Goal: Task Accomplishment & Management: Complete application form

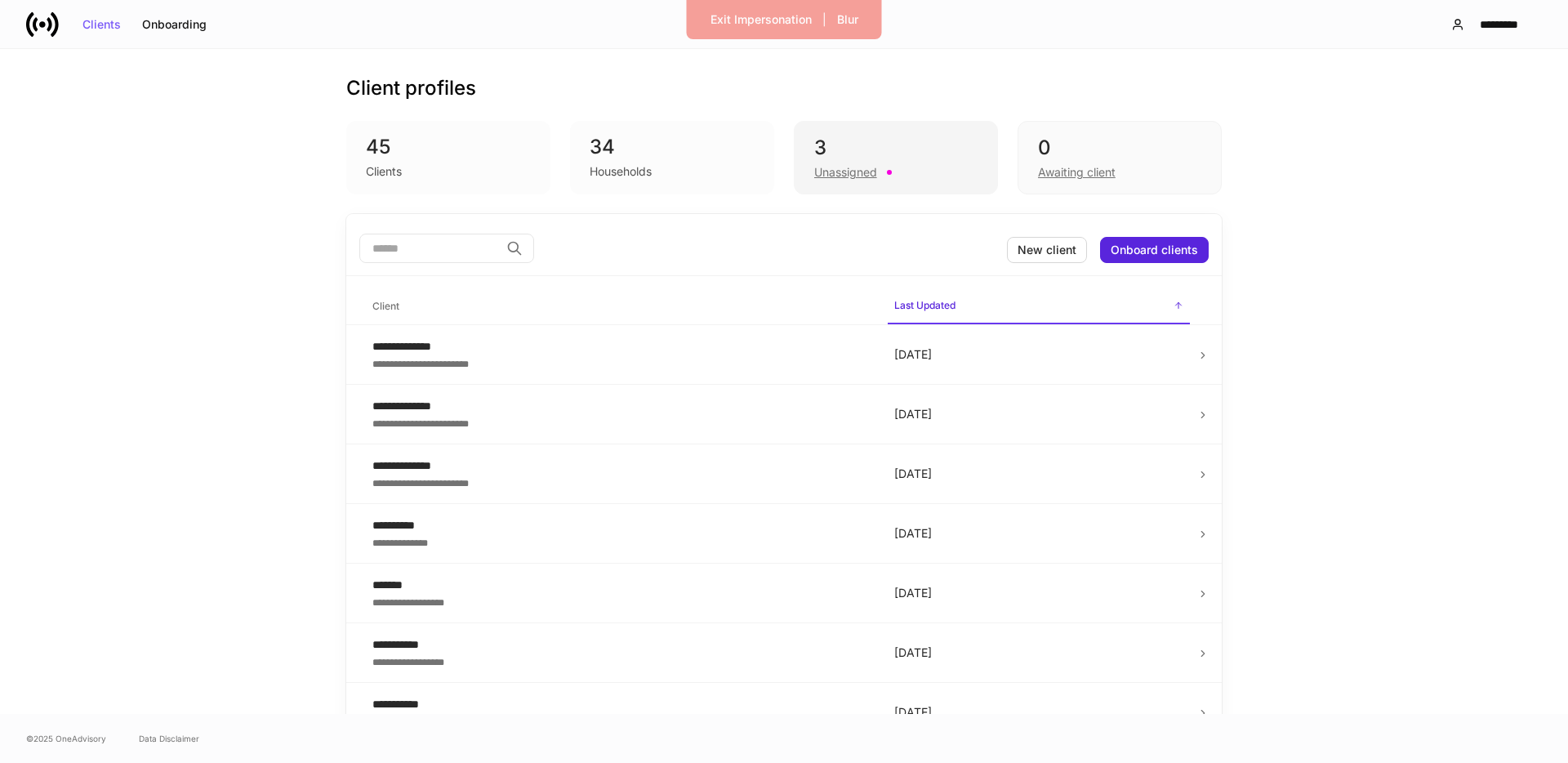
click at [832, 171] on div "Unassigned" at bounding box center [845, 173] width 63 height 17
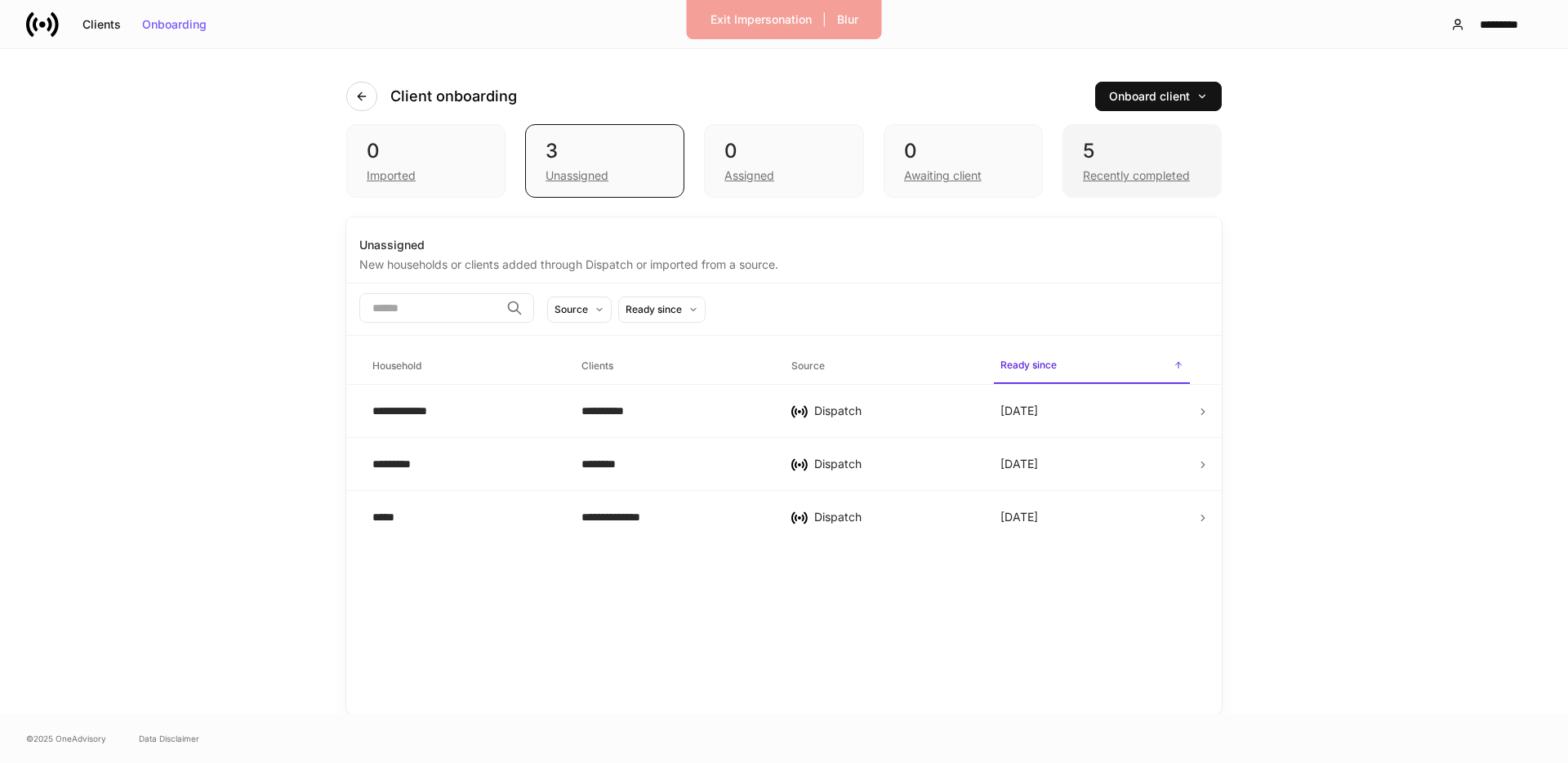
click at [1153, 156] on div "5" at bounding box center [1142, 151] width 118 height 26
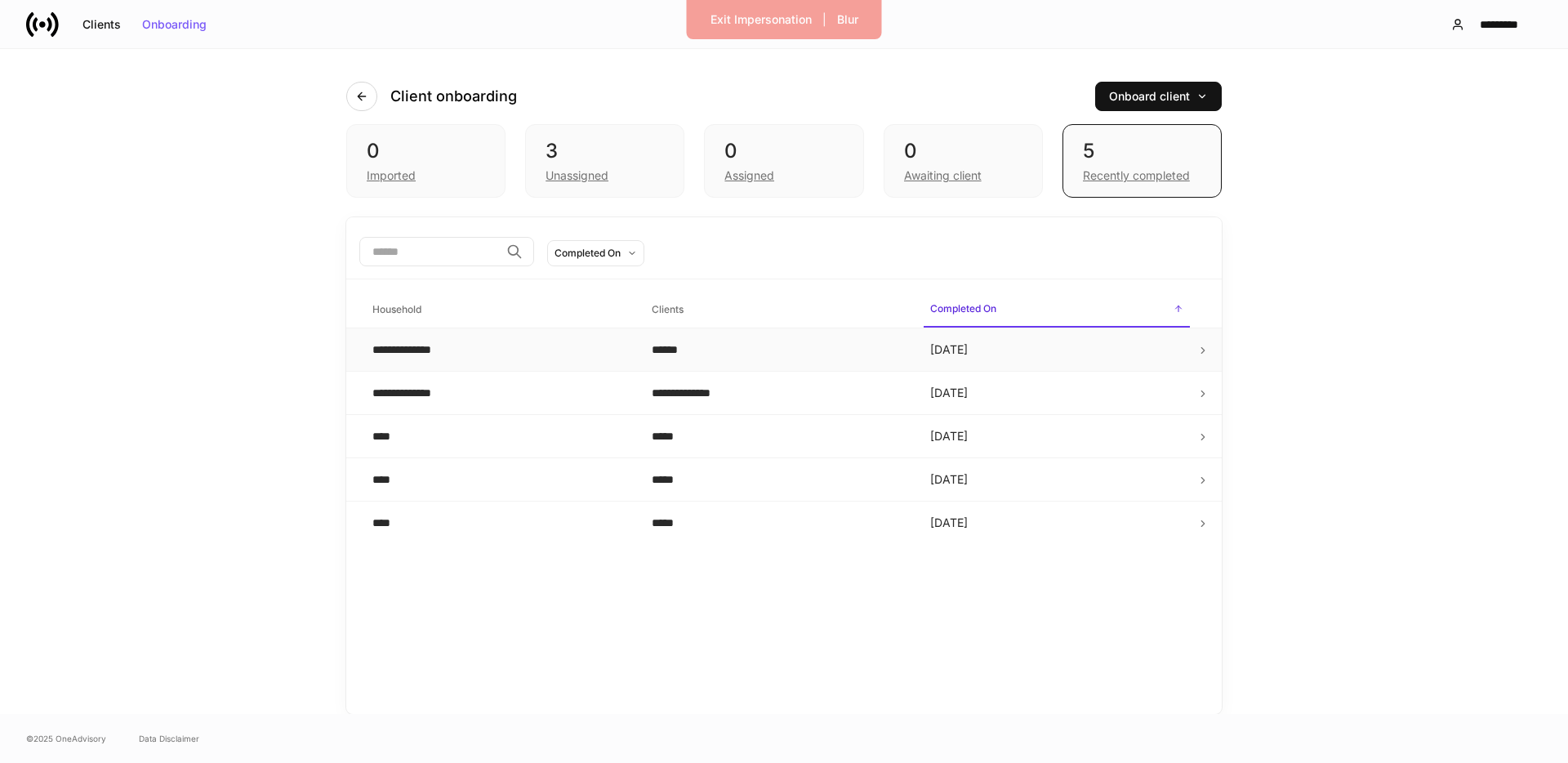
click at [502, 355] on div "**********" at bounding box center [499, 350] width 253 height 17
click at [423, 388] on div "**********" at bounding box center [412, 393] width 80 height 17
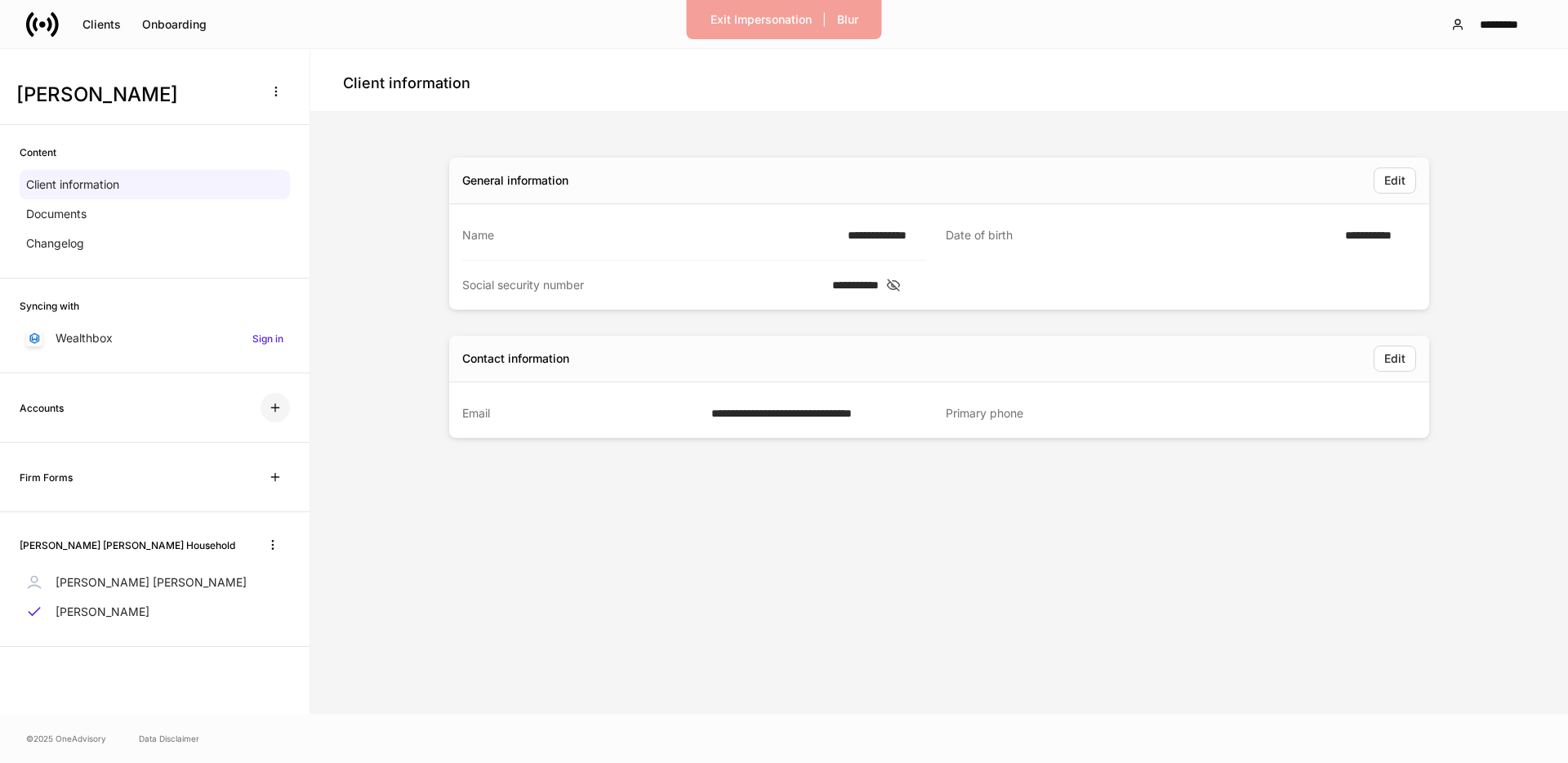
click at [274, 411] on icon "button" at bounding box center [274, 408] width 7 height 7
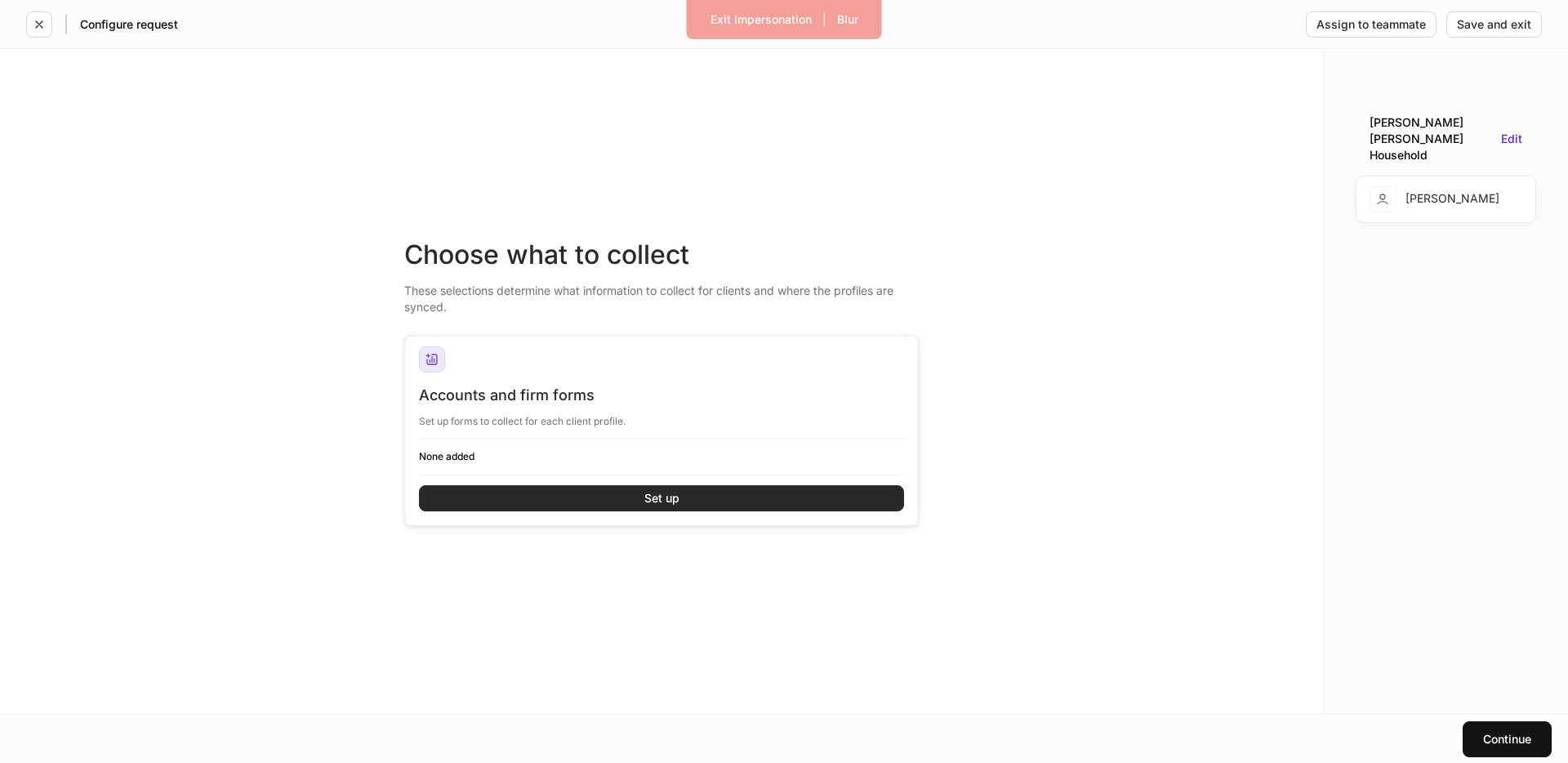
click at [544, 498] on button "Set up" at bounding box center [661, 498] width 485 height 26
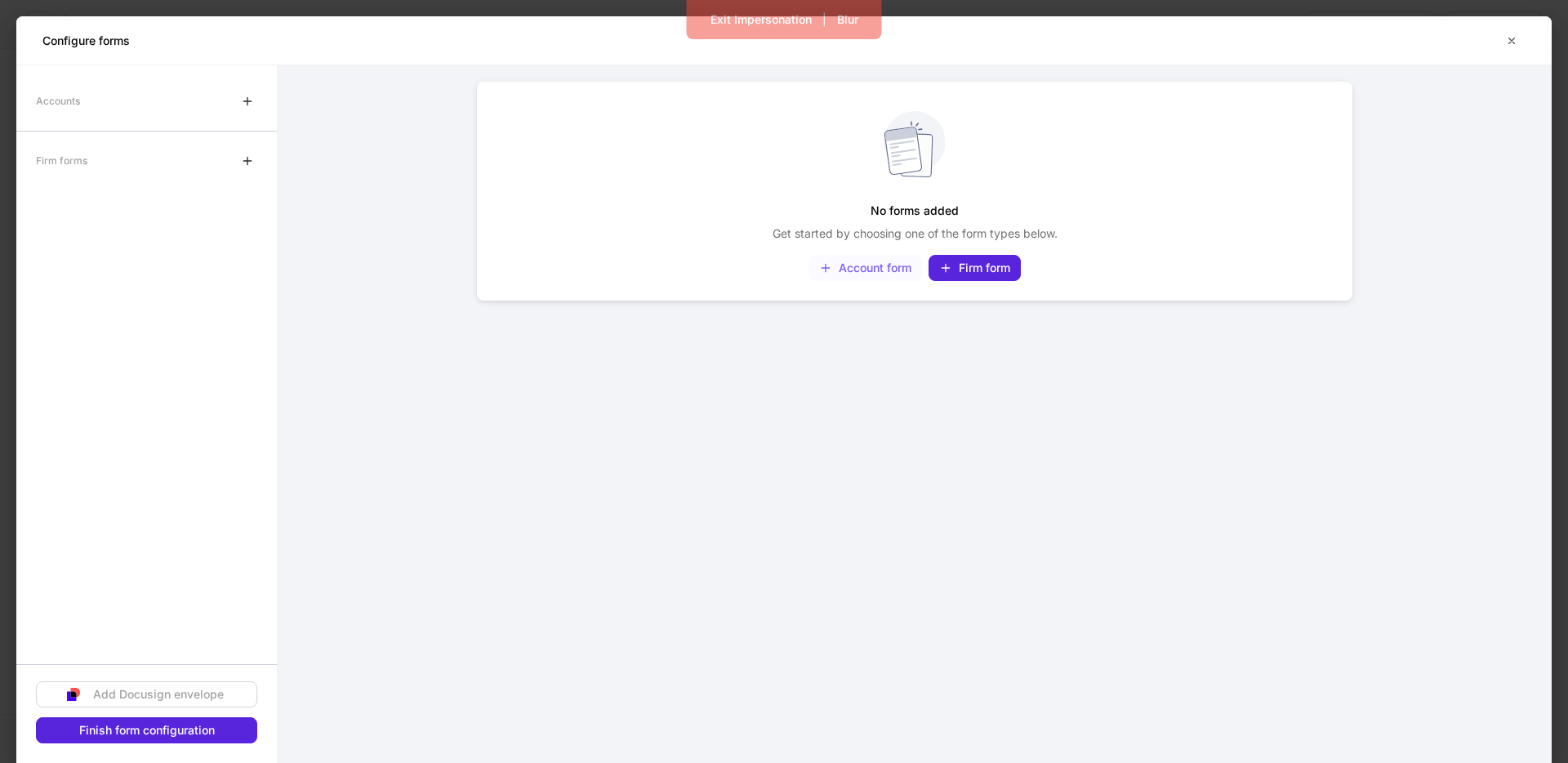
click at [843, 263] on div "Account form" at bounding box center [865, 268] width 93 height 13
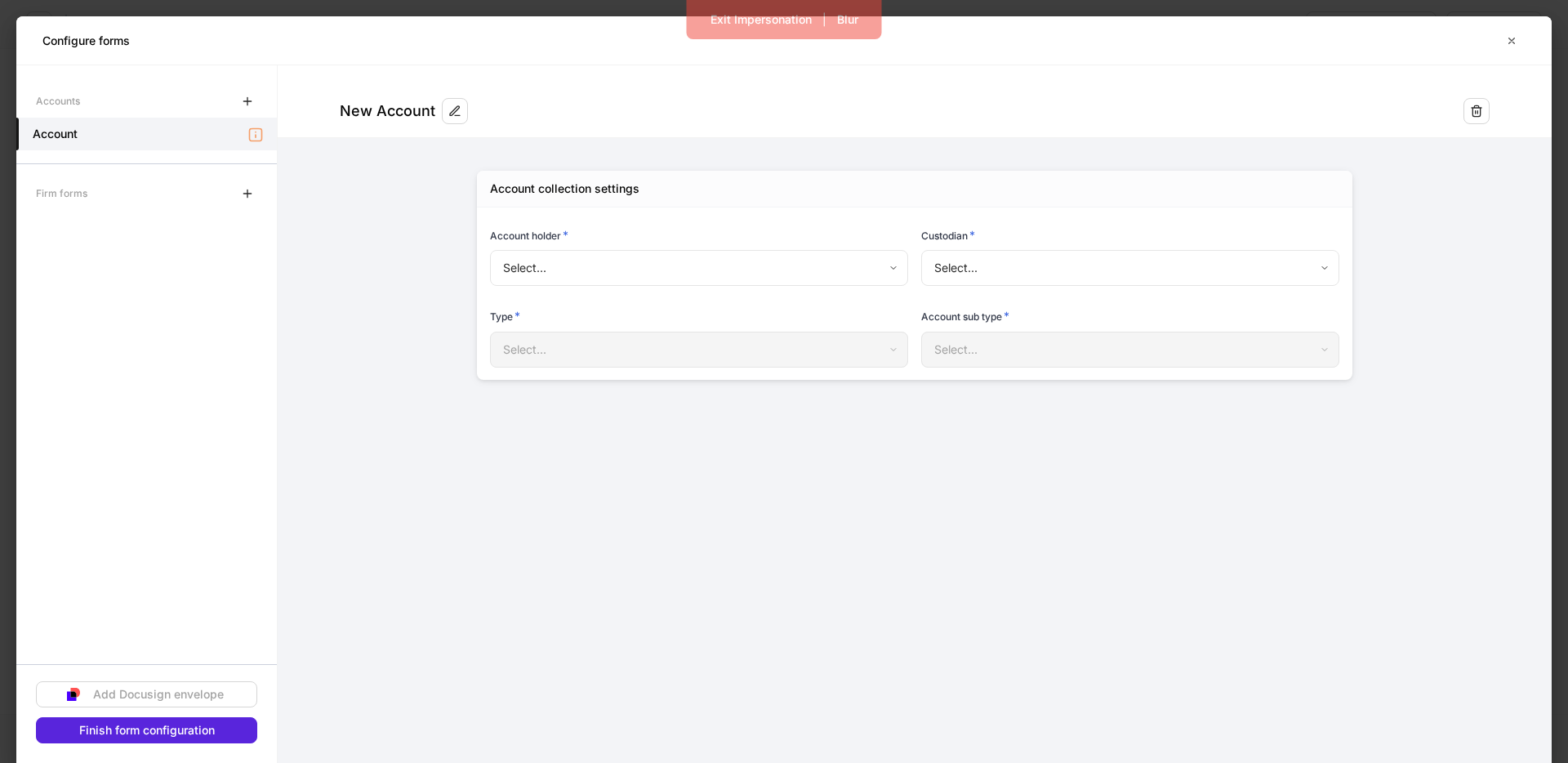
type input "**********"
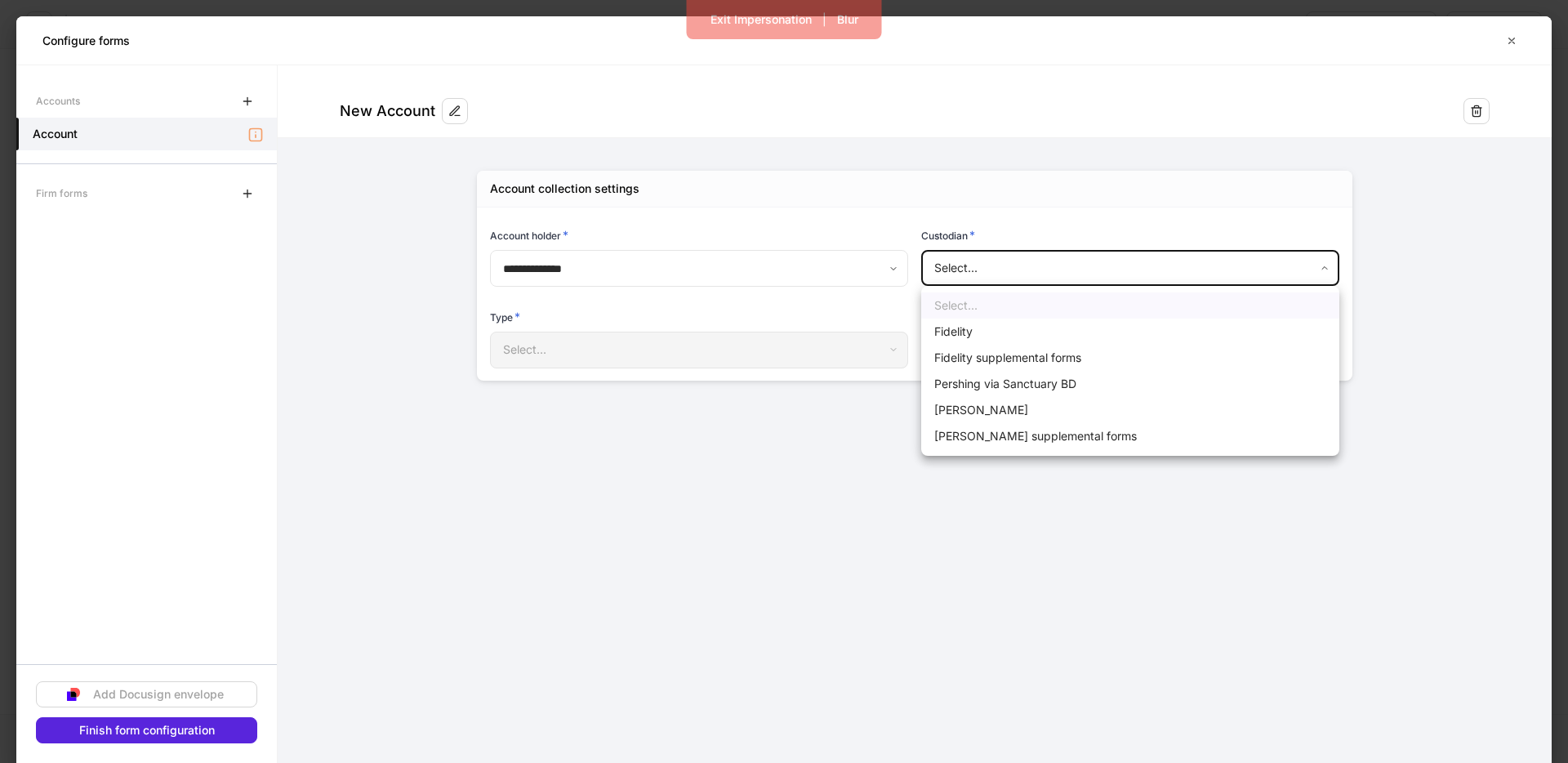
click at [1016, 254] on body "**********" at bounding box center [784, 381] width 1568 height 763
drag, startPoint x: 993, startPoint y: 386, endPoint x: 982, endPoint y: 389, distance: 11.4
click at [993, 386] on li "Pershing via Sanctuary BD" at bounding box center [1130, 384] width 418 height 26
type input "**********"
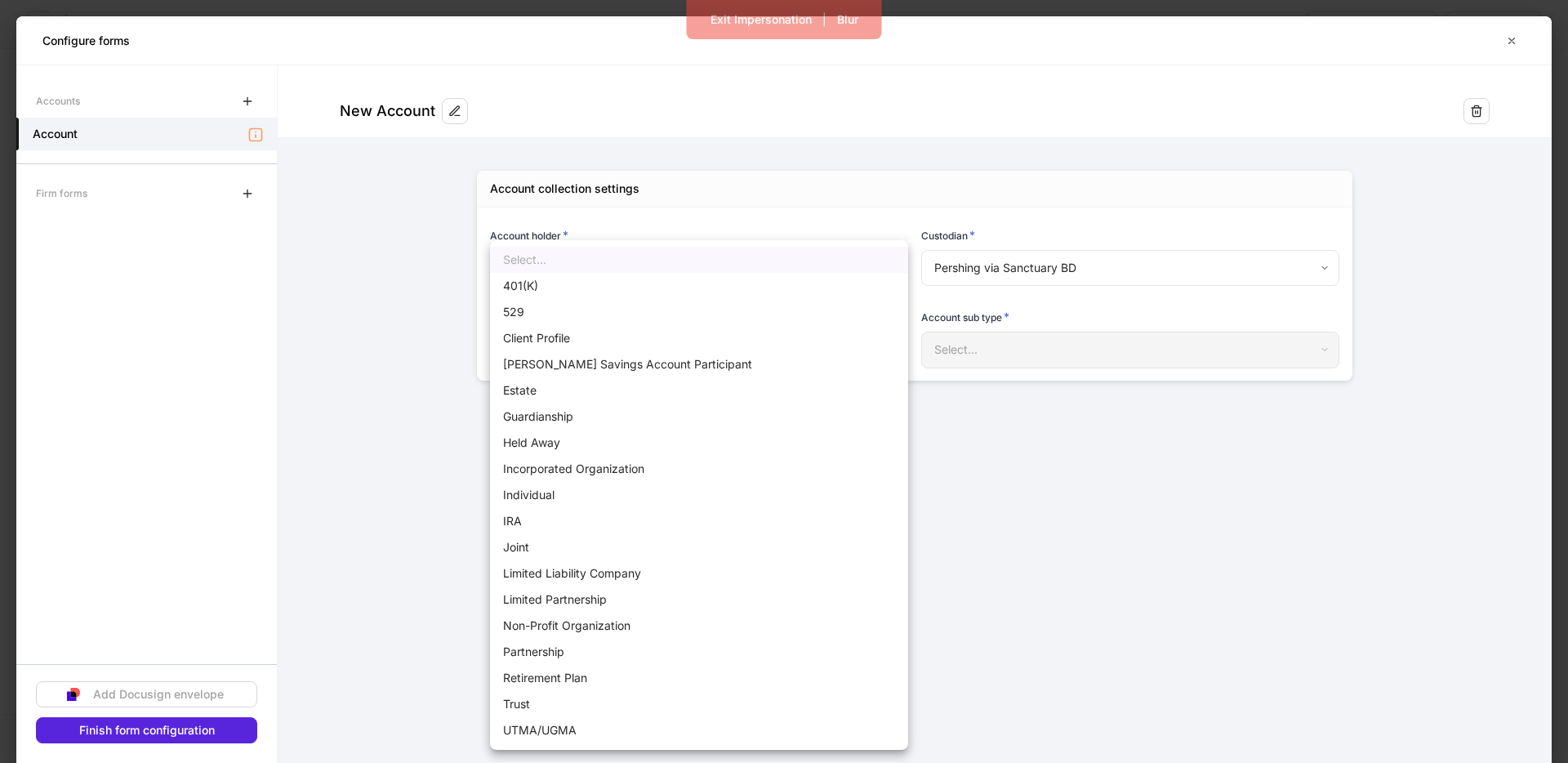
click at [734, 351] on body "**********" at bounding box center [784, 381] width 1568 height 763
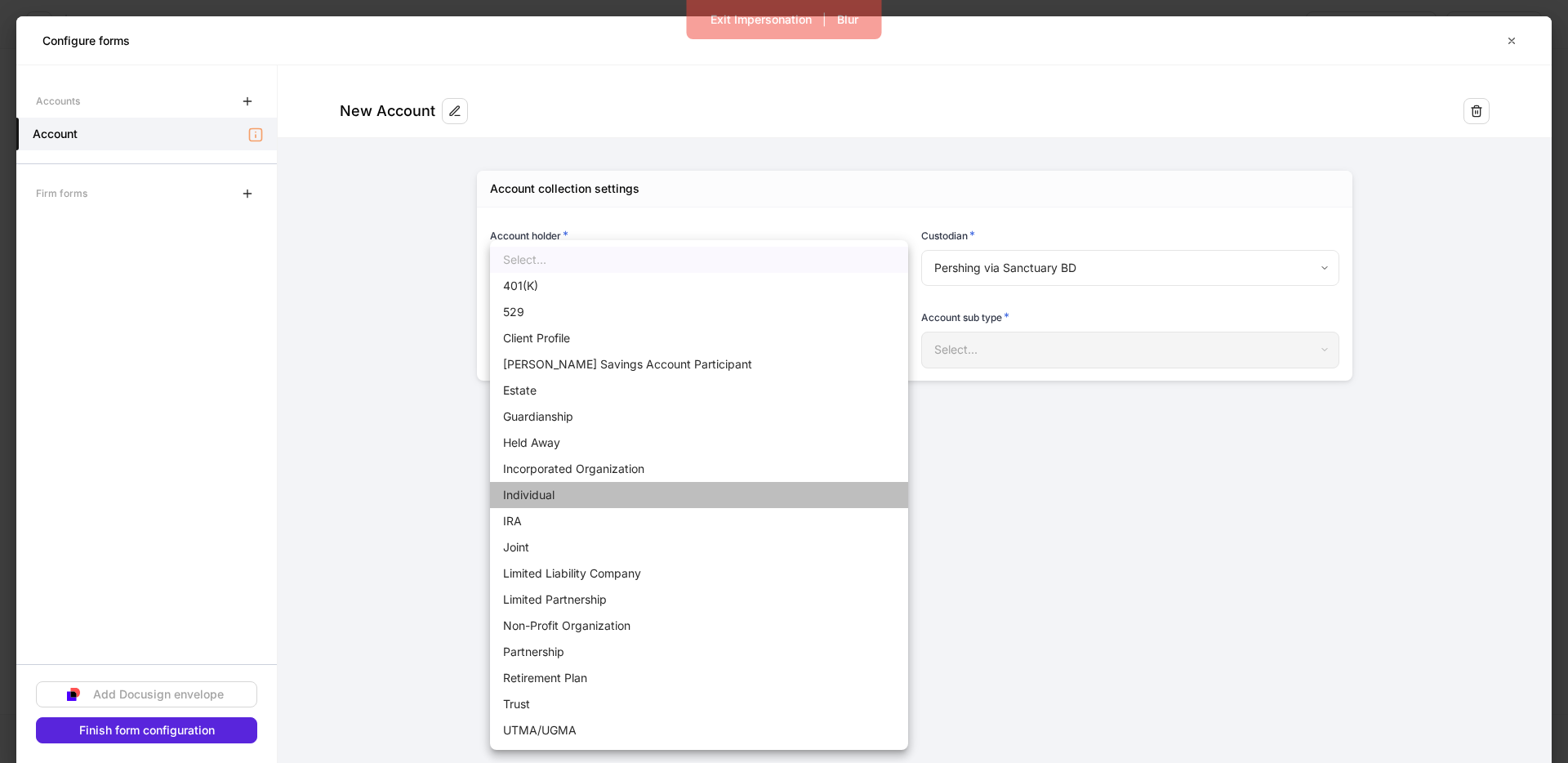
click at [577, 494] on li "Individual" at bounding box center [699, 495] width 418 height 26
type input "**********"
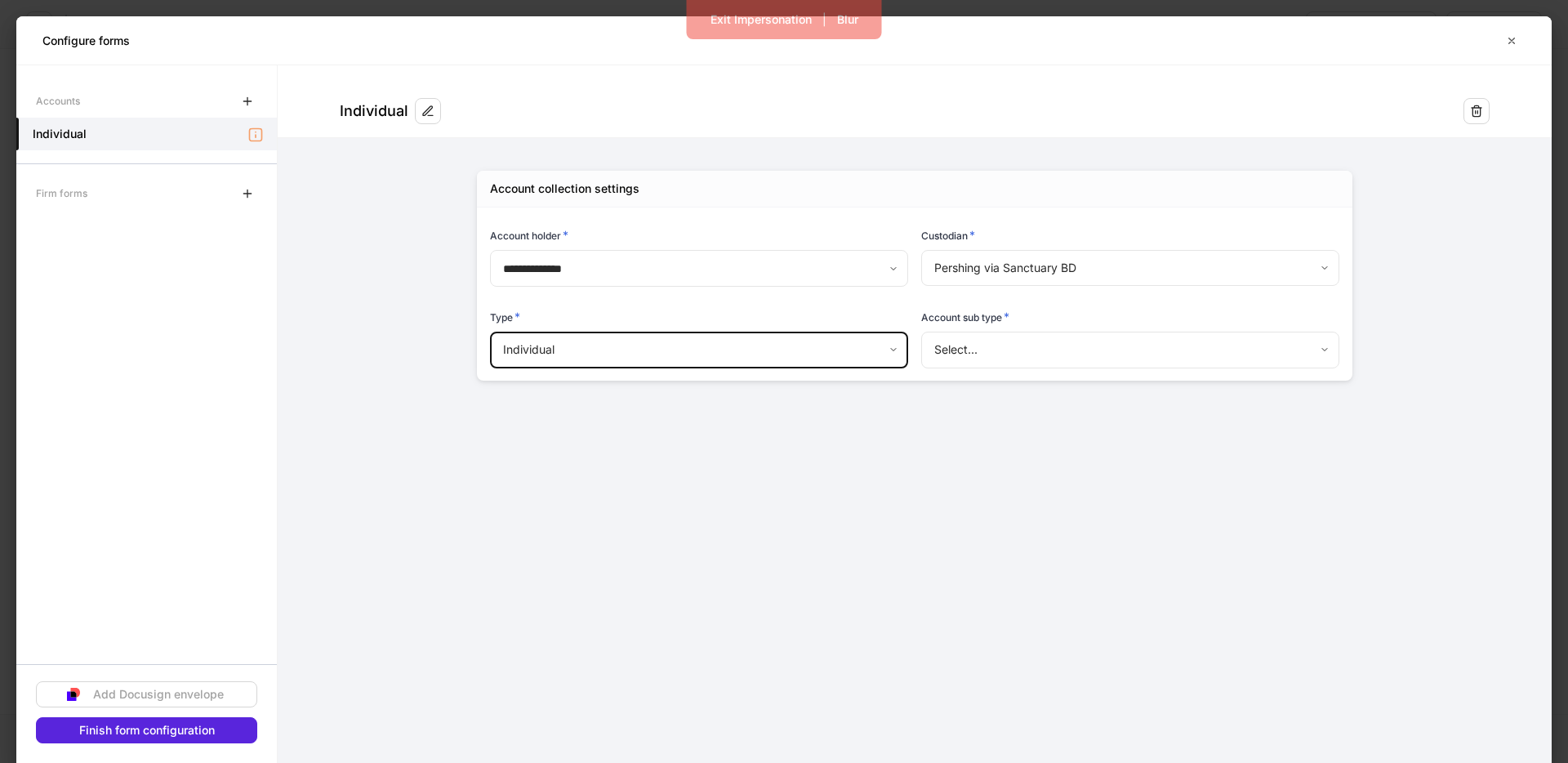
click at [1019, 350] on body "**********" at bounding box center [784, 381] width 1568 height 763
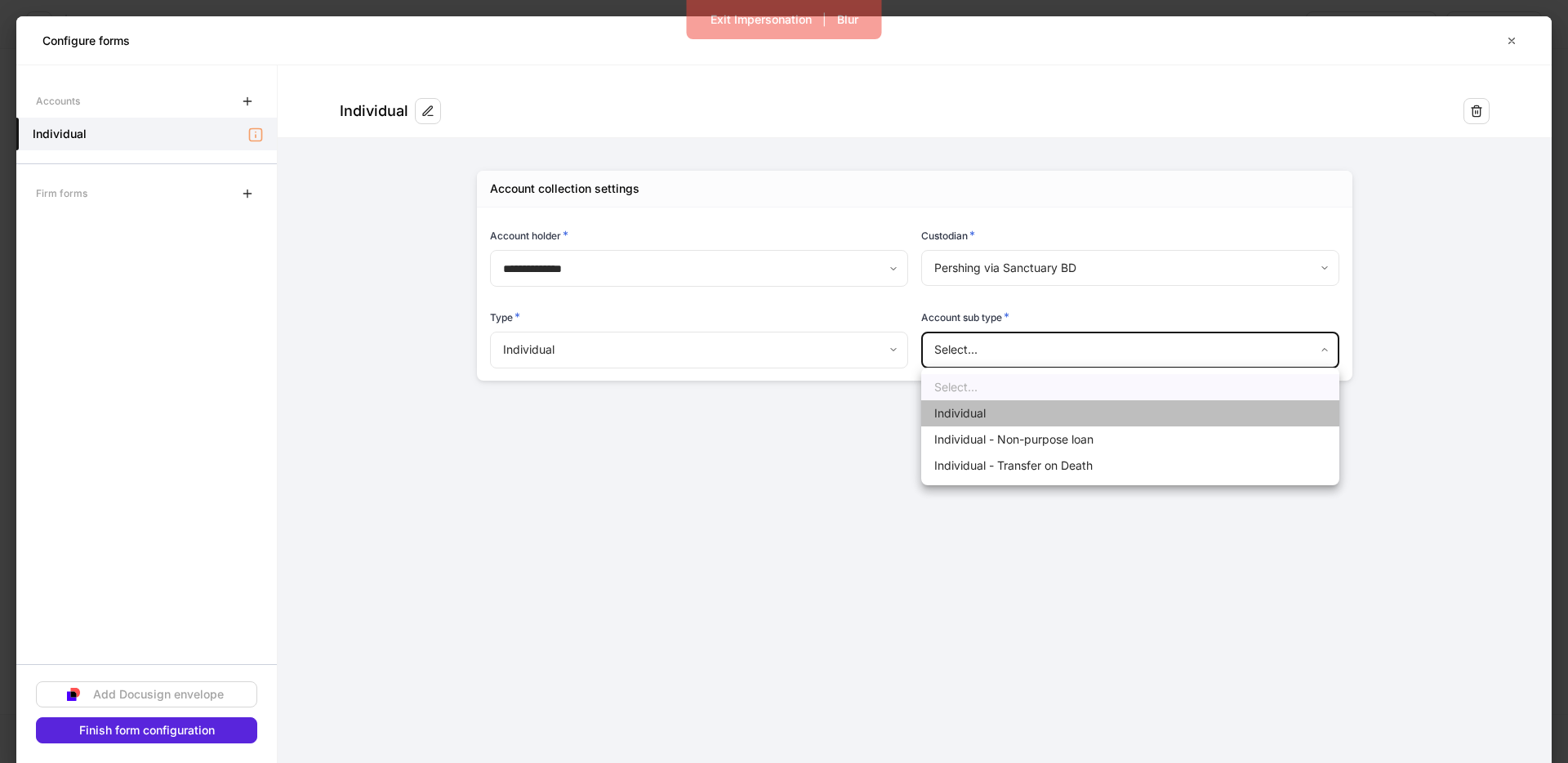
click at [989, 403] on li "Individual" at bounding box center [1130, 413] width 418 height 26
type input "**********"
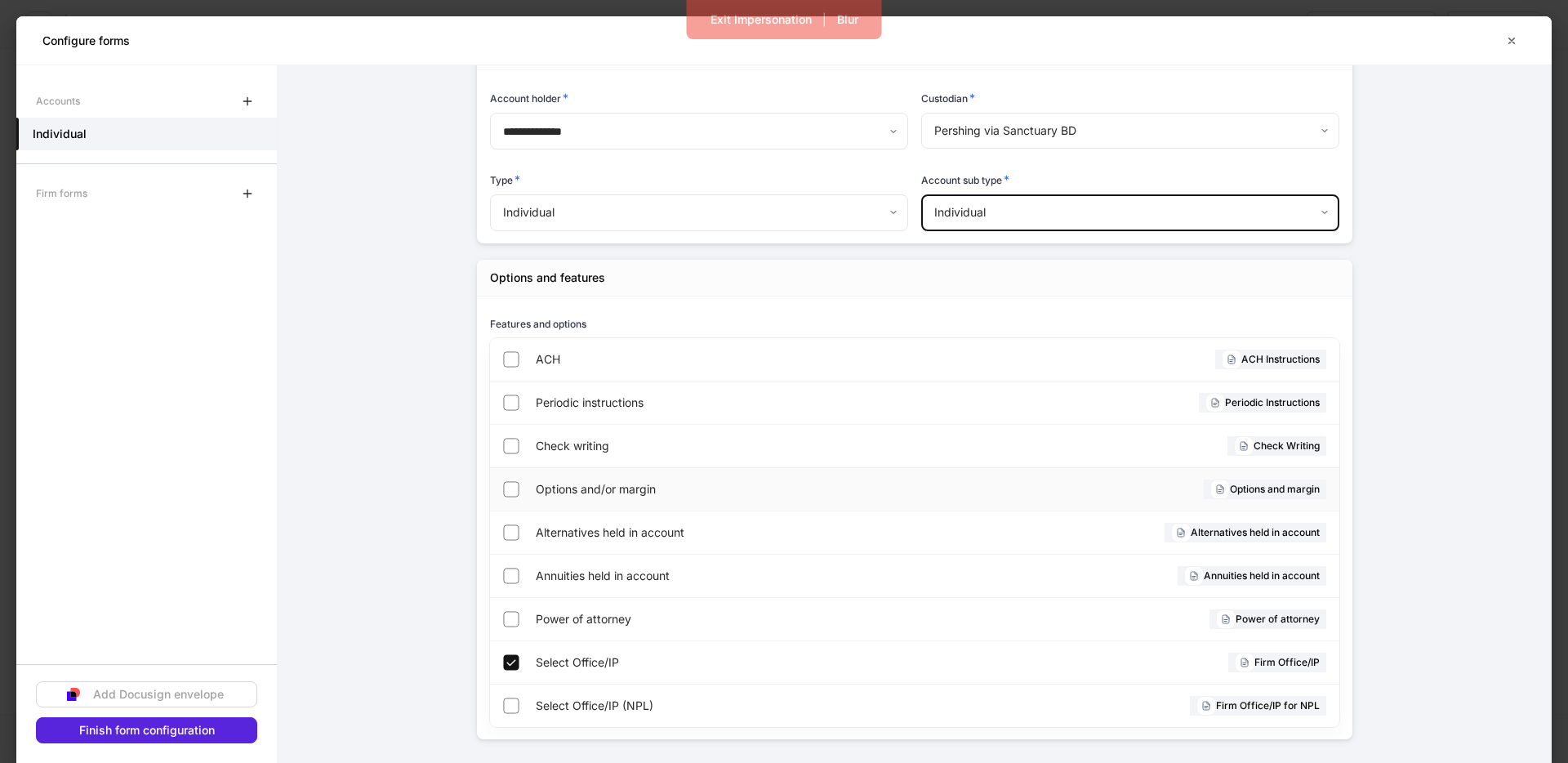
scroll to position [145, 0]
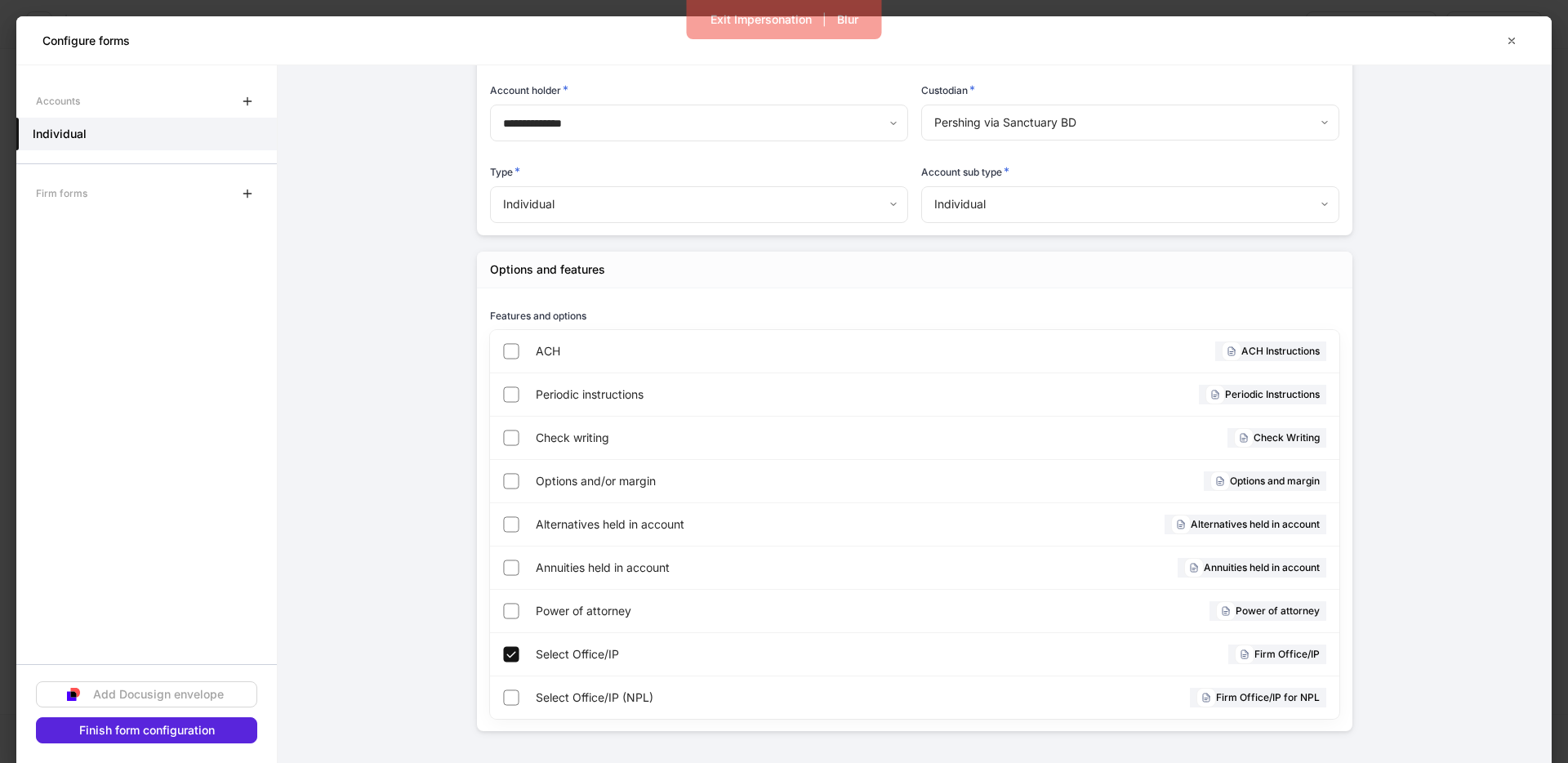
drag, startPoint x: 418, startPoint y: 212, endPoint x: 352, endPoint y: 245, distance: 73.8
click at [419, 212] on form "**********" at bounding box center [915, 341] width 1274 height 844
click at [169, 734] on div "Finish form configuration" at bounding box center [147, 731] width 135 height 12
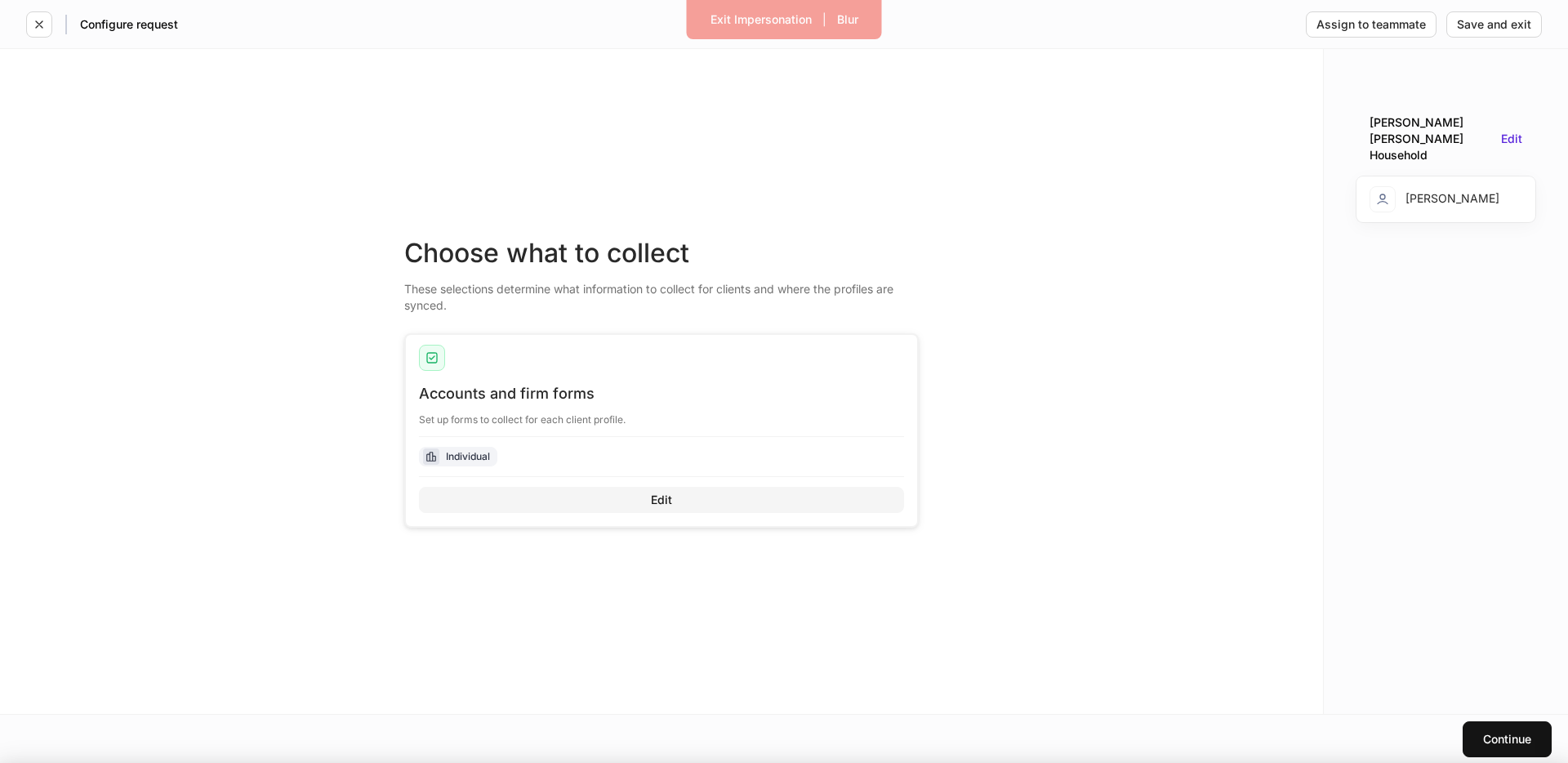
scroll to position [129, 0]
click at [618, 495] on button "Edit" at bounding box center [661, 500] width 485 height 26
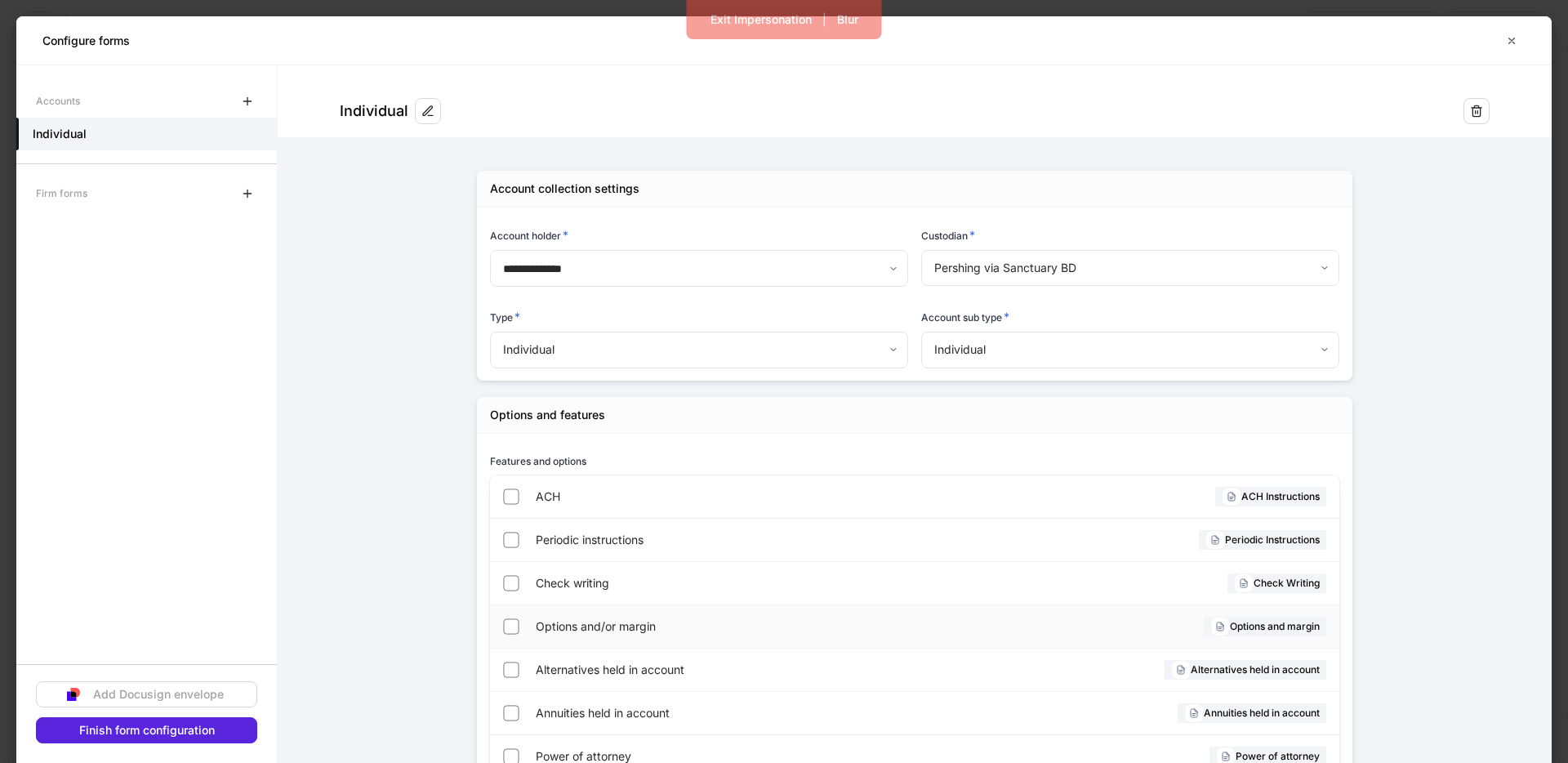
scroll to position [145, 0]
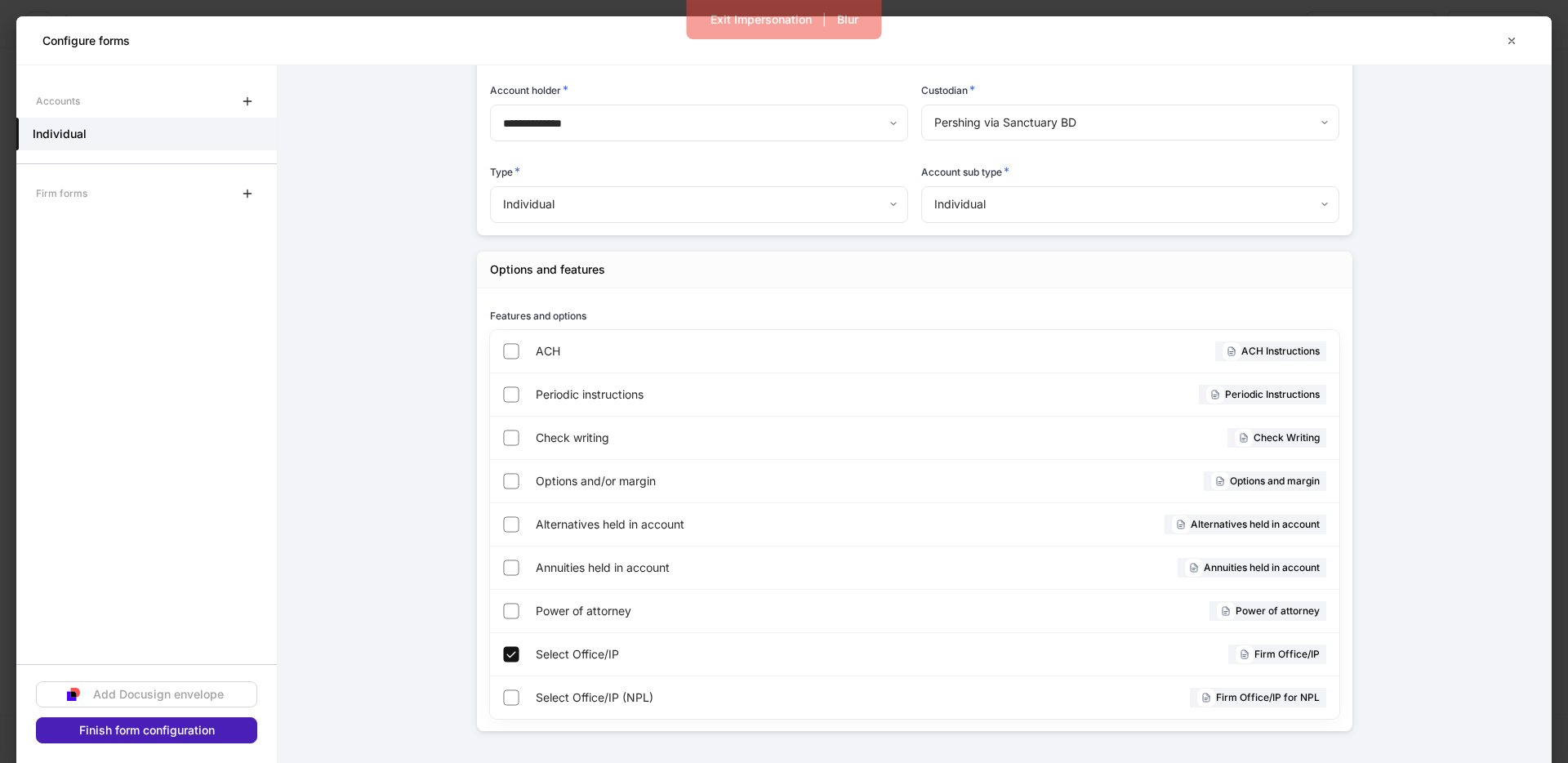
drag, startPoint x: 177, startPoint y: 722, endPoint x: 315, endPoint y: 708, distance: 138.7
click at [183, 721] on button "Finish form configuration" at bounding box center [146, 731] width 221 height 26
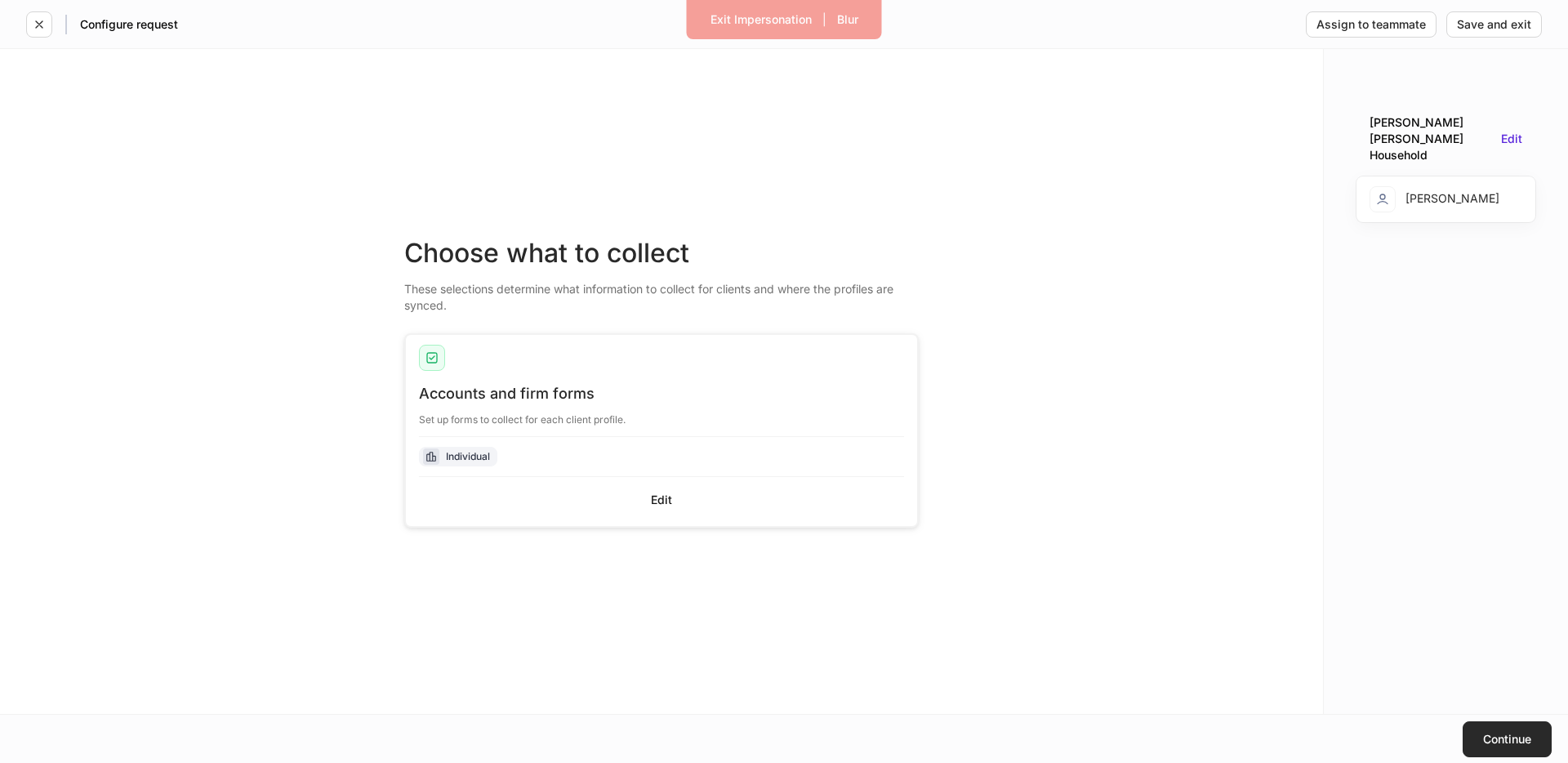
click at [1481, 726] on button "Continue" at bounding box center [1507, 739] width 89 height 36
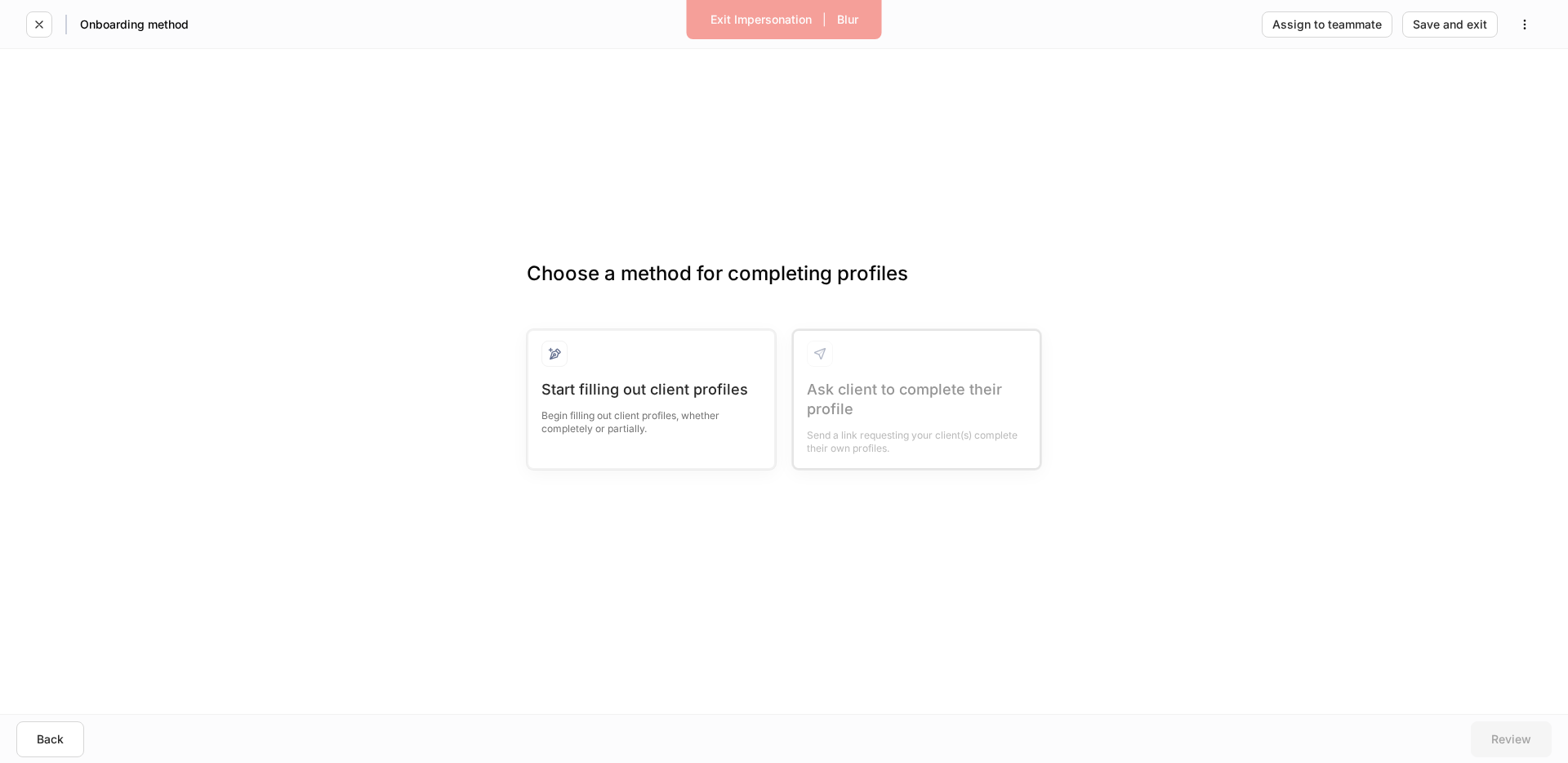
drag, startPoint x: 654, startPoint y: 435, endPoint x: 651, endPoint y: 524, distance: 89.1
click at [654, 436] on div "Start filling out client profiles Begin filling out client profiles, whether co…" at bounding box center [651, 417] width 220 height 75
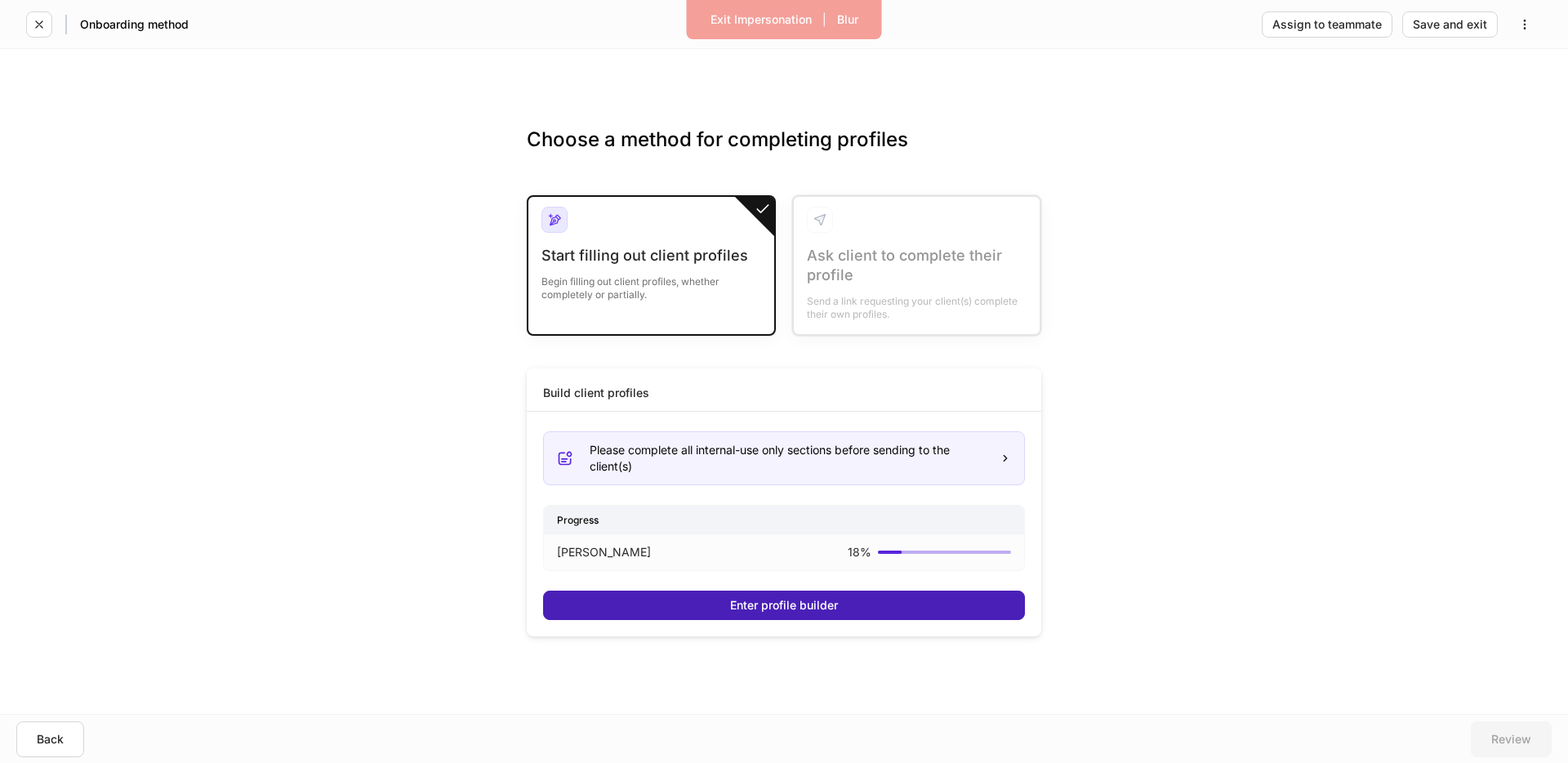
drag, startPoint x: 671, startPoint y: 593, endPoint x: 658, endPoint y: 592, distance: 13.0
click at [671, 593] on button "Enter profile builder" at bounding box center [783, 606] width 482 height 30
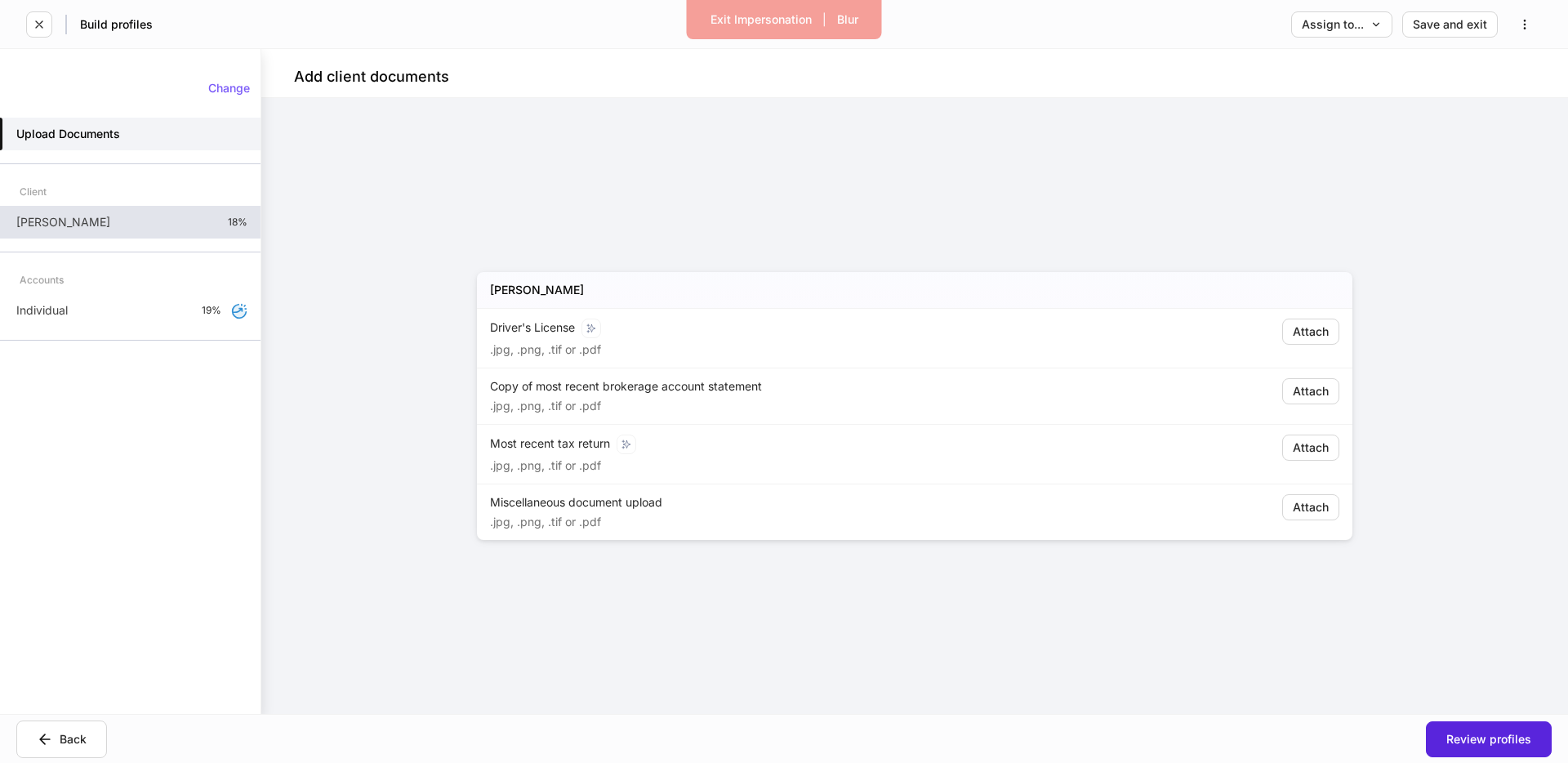
click at [154, 220] on div "Freddie Prince 18%" at bounding box center [130, 222] width 260 height 33
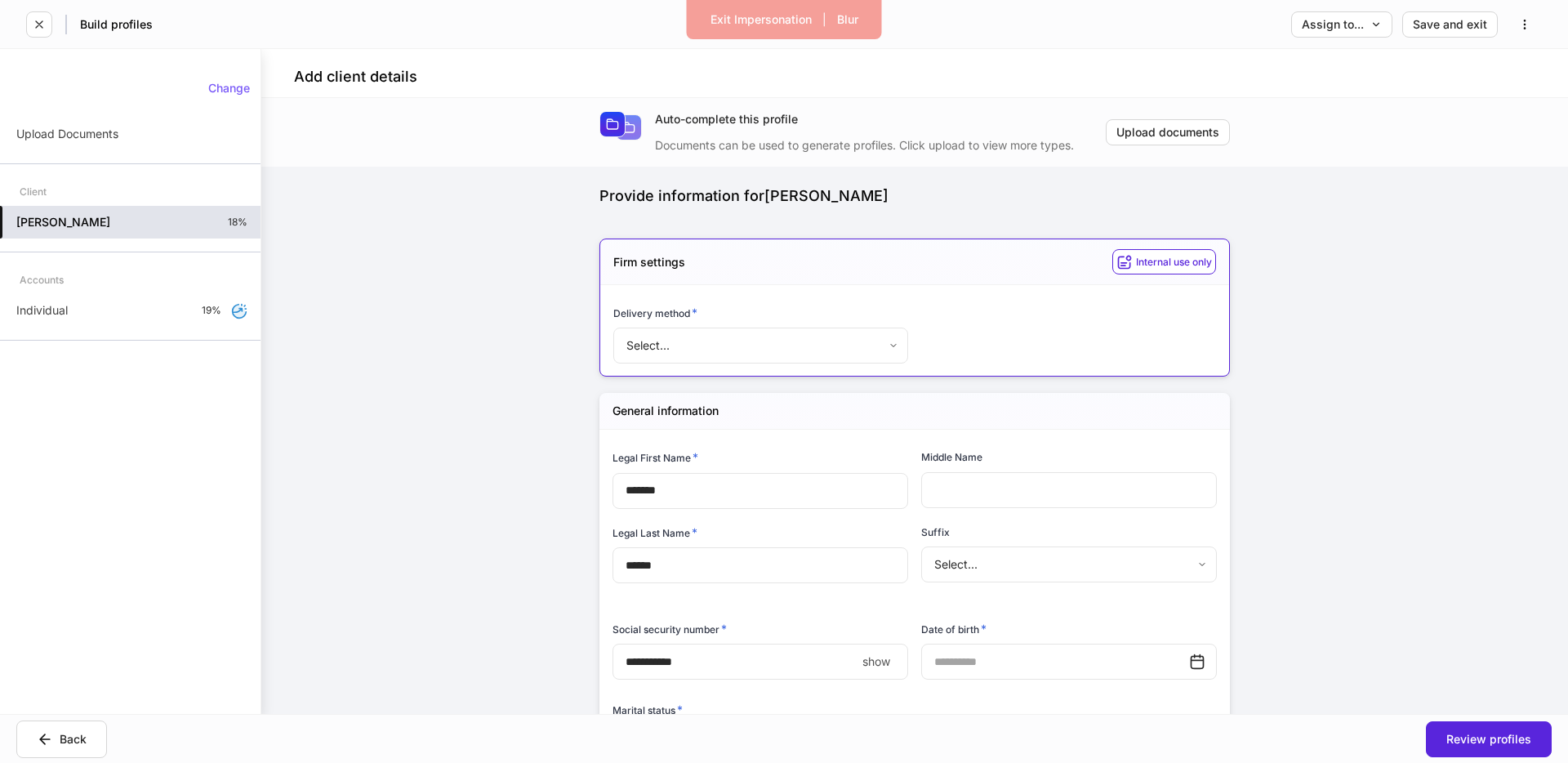
type input "*******"
type input "******"
type input "**********"
type input "*"
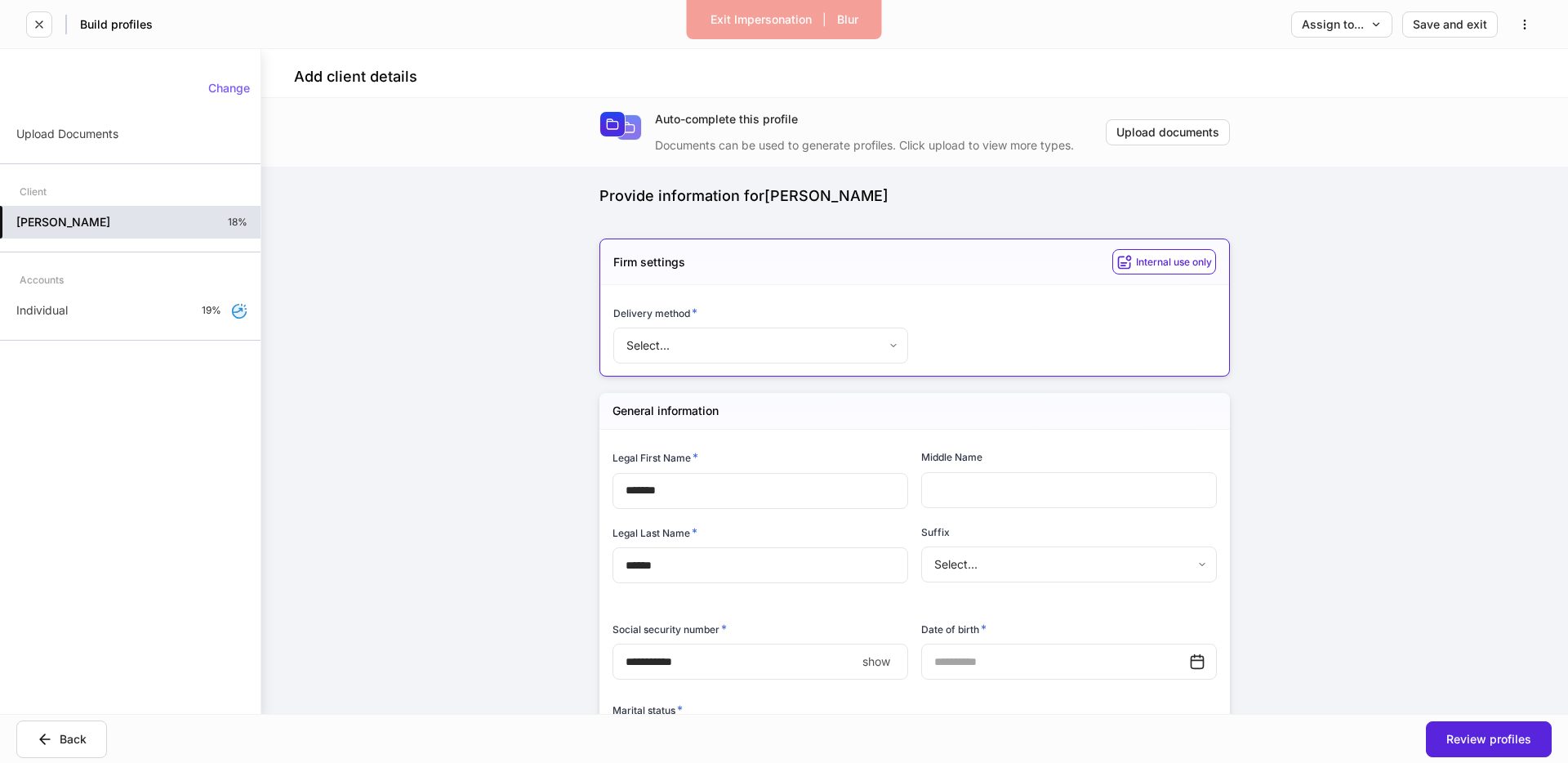
type input "**********"
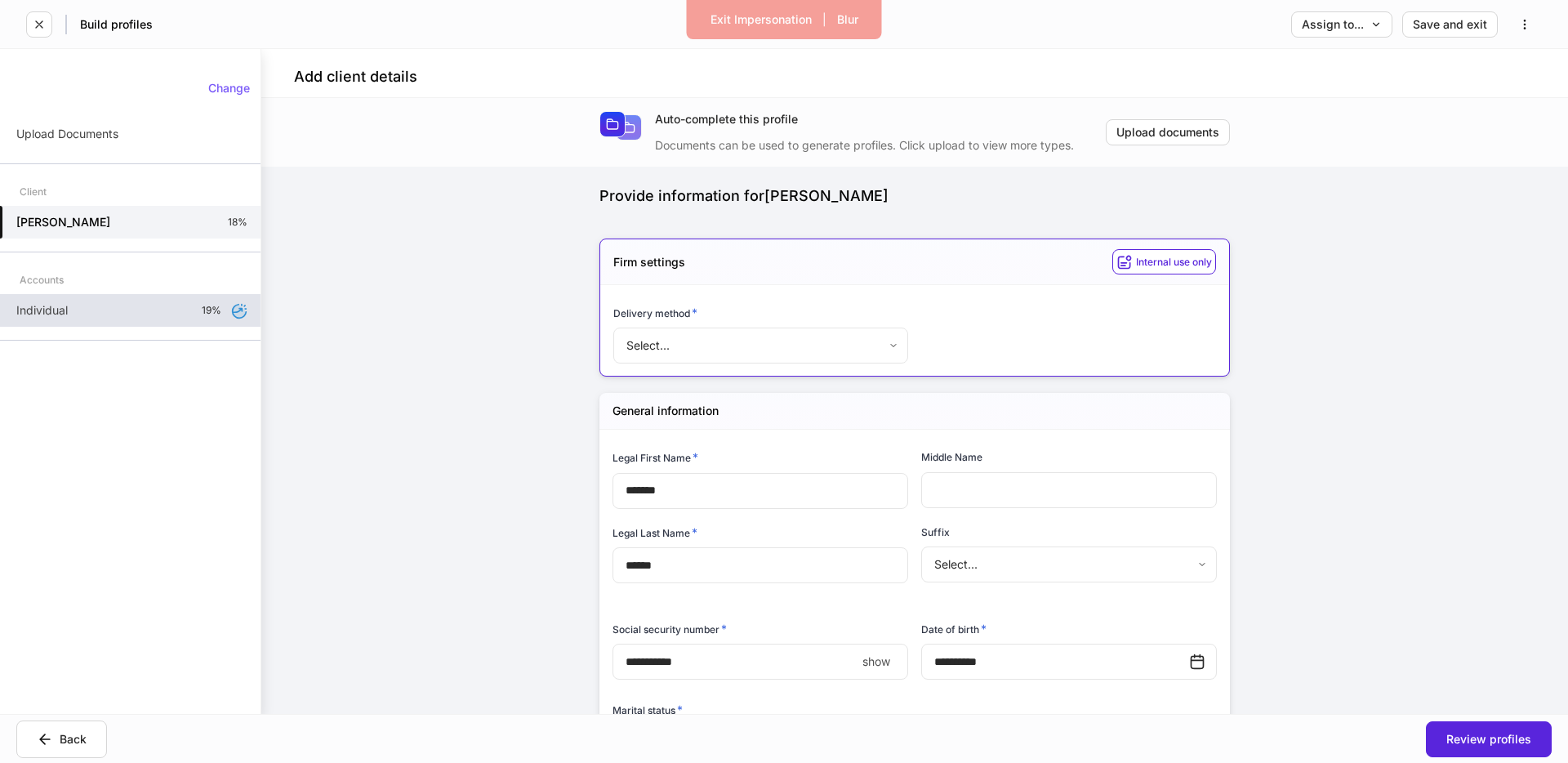
click at [97, 318] on div "Individual 19%" at bounding box center [130, 311] width 260 height 33
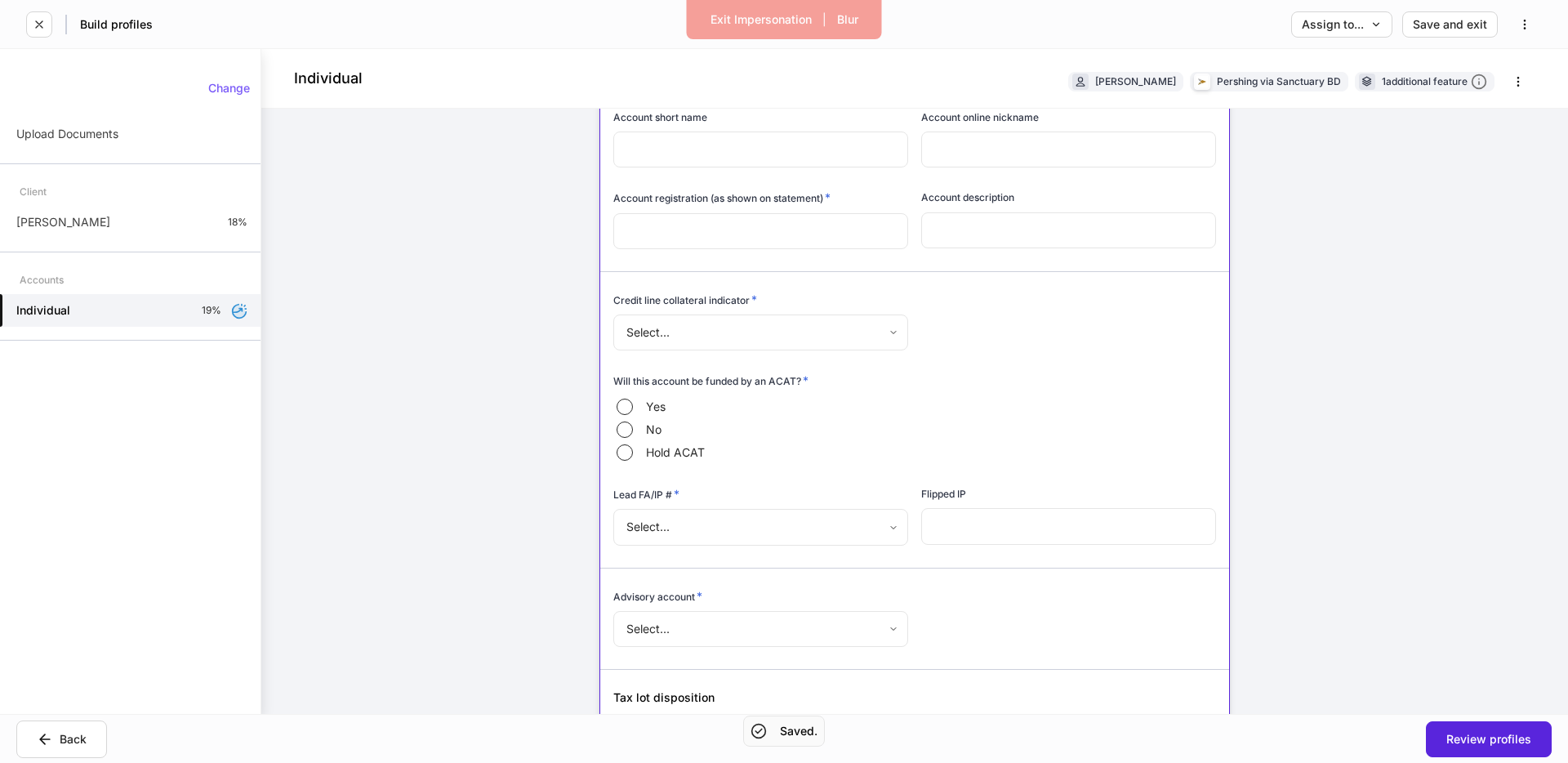
scroll to position [185, 0]
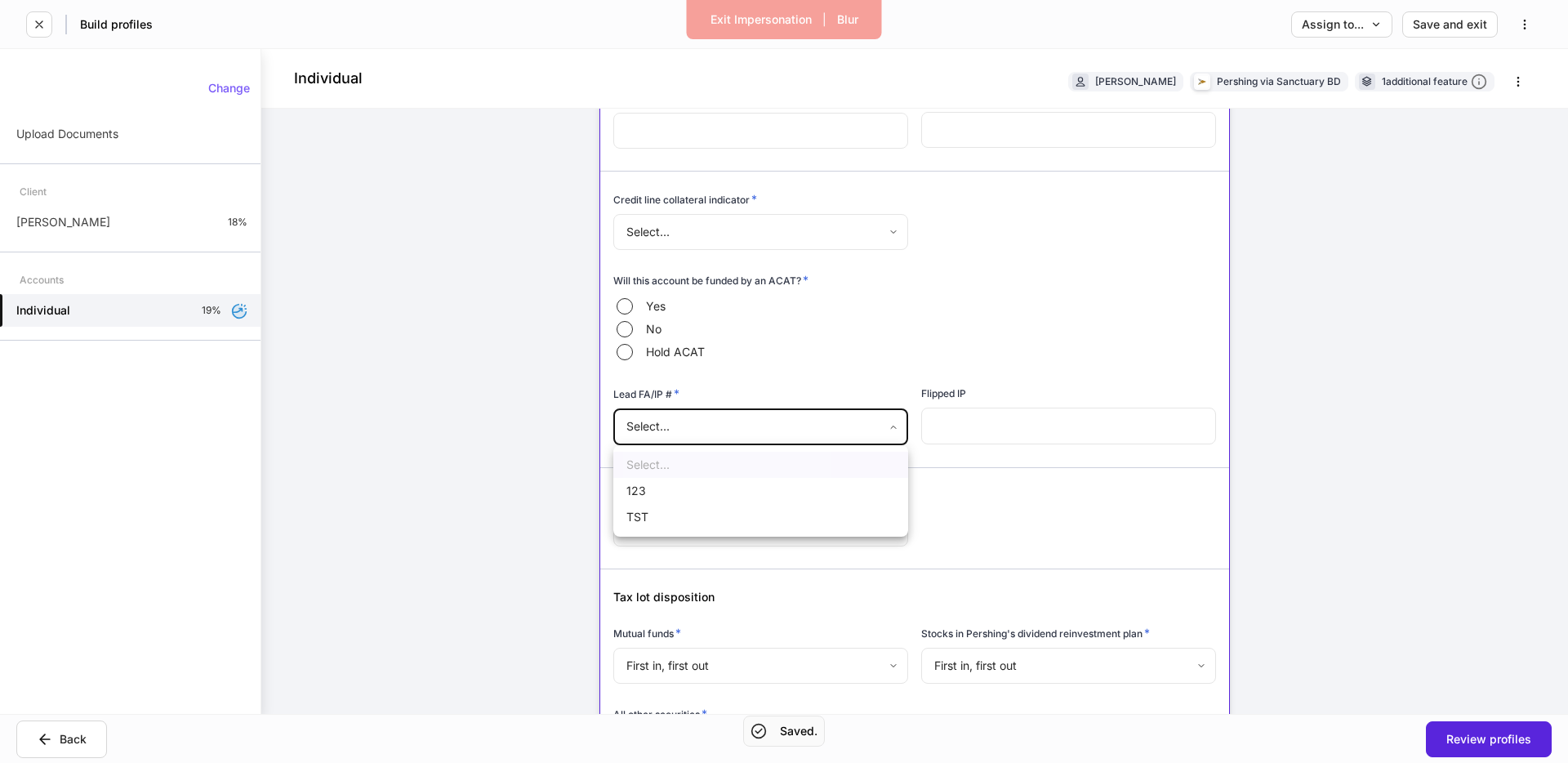
click at [750, 432] on body "Exit Impersonation | Blur Build profiles Assign to... Save and exit Individual …" at bounding box center [784, 381] width 1568 height 763
click at [630, 393] on div at bounding box center [784, 381] width 1568 height 763
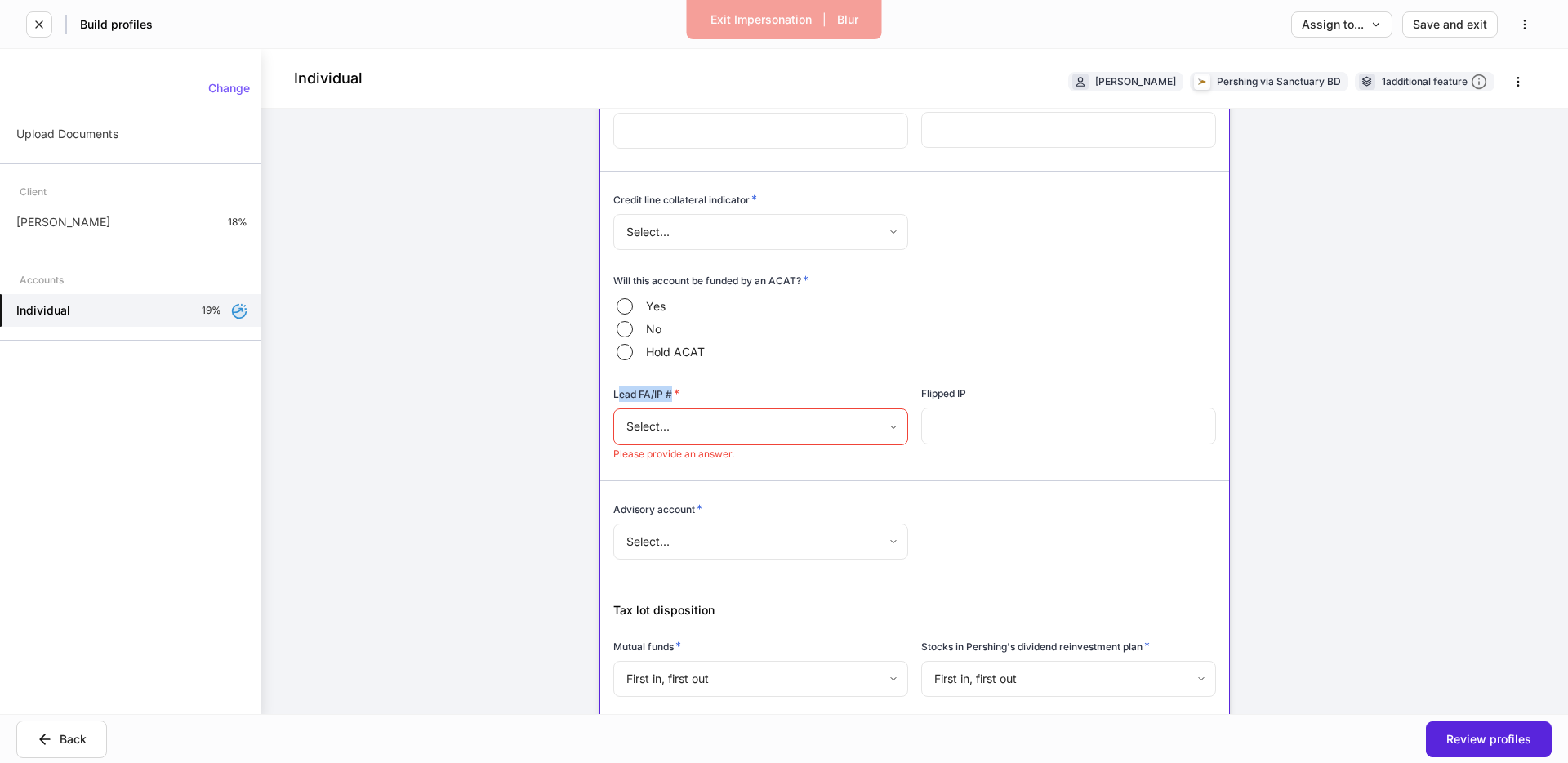
drag, startPoint x: 621, startPoint y: 393, endPoint x: 862, endPoint y: 301, distance: 258.0
click at [675, 393] on h6 "Lead FA/IP # *" at bounding box center [646, 393] width 66 height 17
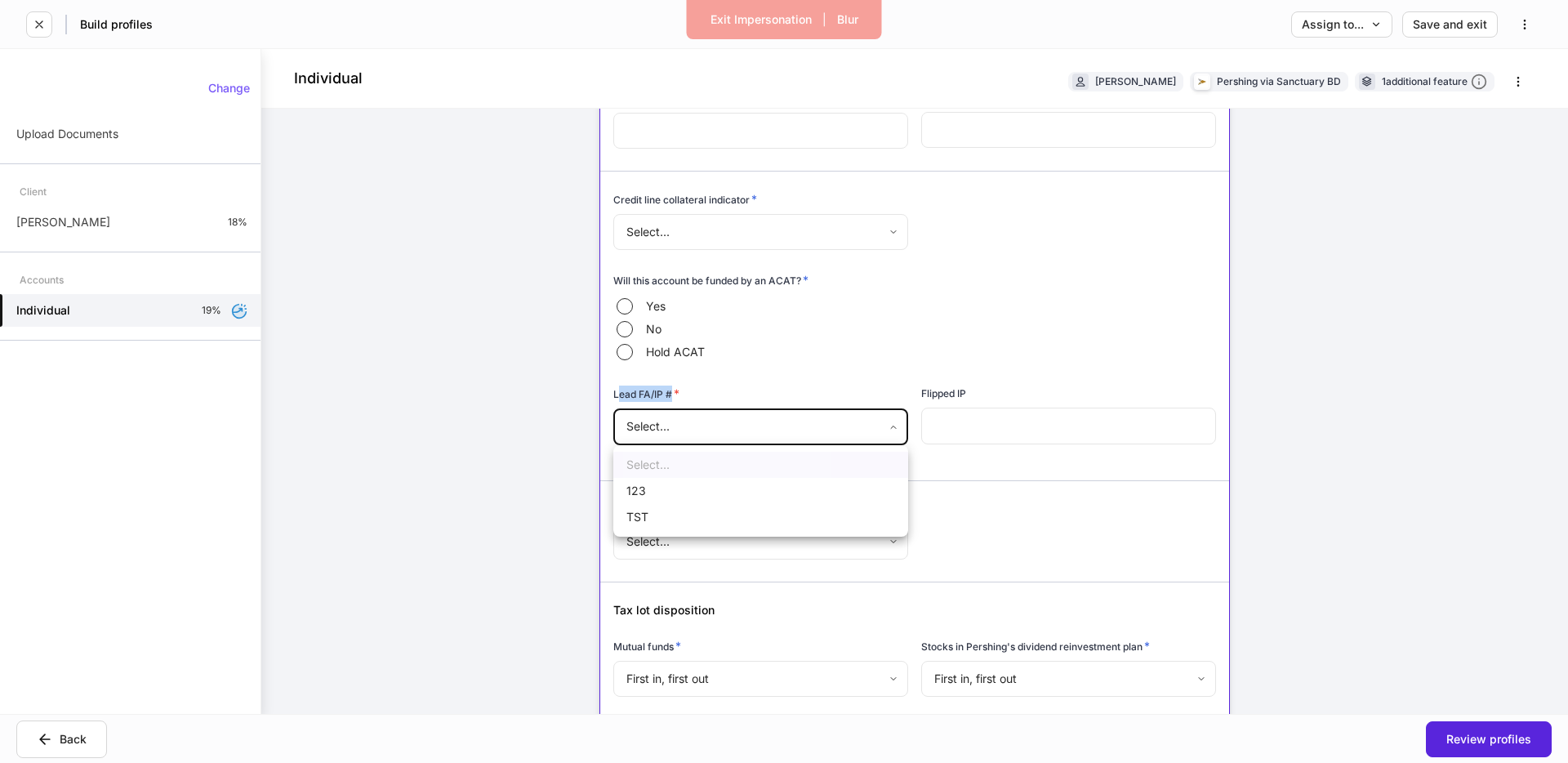
click at [810, 425] on body "Exit Impersonation | Blur Build profiles Assign to... Save and exit Individual …" at bounding box center [784, 381] width 1568 height 763
click at [792, 432] on div at bounding box center [784, 381] width 1568 height 763
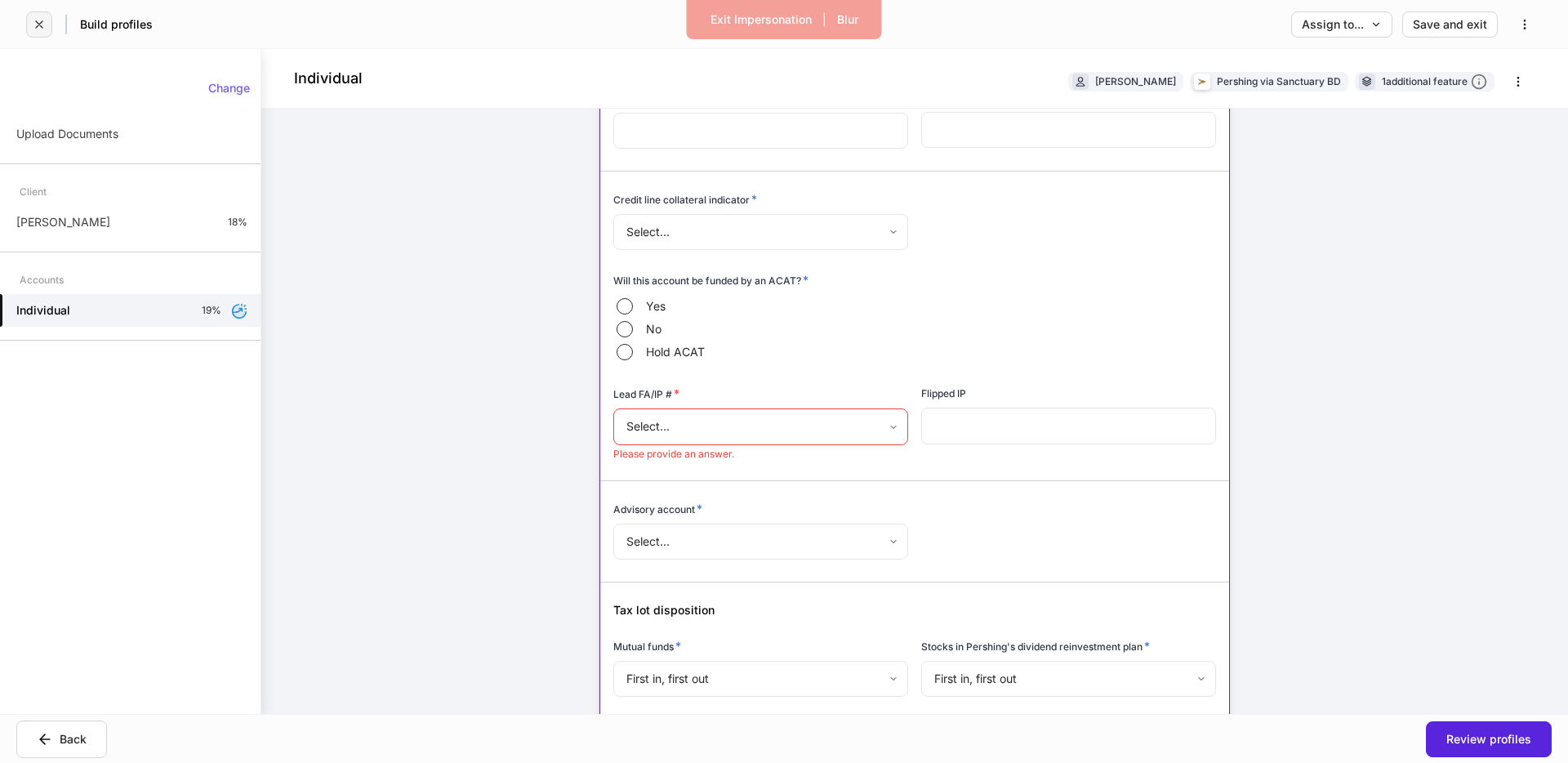
click at [40, 28] on icon "button" at bounding box center [40, 25] width 13 height 13
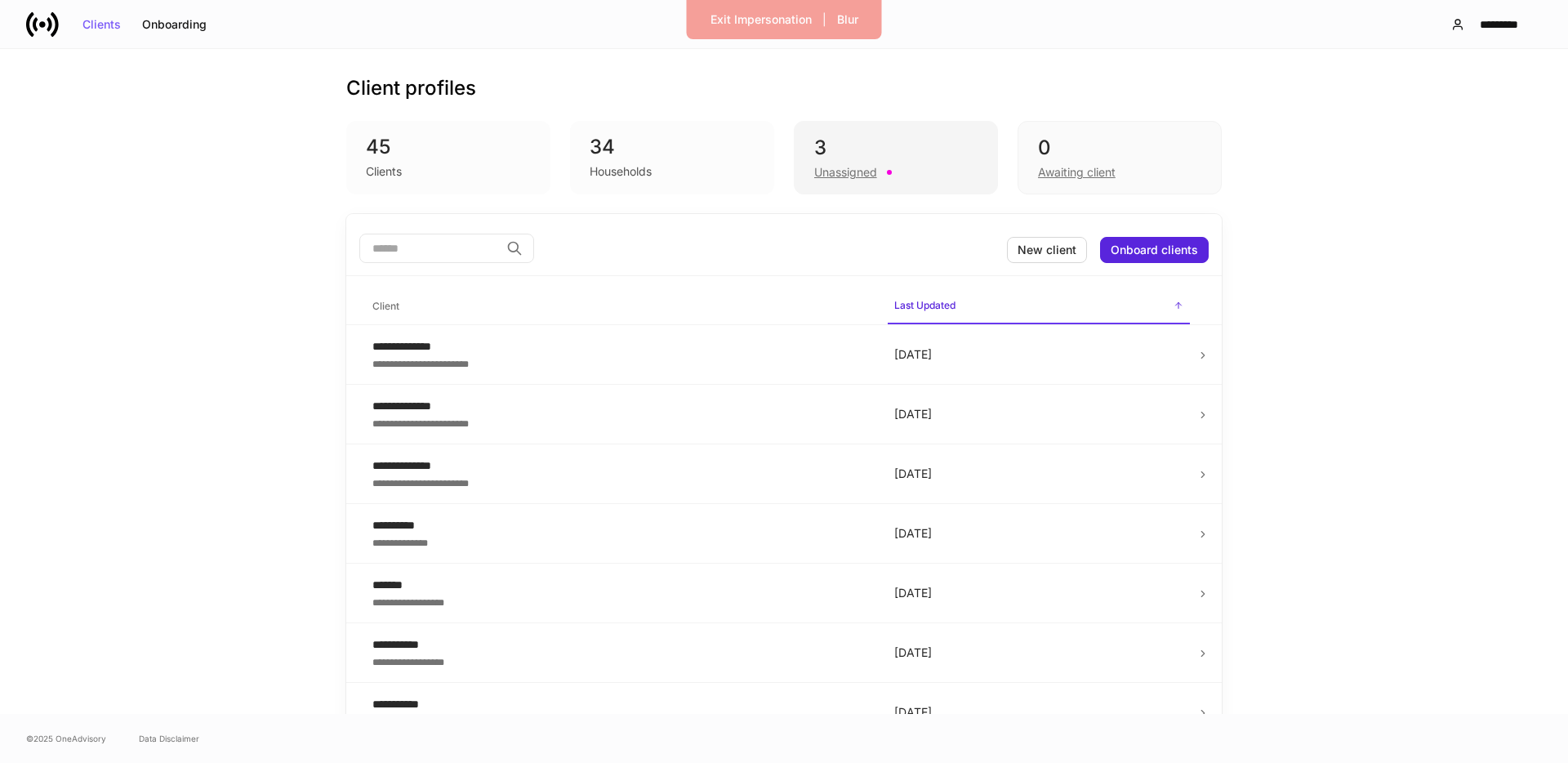
click at [796, 141] on div "3 Unassigned" at bounding box center [896, 157] width 204 height 74
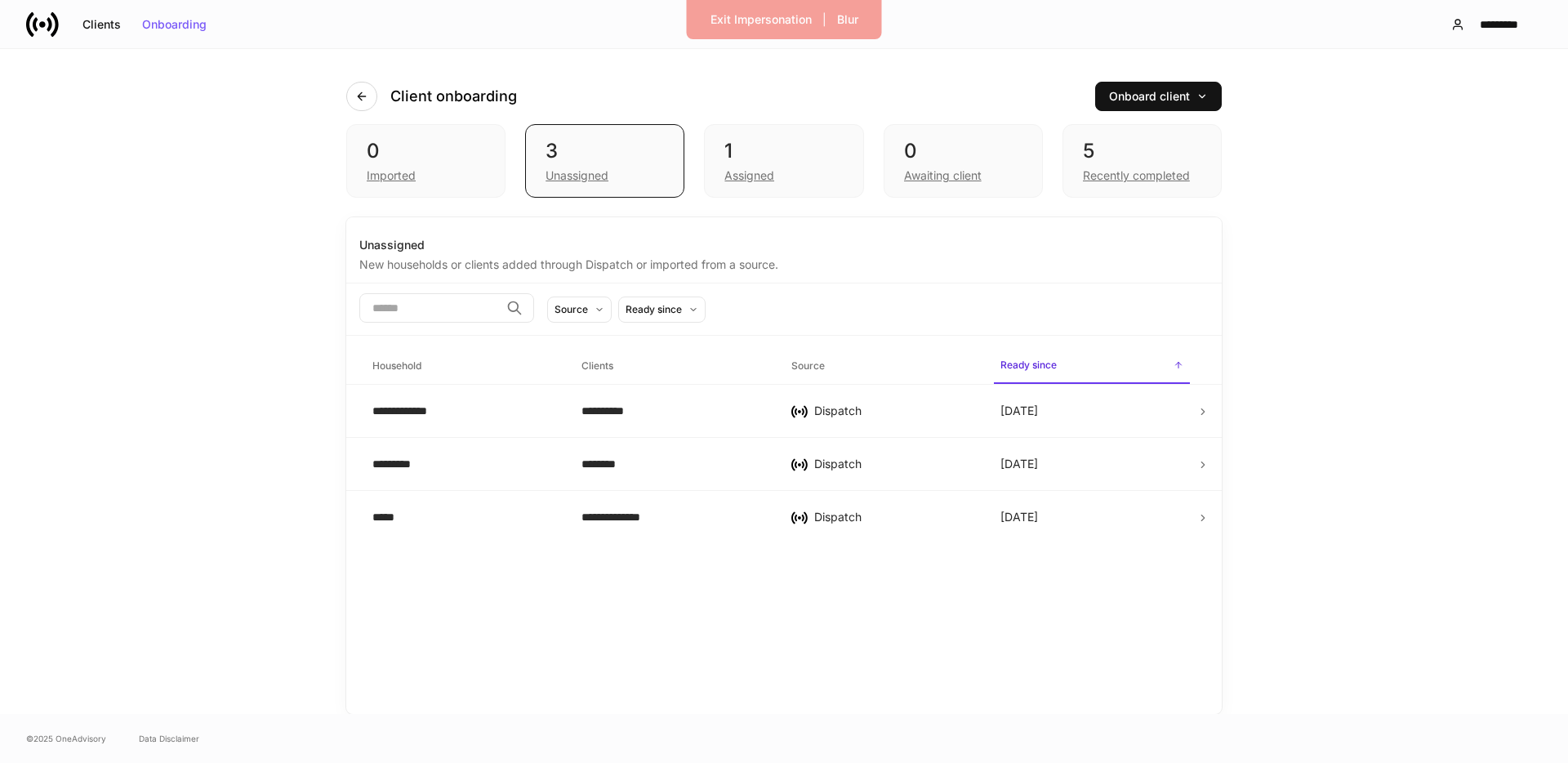
click at [826, 146] on div "1" at bounding box center [783, 151] width 118 height 26
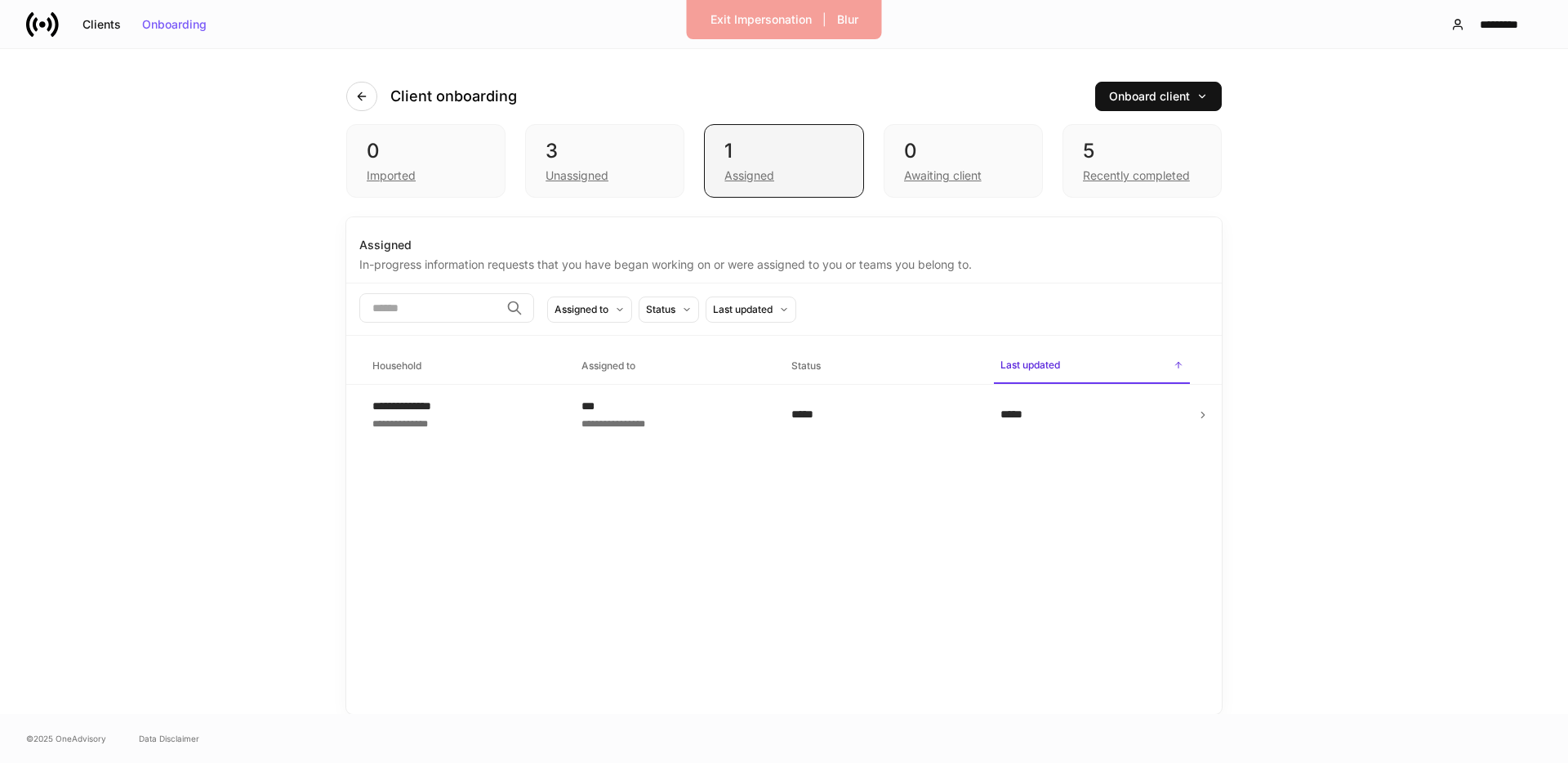
click at [786, 174] on div "Assigned" at bounding box center [783, 174] width 118 height 20
click at [1162, 417] on icon "button" at bounding box center [1168, 414] width 13 height 13
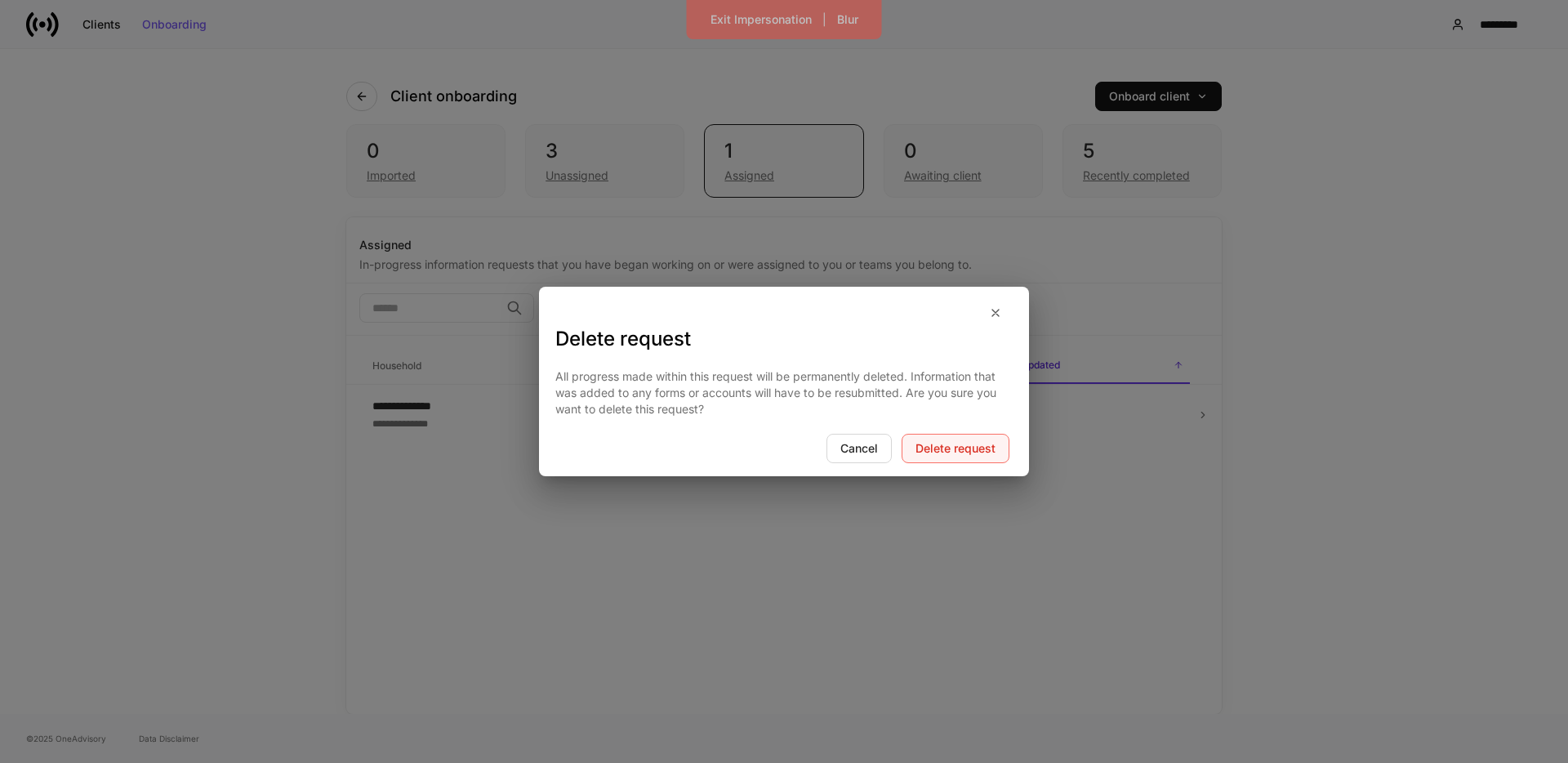
drag, startPoint x: 966, startPoint y: 455, endPoint x: 824, endPoint y: 449, distance: 142.1
click at [966, 455] on button "Delete request" at bounding box center [955, 449] width 107 height 30
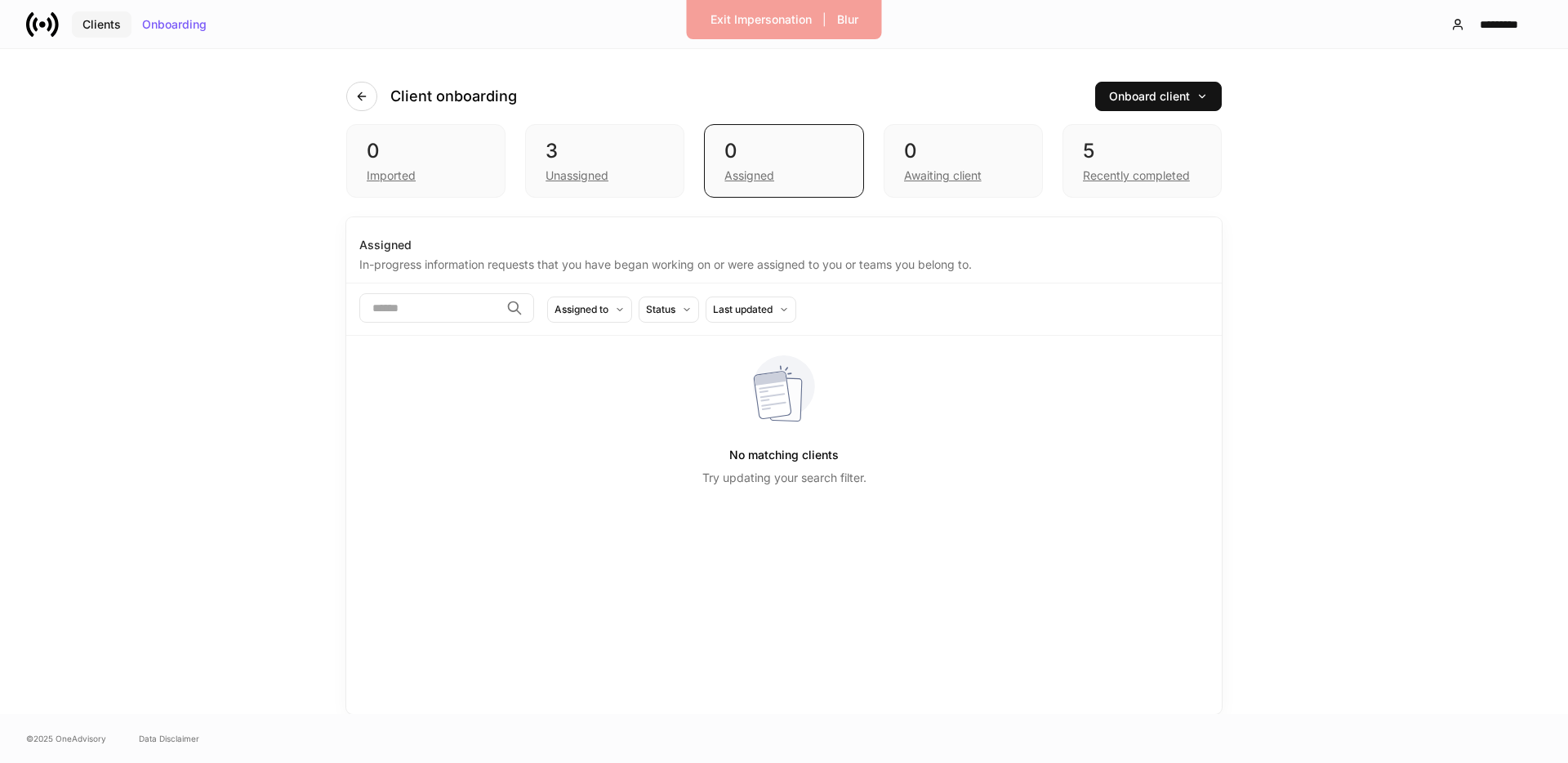
click at [73, 20] on button "Clients" at bounding box center [102, 25] width 59 height 26
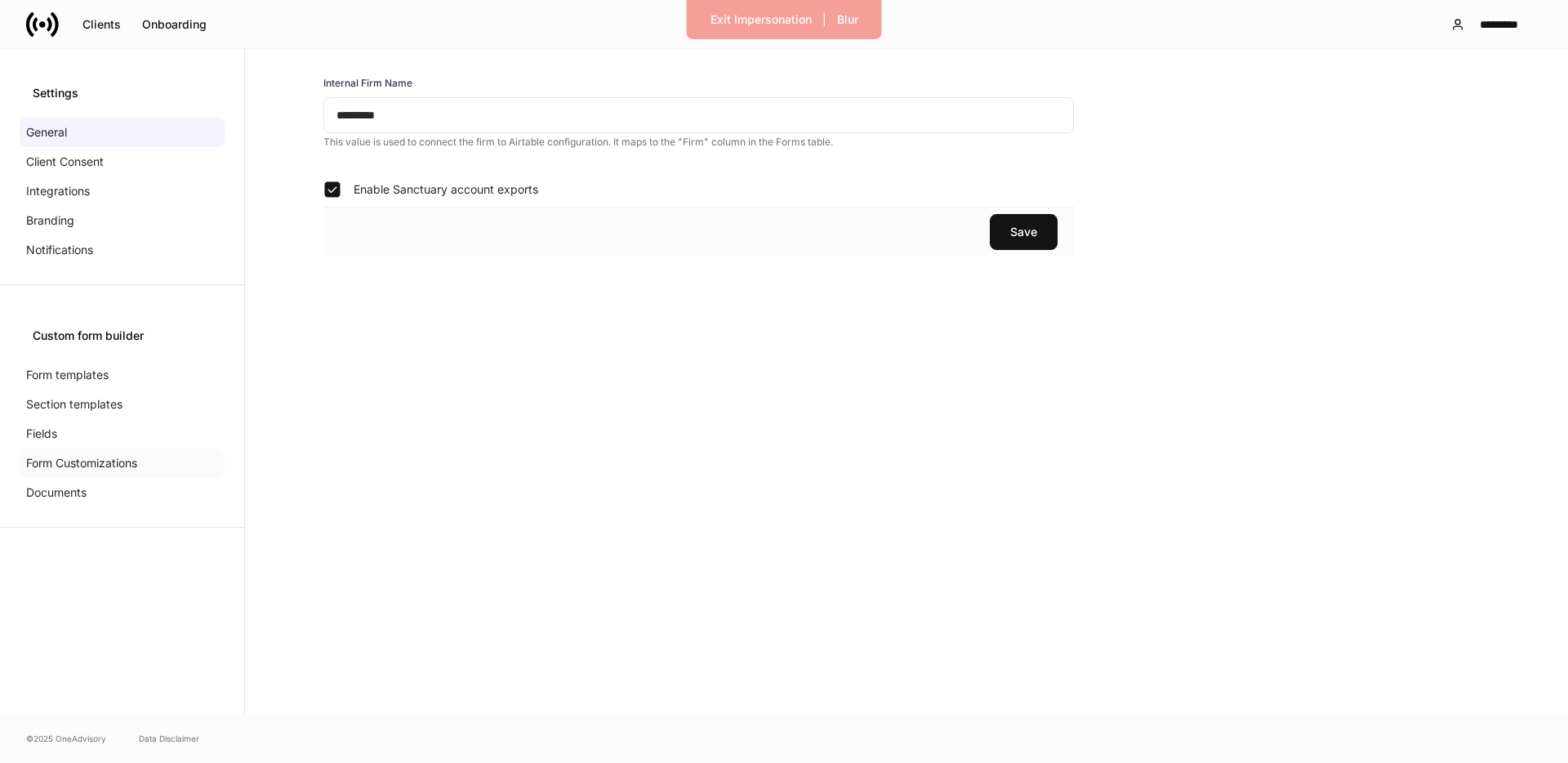
click at [146, 463] on div "Form Customizations" at bounding box center [122, 464] width 205 height 30
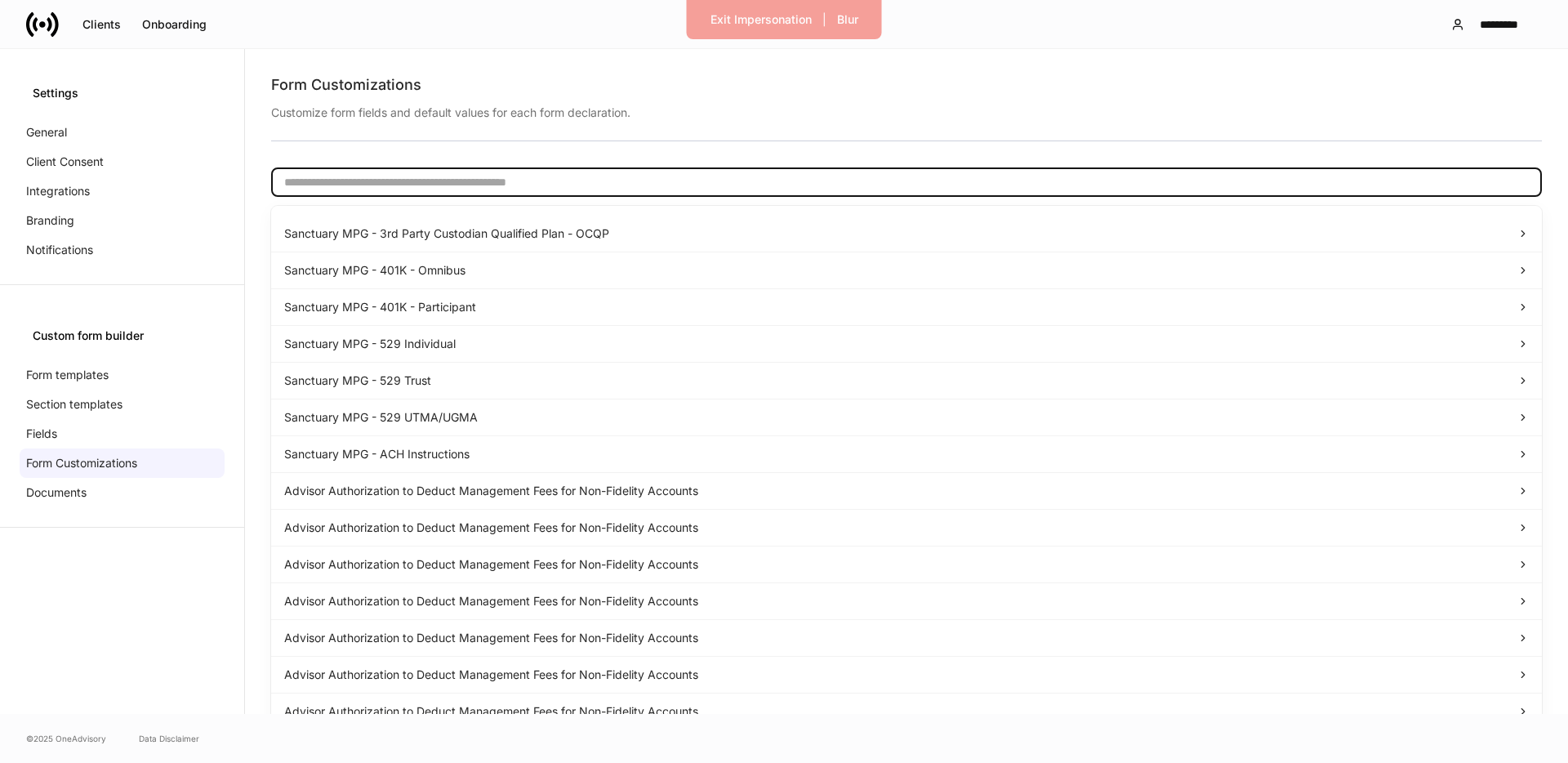
click at [359, 176] on input "text" at bounding box center [906, 183] width 1271 height 30
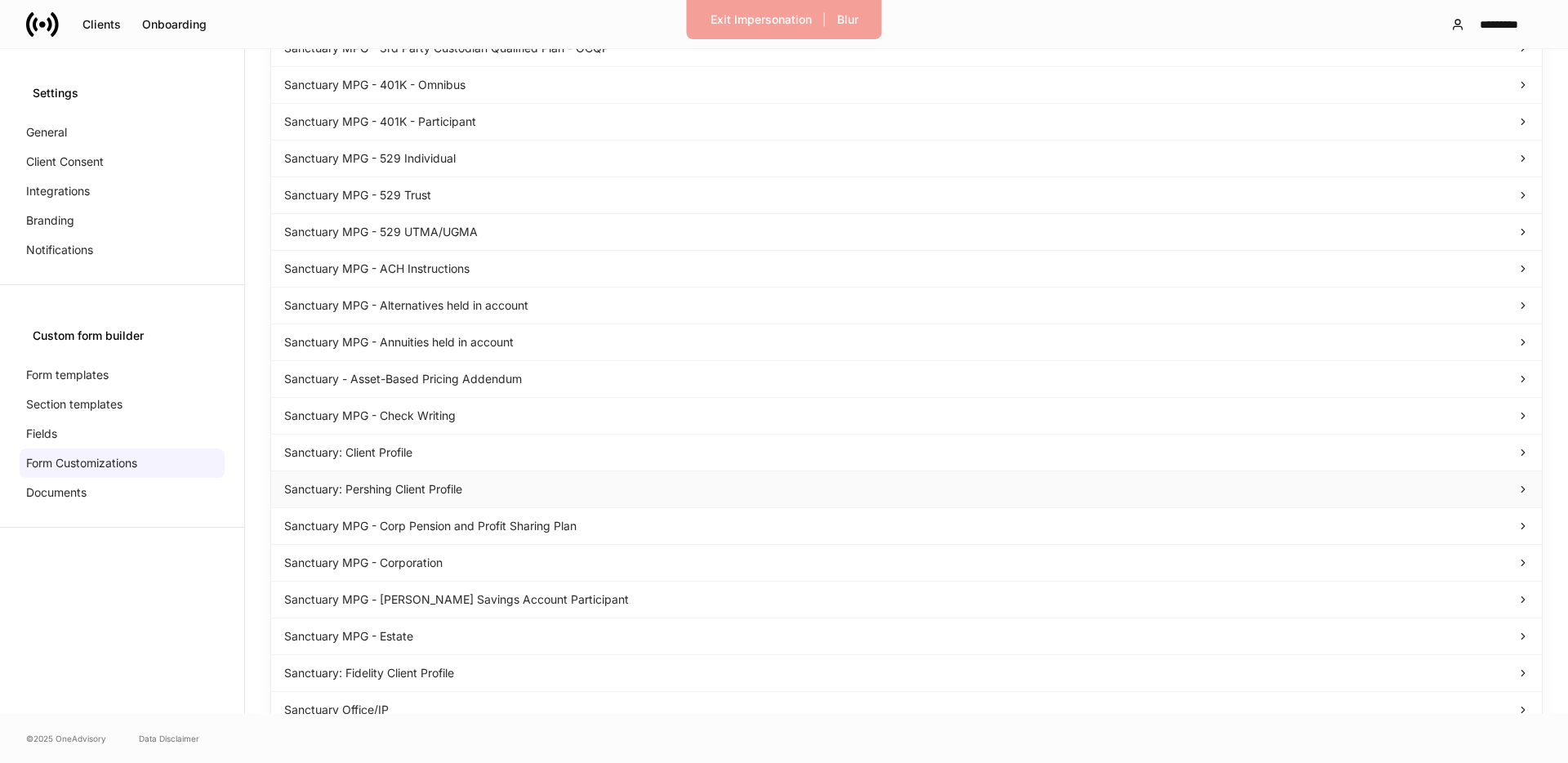
scroll to position [222, 0]
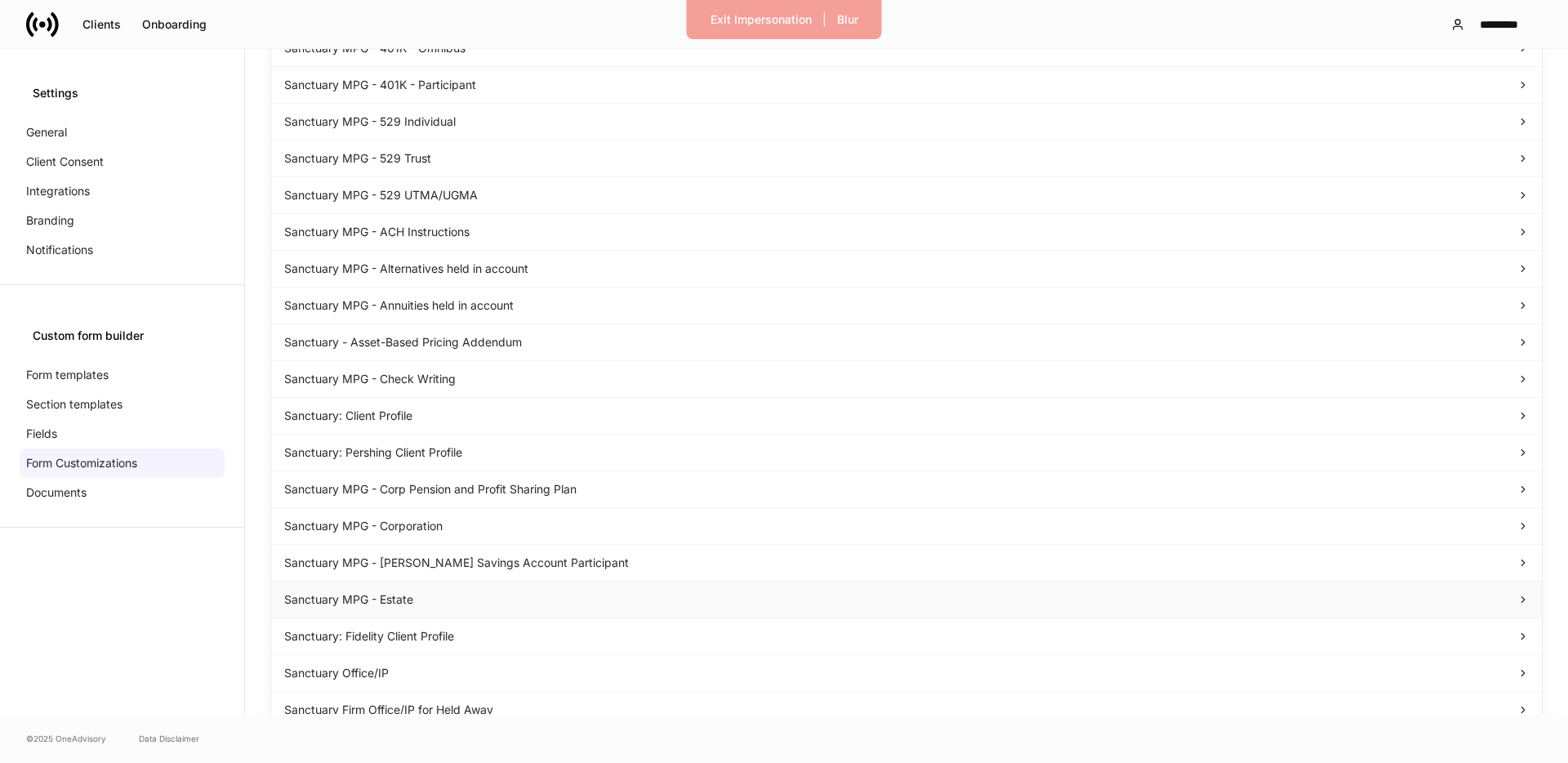
click at [421, 597] on div "Sanctuary MPG - Estate" at bounding box center [906, 600] width 1271 height 36
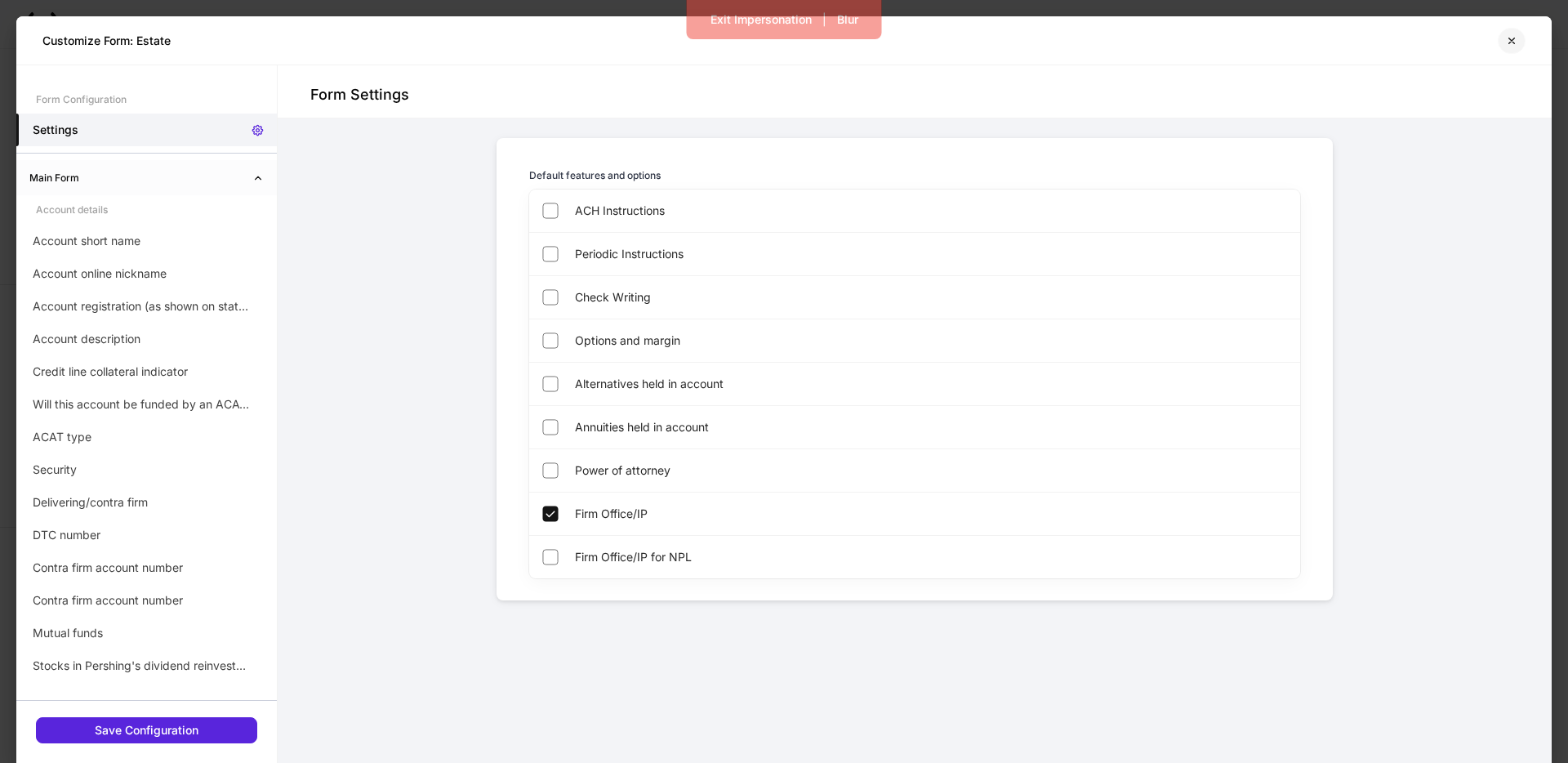
click at [1509, 37] on icon "button" at bounding box center [1511, 41] width 13 height 13
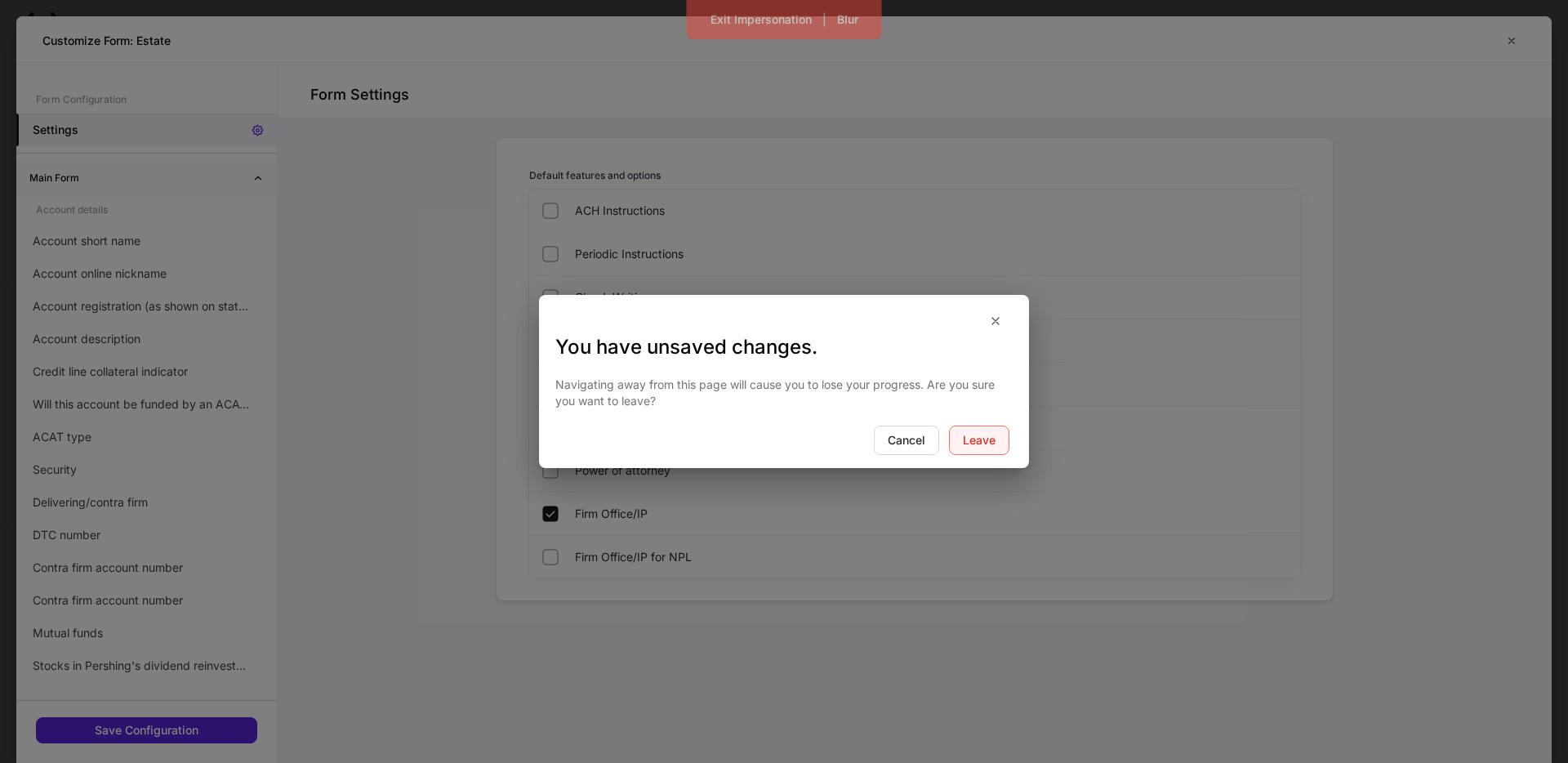
drag, startPoint x: 976, startPoint y: 438, endPoint x: 826, endPoint y: 406, distance: 153.4
click at [976, 437] on div "Leave" at bounding box center [979, 441] width 33 height 12
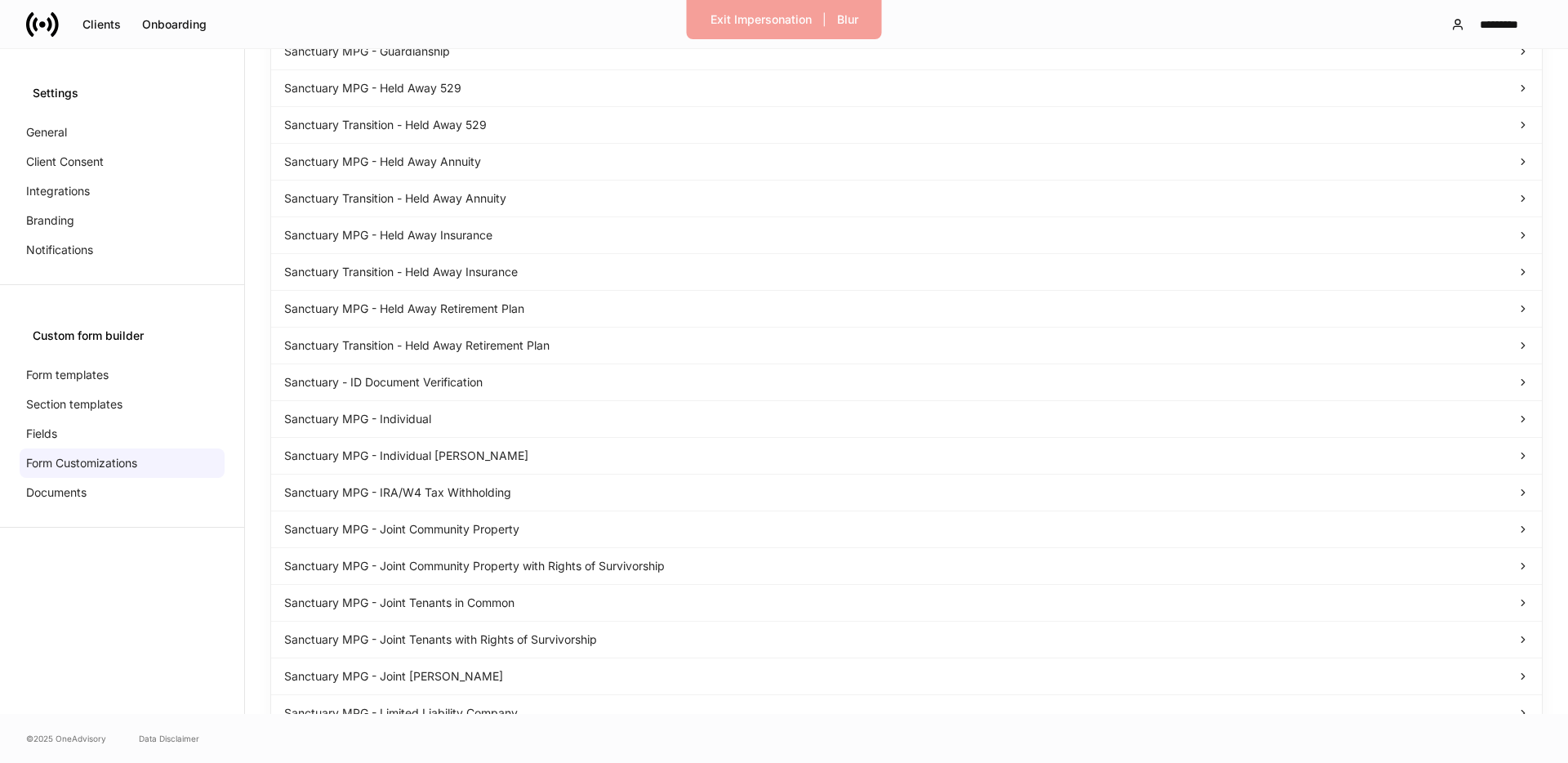
scroll to position [1260, 0]
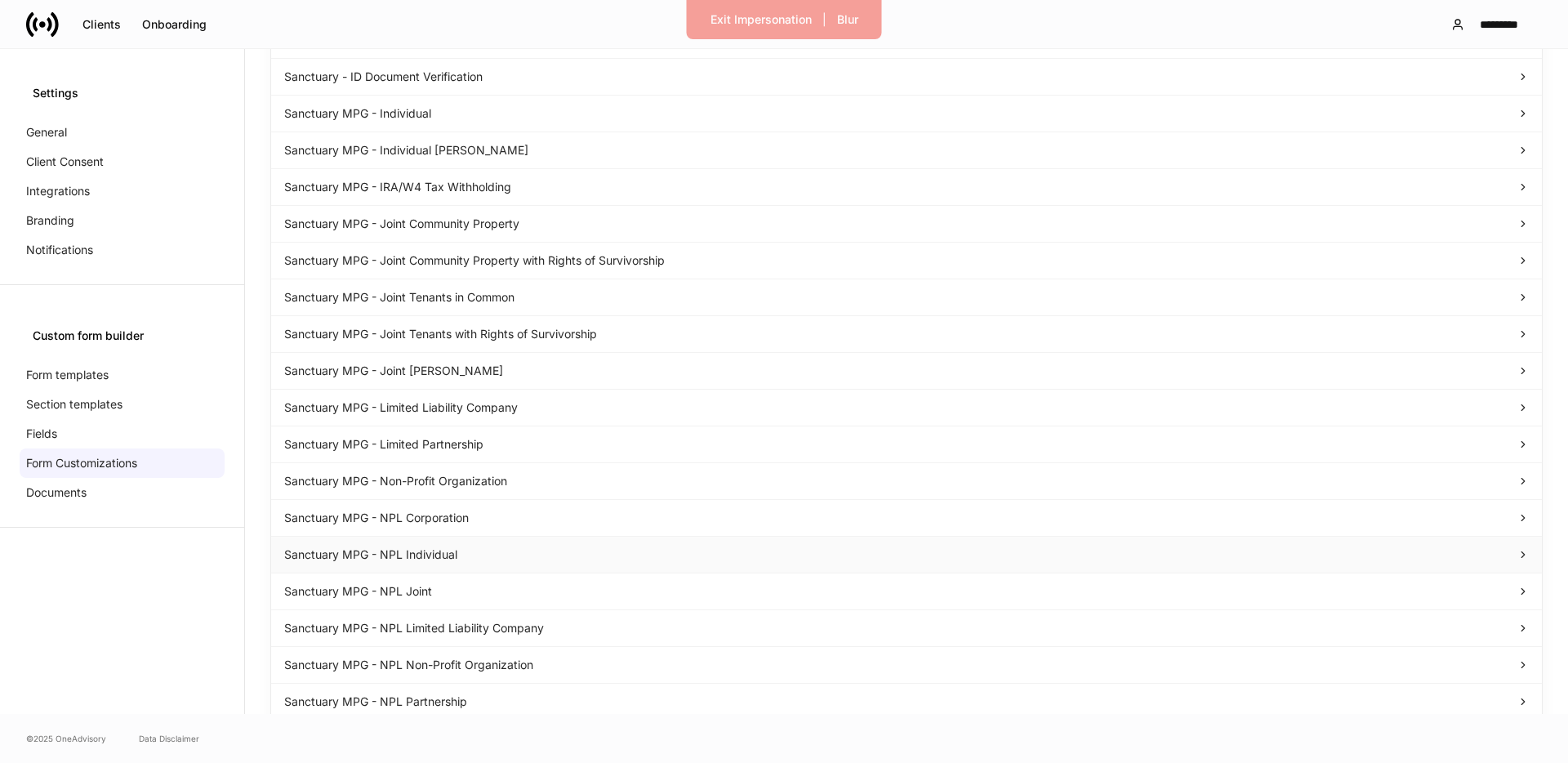
click at [451, 557] on div "Sanctuary MPG - NPL Individual" at bounding box center [906, 555] width 1271 height 36
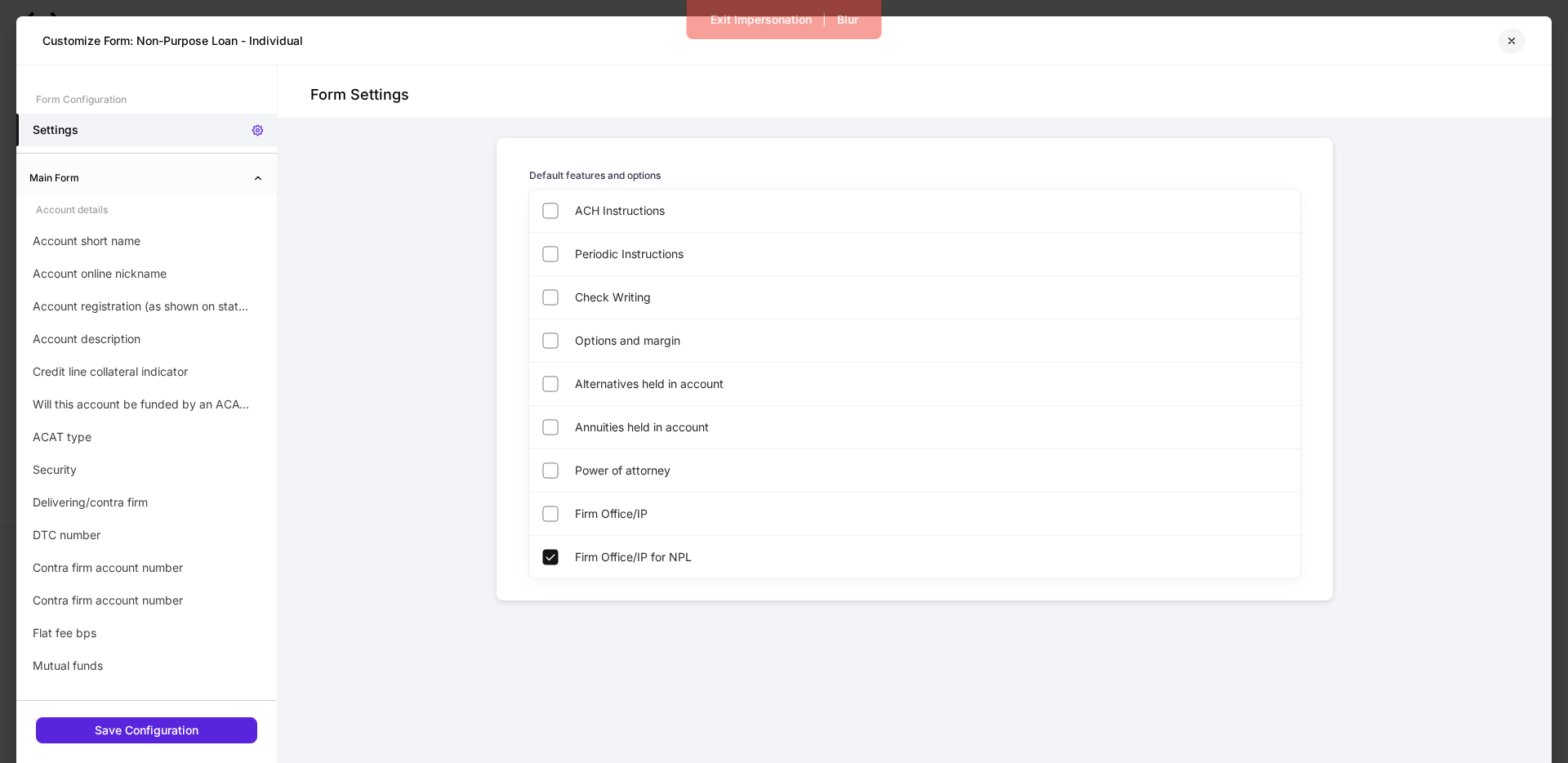
click at [1505, 42] on icon "button" at bounding box center [1511, 41] width 13 height 13
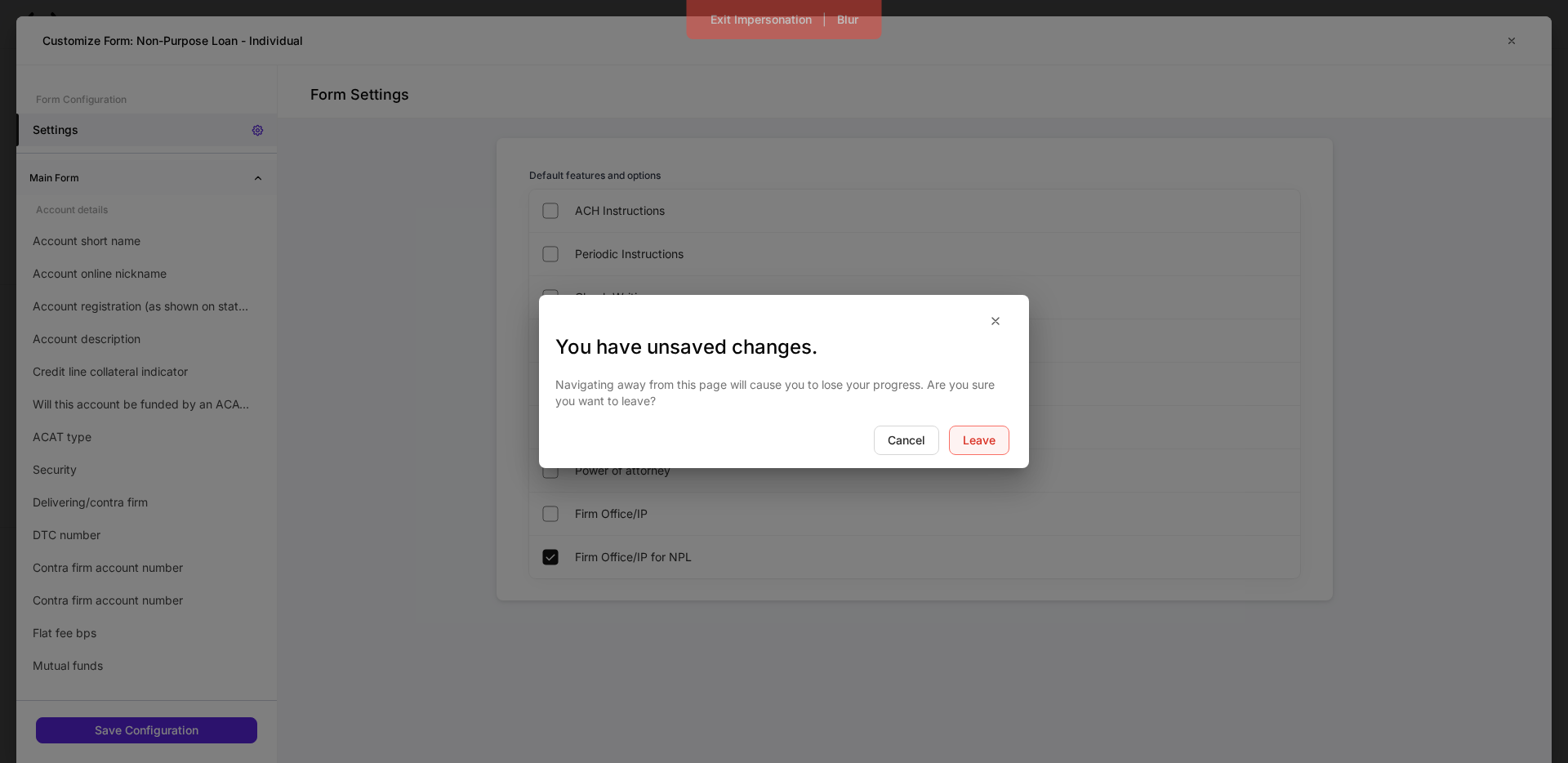
click at [967, 439] on div "Leave" at bounding box center [979, 441] width 33 height 12
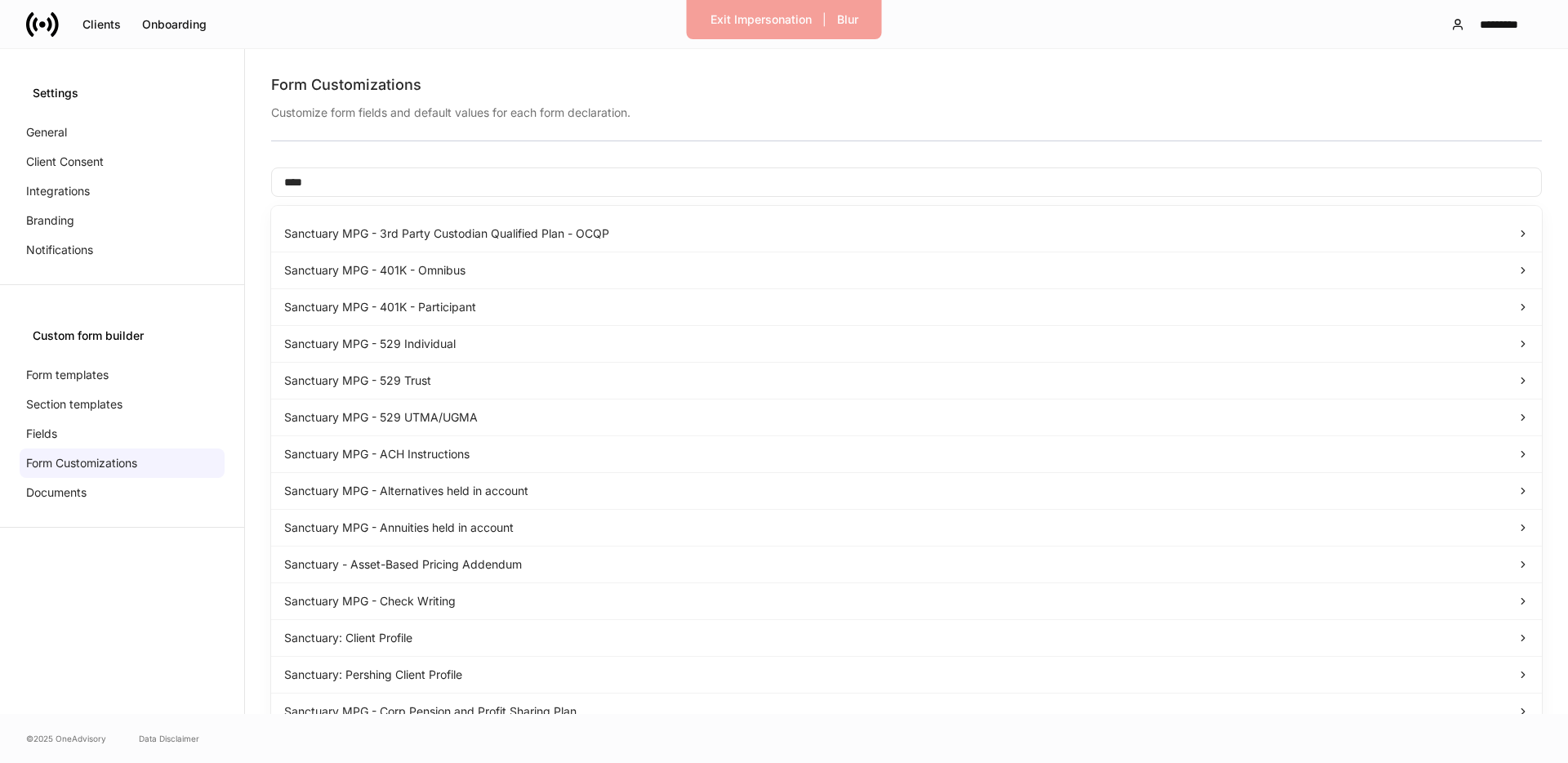
click at [431, 182] on input "****" at bounding box center [906, 183] width 1271 height 30
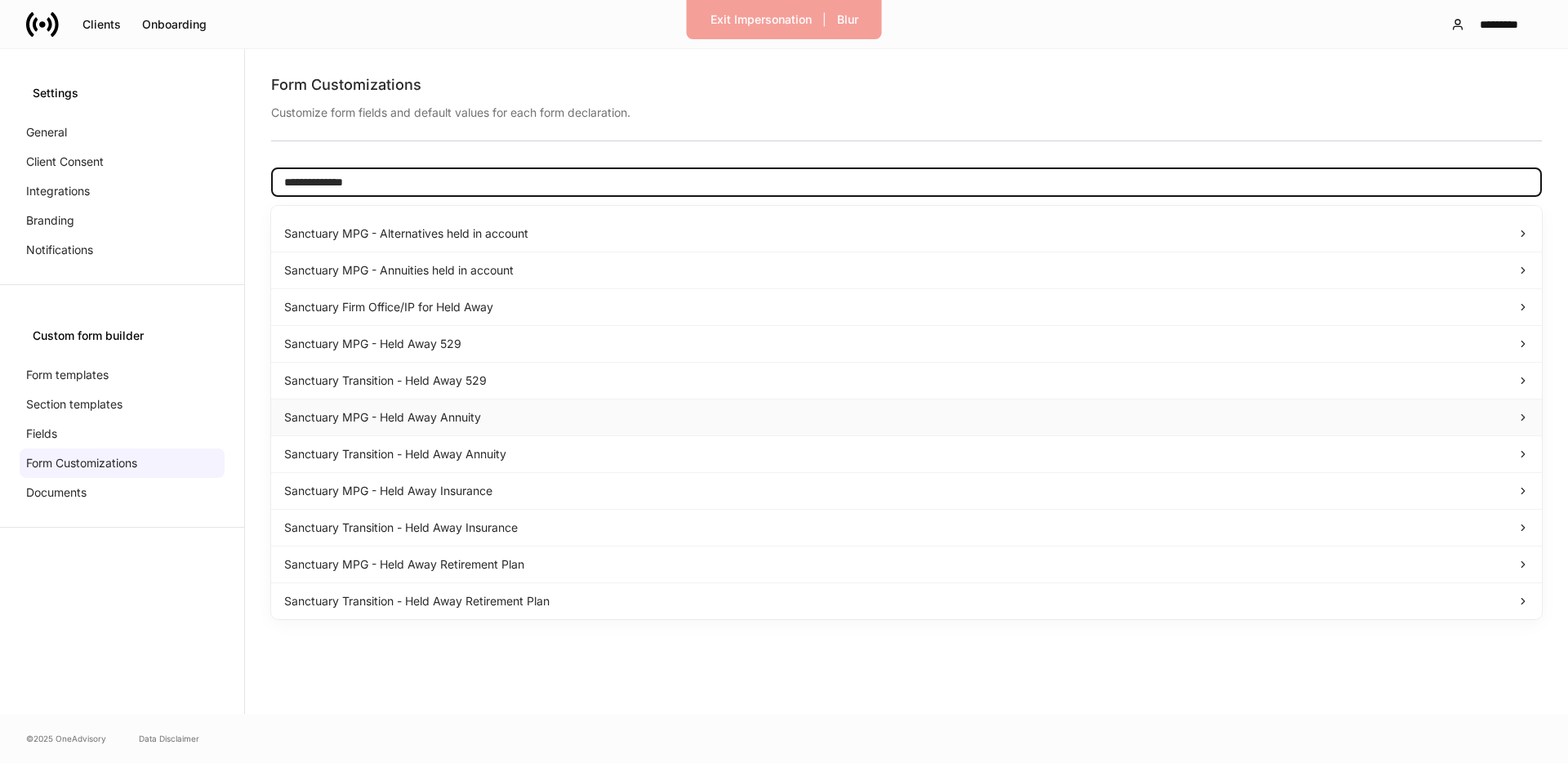
type input "**********"
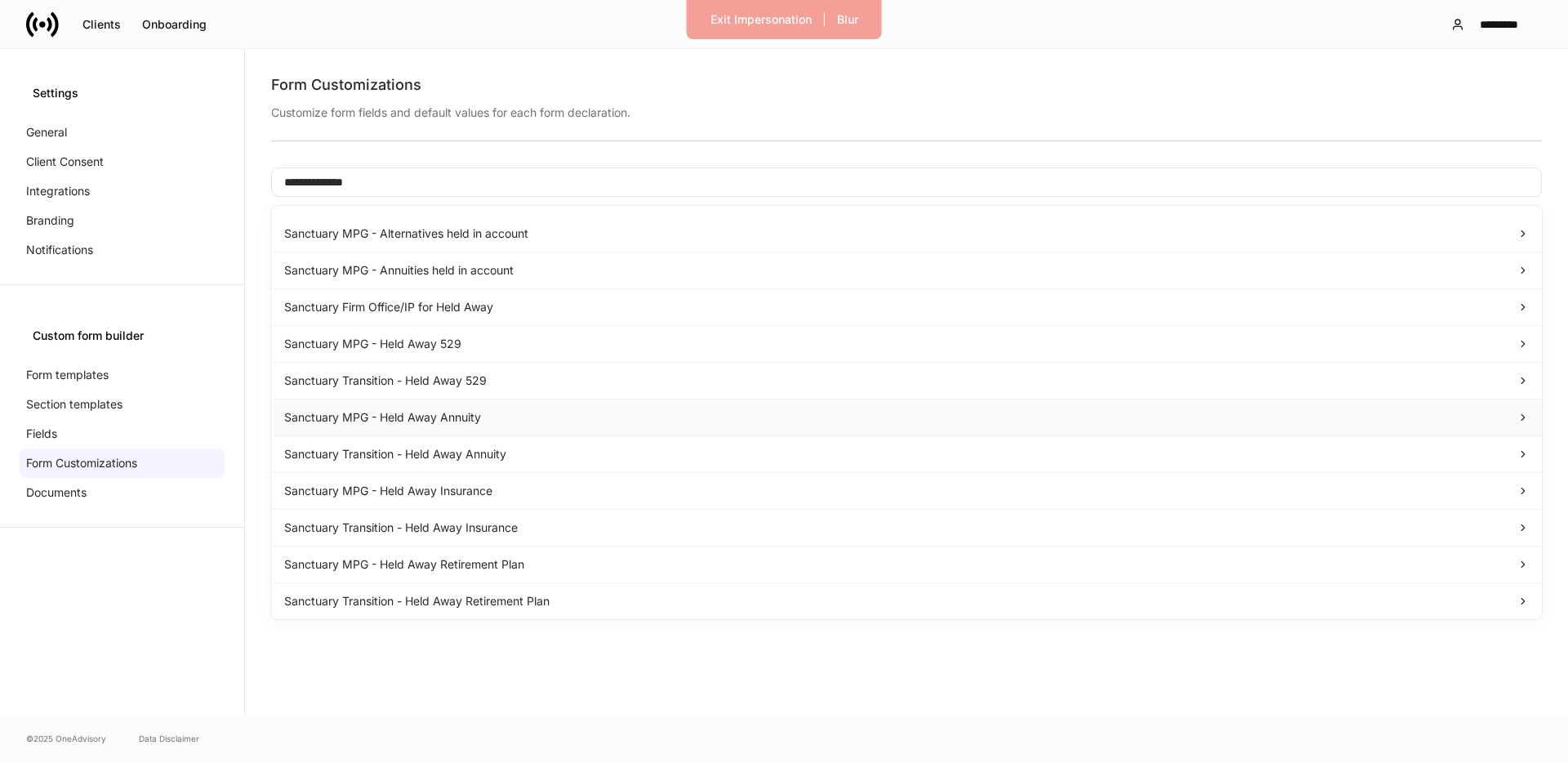
drag, startPoint x: 415, startPoint y: 415, endPoint x: 454, endPoint y: 417, distance: 39.1
click at [423, 416] on div "Sanctuary MPG - Held Away Annuity" at bounding box center [906, 417] width 1271 height 36
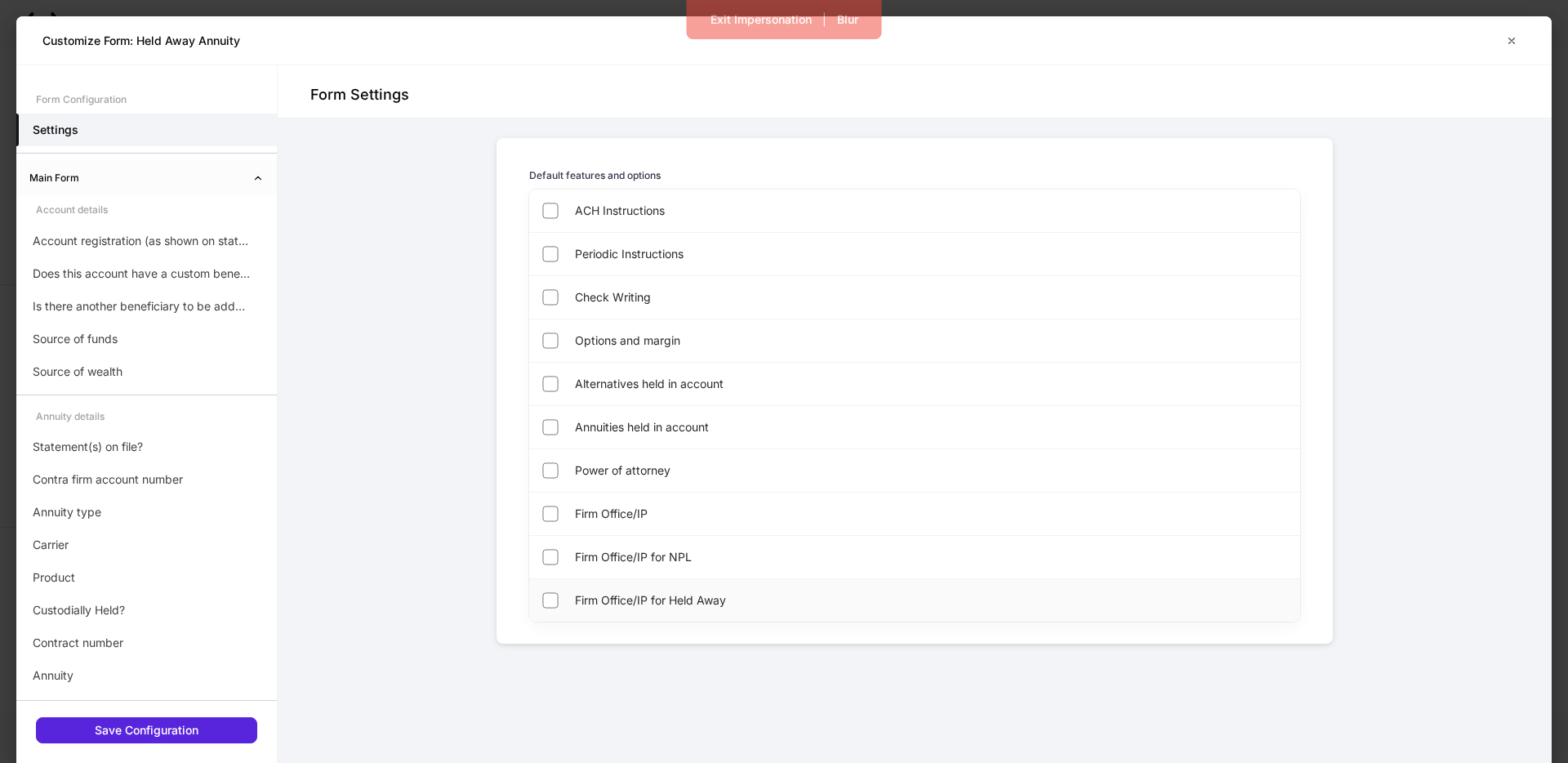
click at [608, 601] on span "Firm Office/IP for Held Away" at bounding box center [791, 601] width 432 height 17
click at [1518, 41] on button "button" at bounding box center [1512, 41] width 28 height 26
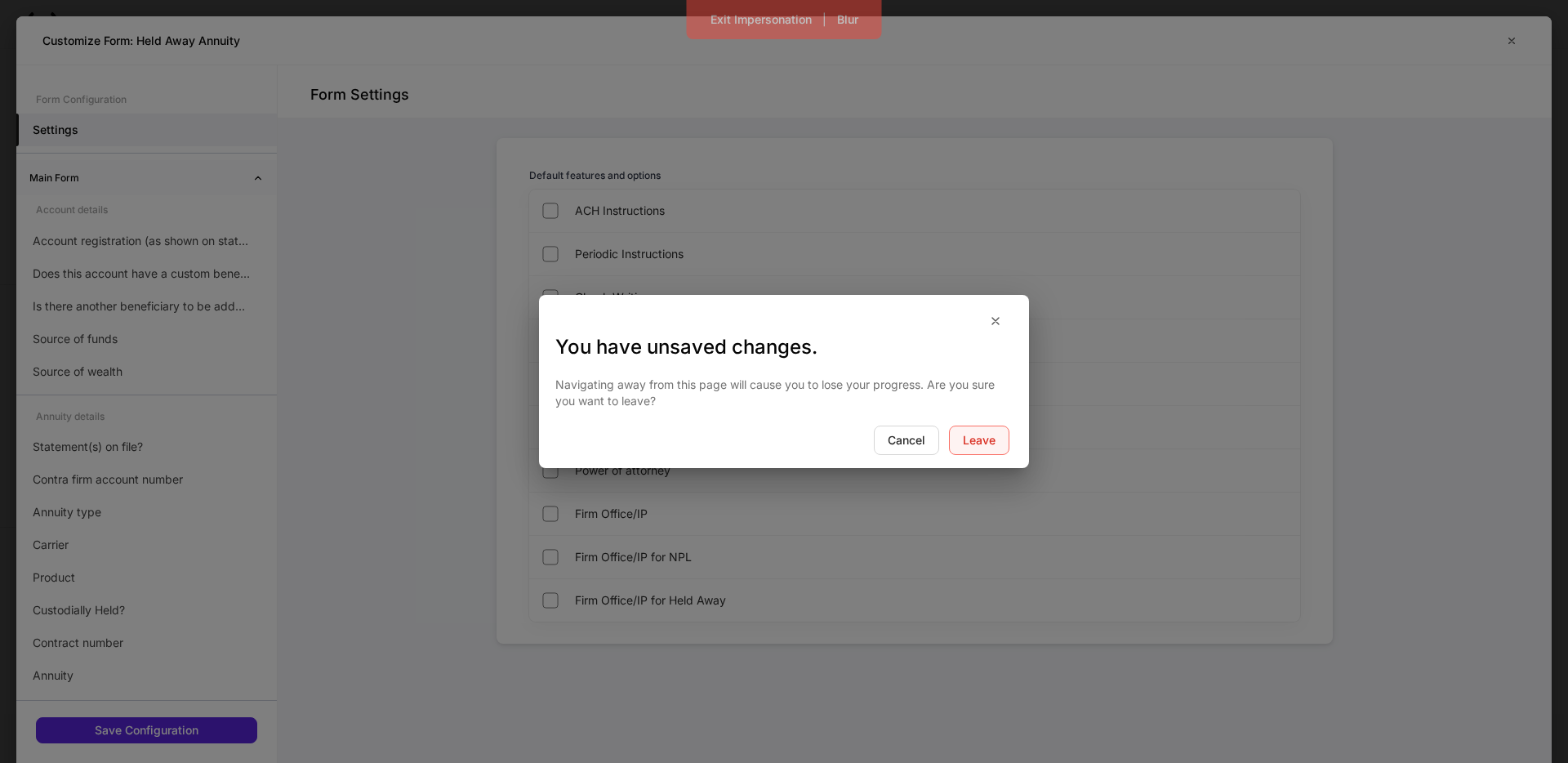
drag, startPoint x: 967, startPoint y: 445, endPoint x: 770, endPoint y: 455, distance: 197.3
click at [965, 445] on div "Leave" at bounding box center [979, 441] width 33 height 12
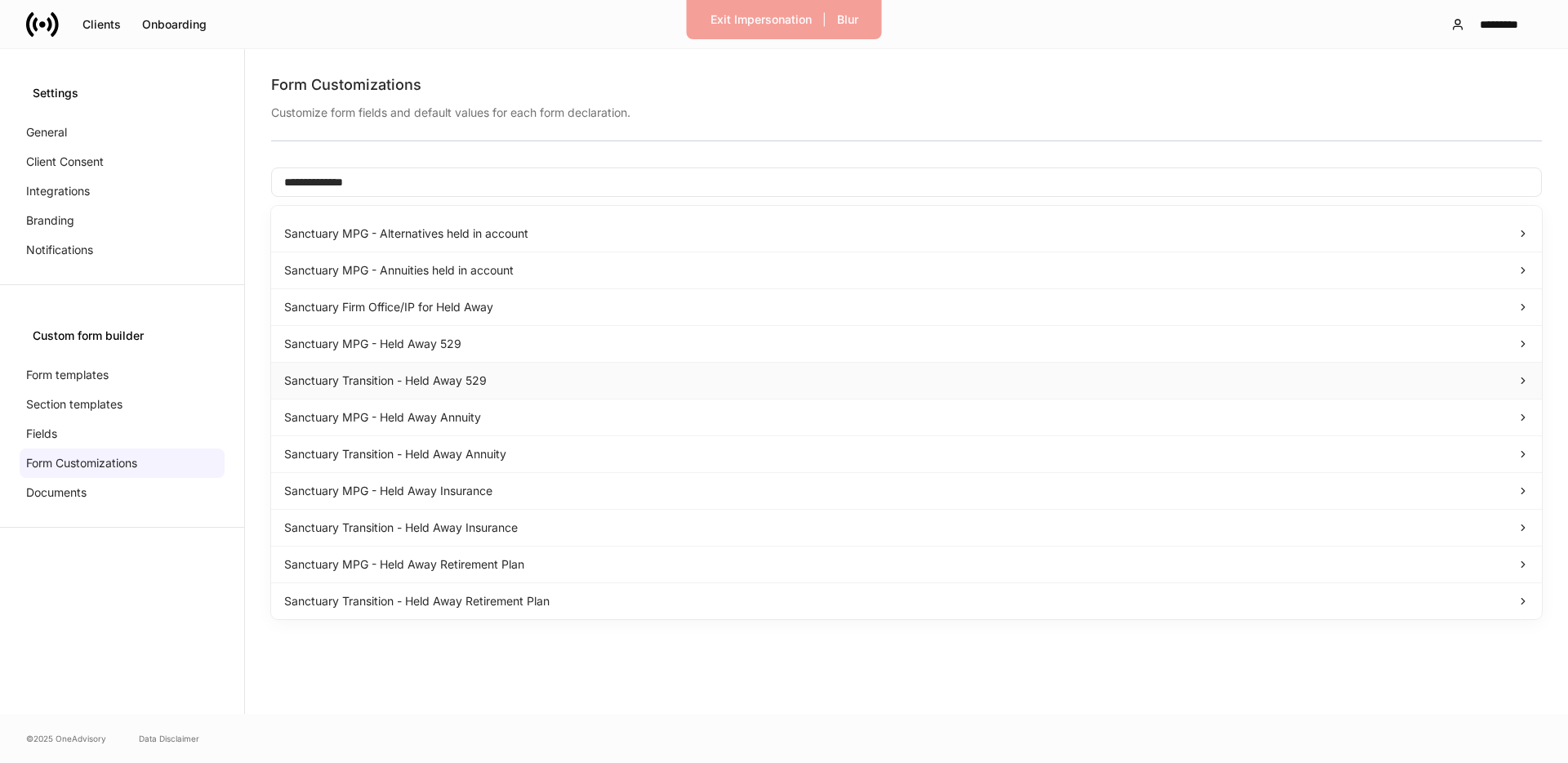
click at [448, 384] on div "Sanctuary Transition - Held Away 529" at bounding box center [906, 381] width 1271 height 36
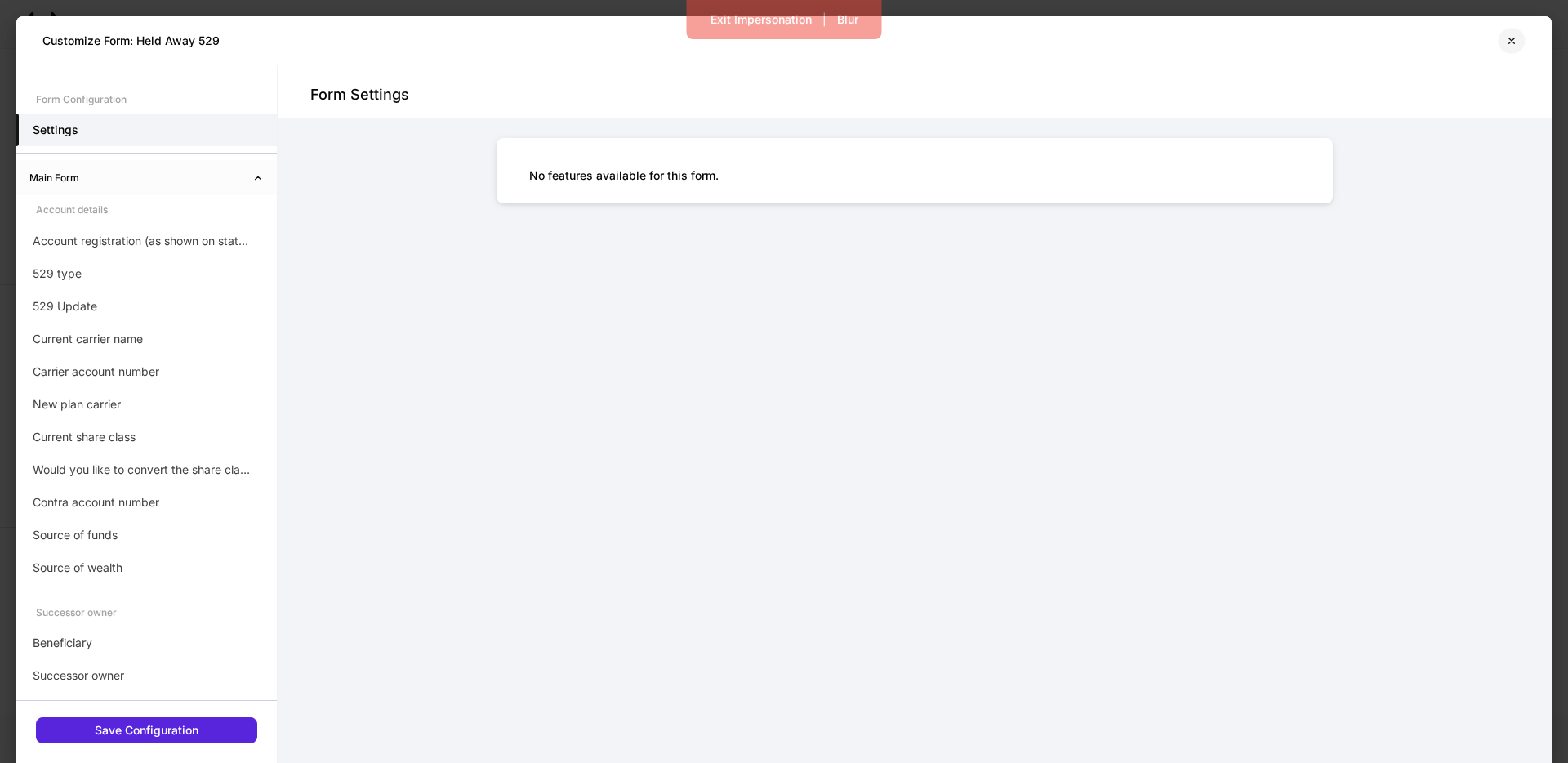
click at [1514, 36] on icon "button" at bounding box center [1511, 41] width 13 height 13
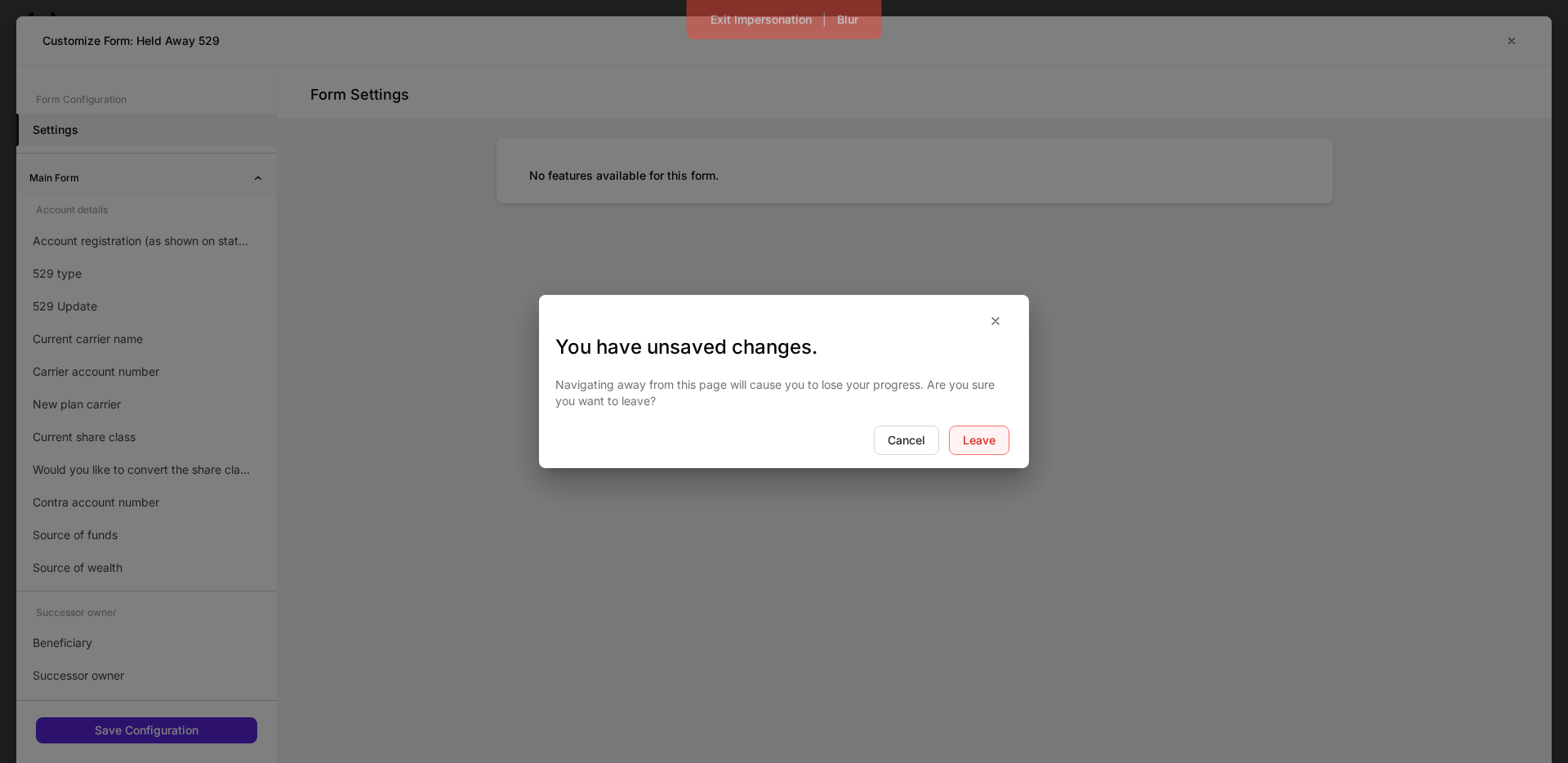
drag, startPoint x: 982, startPoint y: 431, endPoint x: 827, endPoint y: 442, distance: 155.4
click at [982, 431] on button "Leave" at bounding box center [978, 441] width 60 height 30
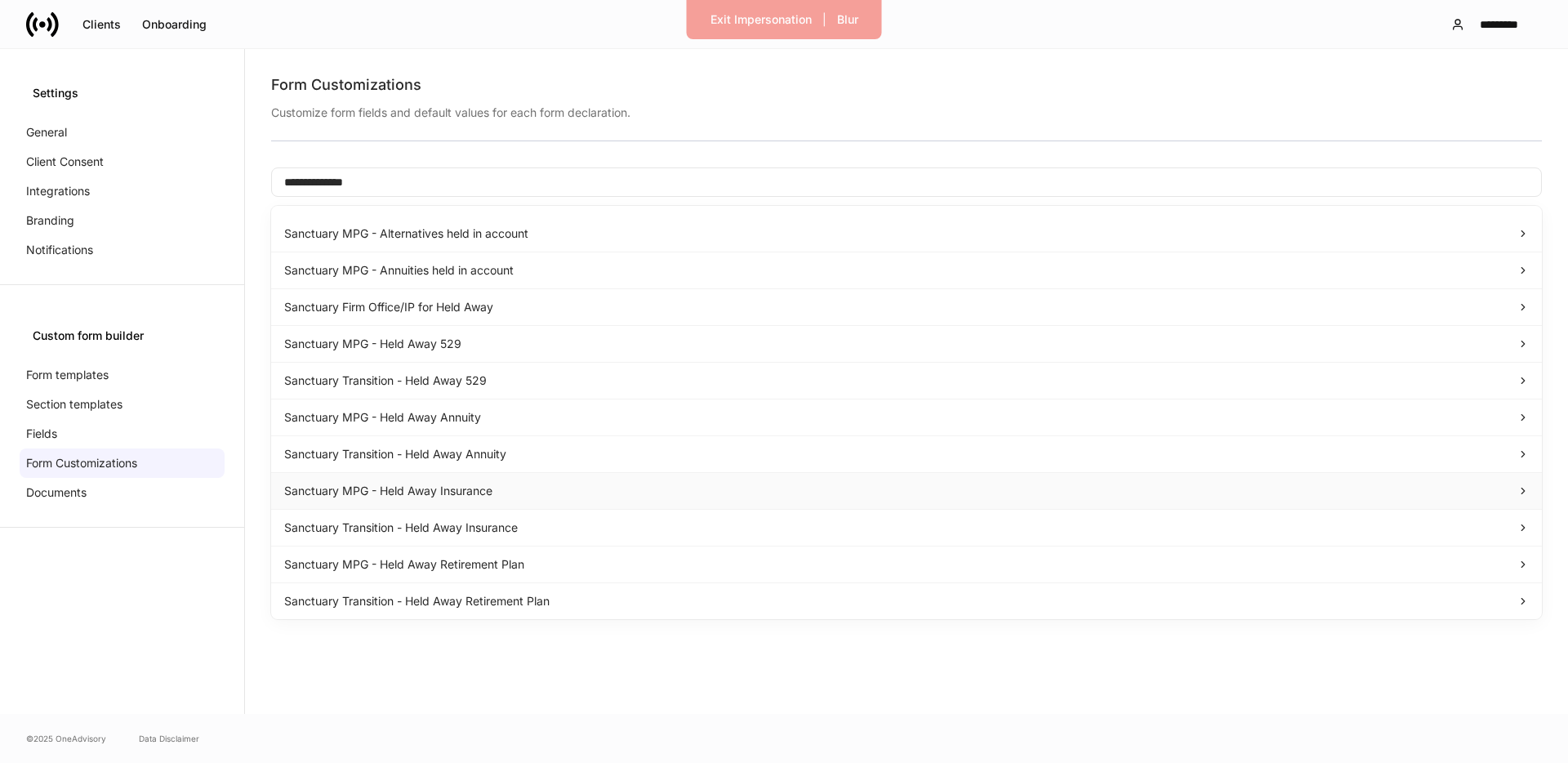
click at [373, 493] on div "Sanctuary MPG - Held Away Insurance" at bounding box center [906, 491] width 1271 height 36
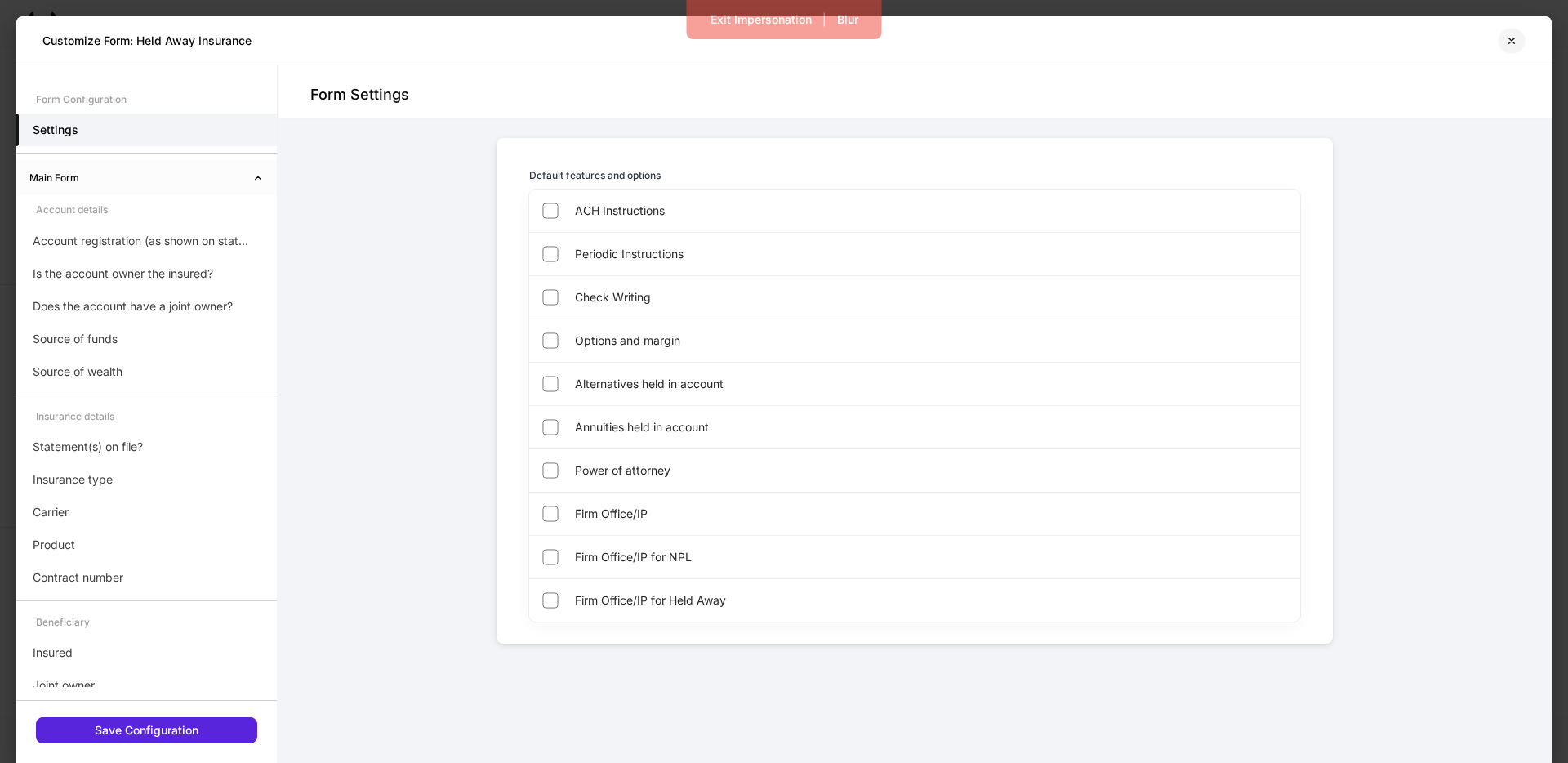
click at [1509, 42] on icon "button" at bounding box center [1511, 40] width 6 height 6
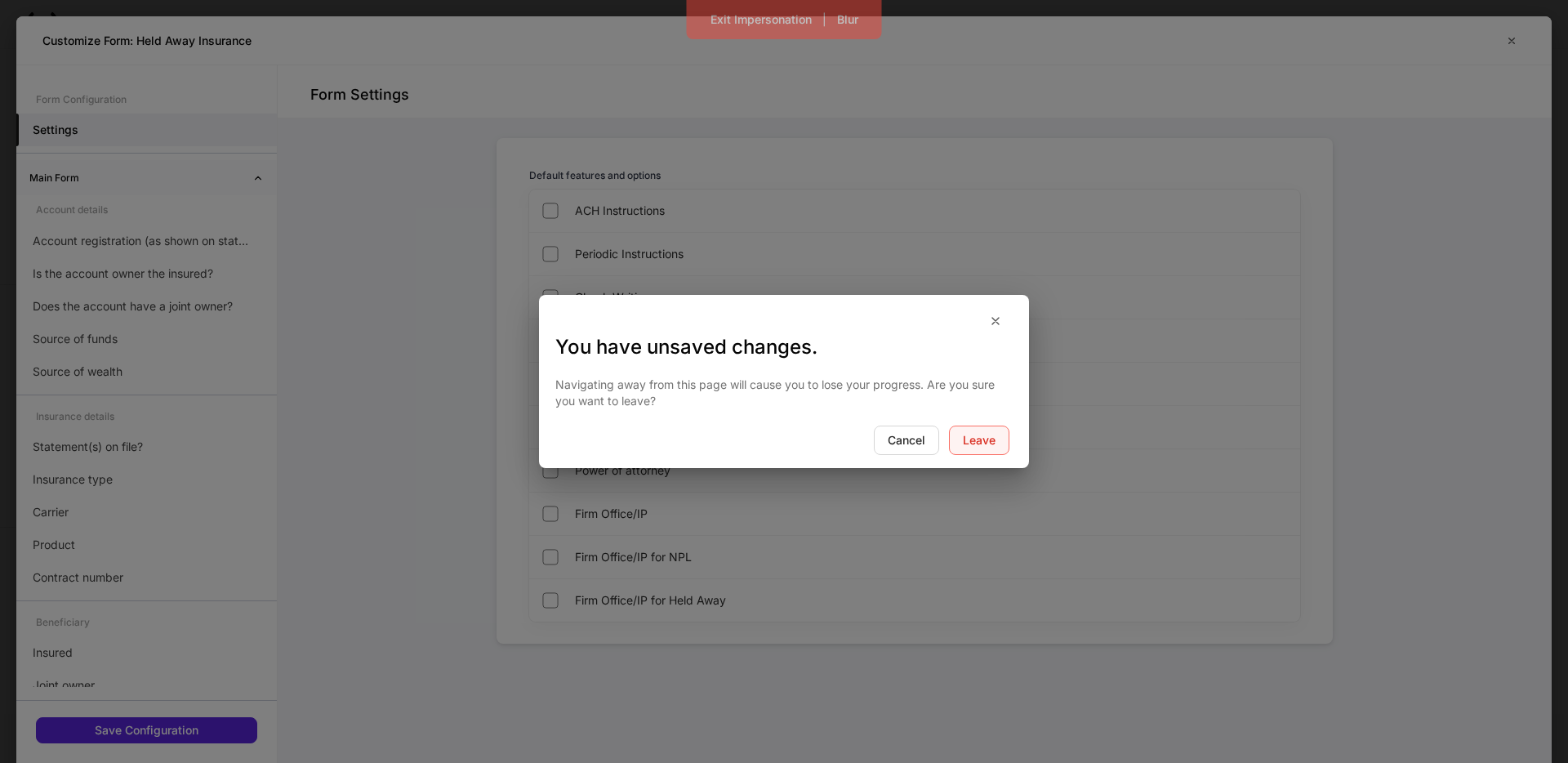
click at [977, 435] on div "Leave" at bounding box center [979, 441] width 33 height 12
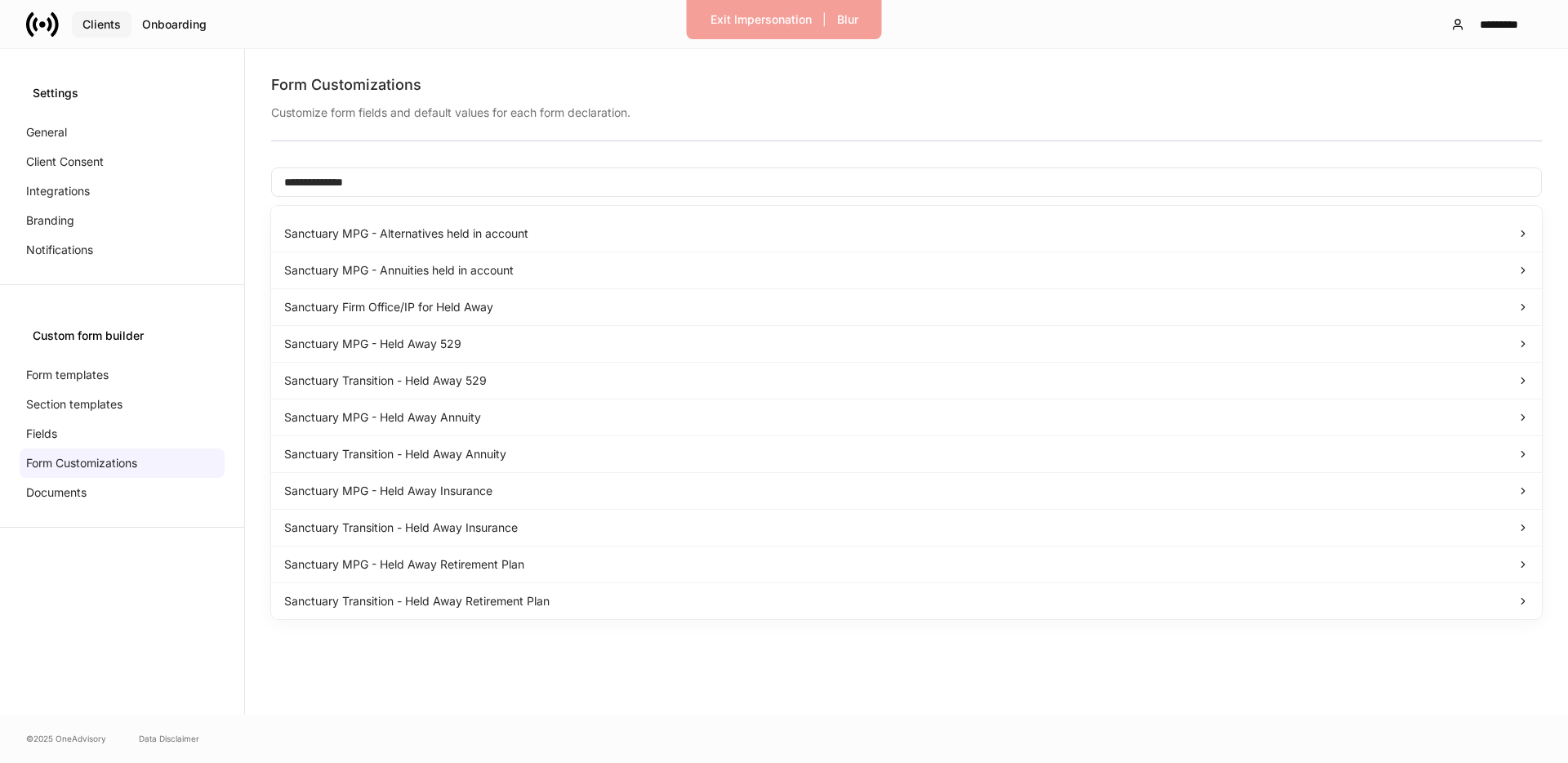
click at [112, 31] on button "Clients" at bounding box center [102, 25] width 59 height 26
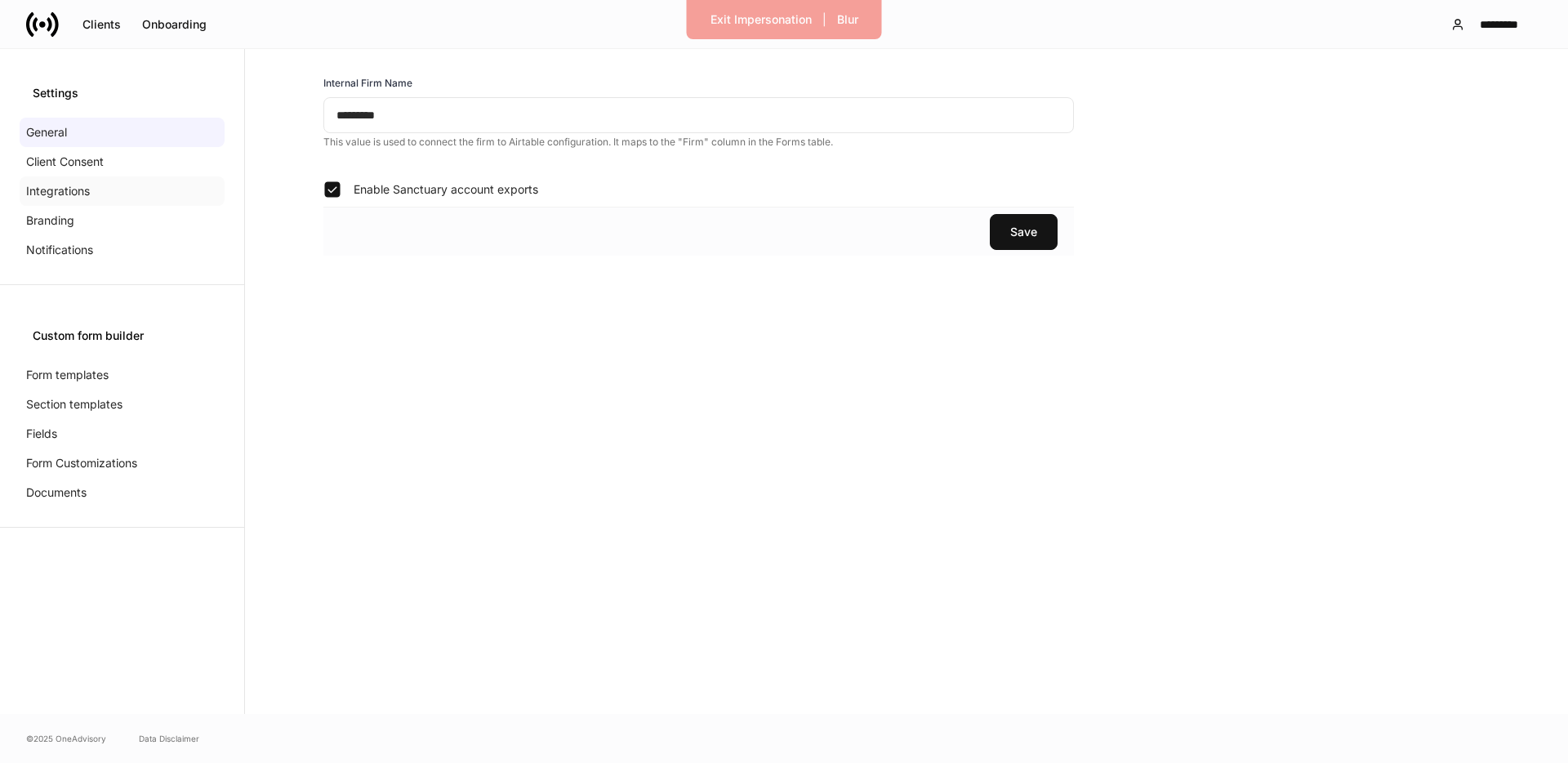
click at [76, 204] on div "Integrations" at bounding box center [122, 191] width 205 height 30
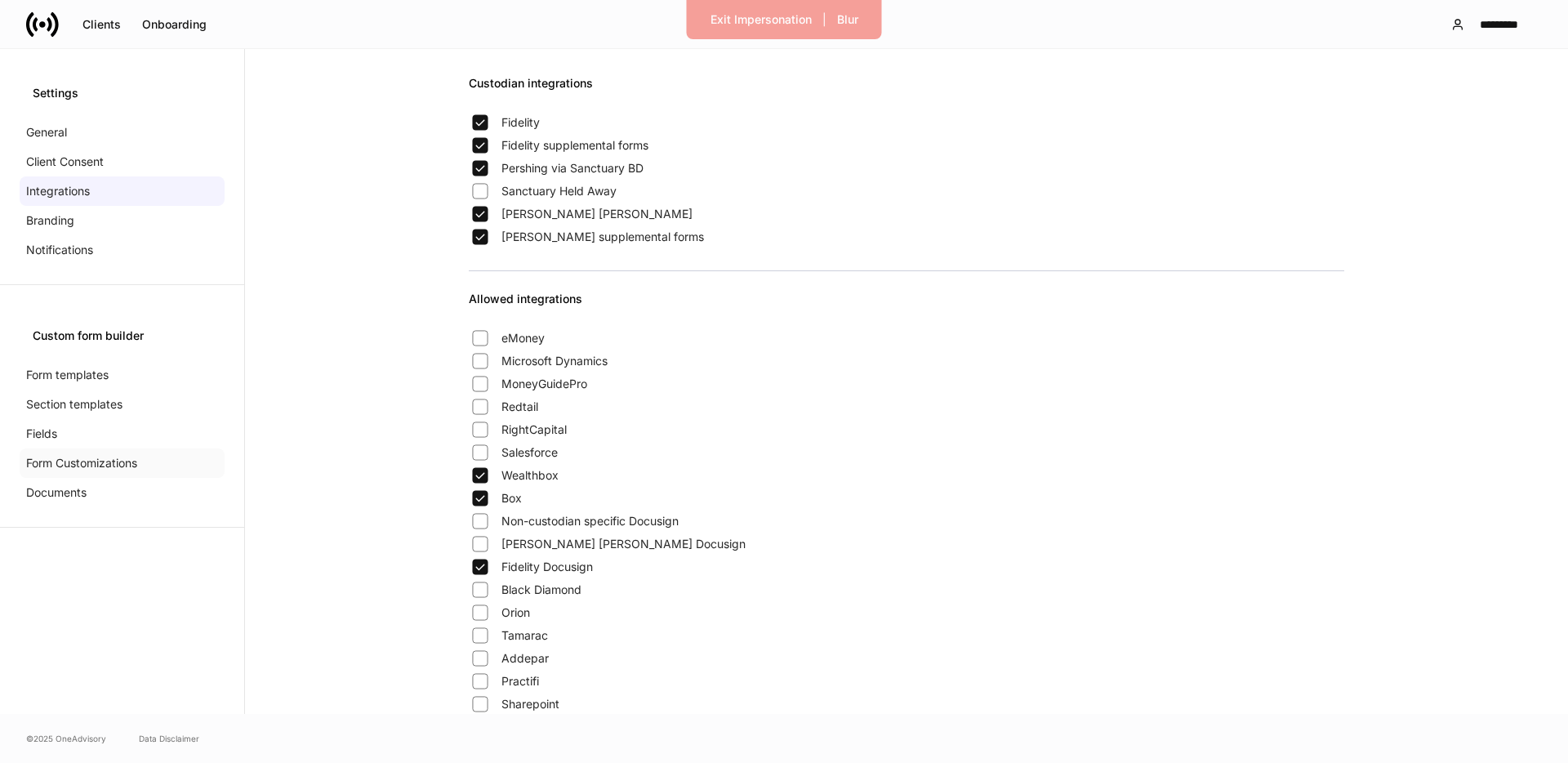
click at [94, 461] on p "Form Customizations" at bounding box center [82, 463] width 111 height 17
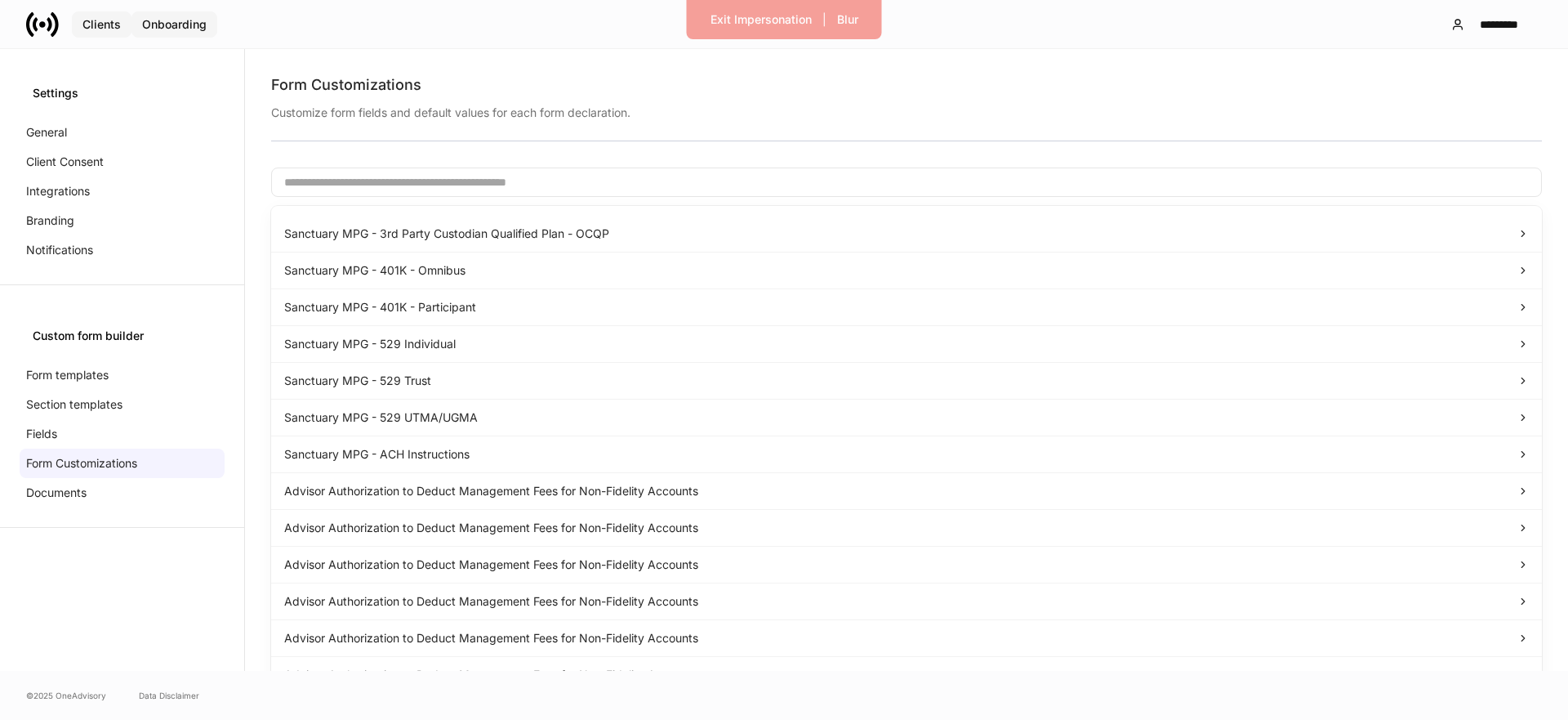
drag, startPoint x: 99, startPoint y: 21, endPoint x: 164, endPoint y: 17, distance: 65.1
click at [99, 20] on div "Clients" at bounding box center [102, 25] width 38 height 12
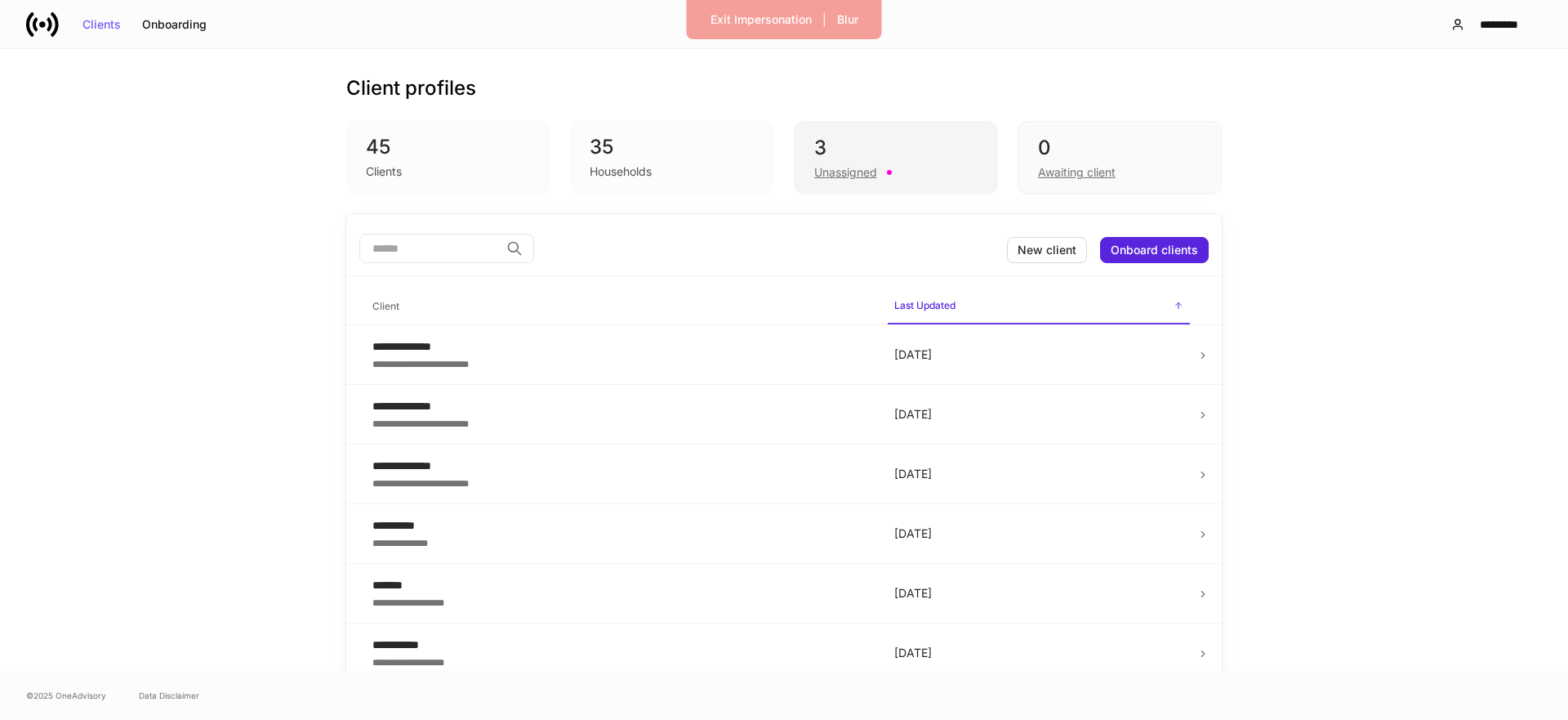
click at [845, 173] on div "Unassigned" at bounding box center [845, 173] width 63 height 17
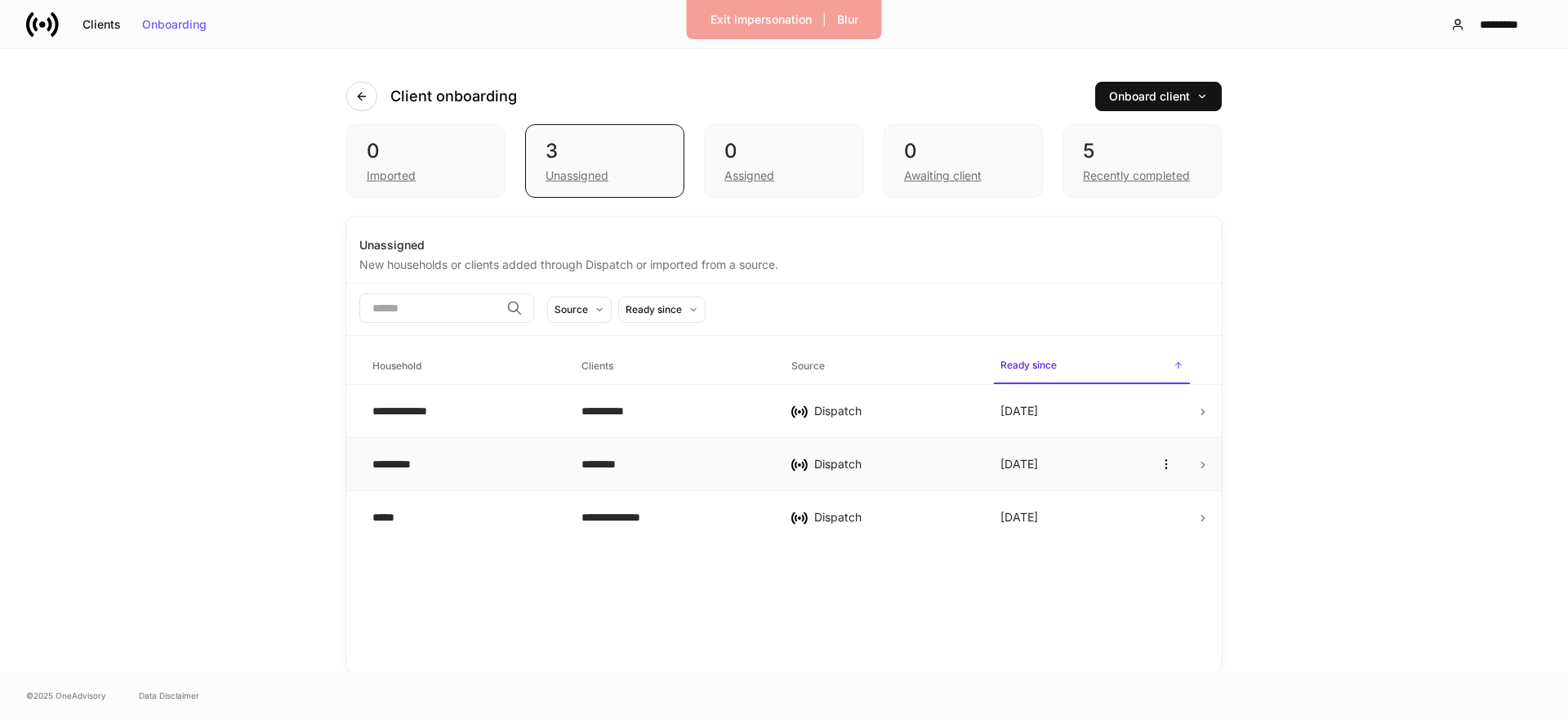
click at [653, 472] on div "********" at bounding box center [672, 464] width 183 height 17
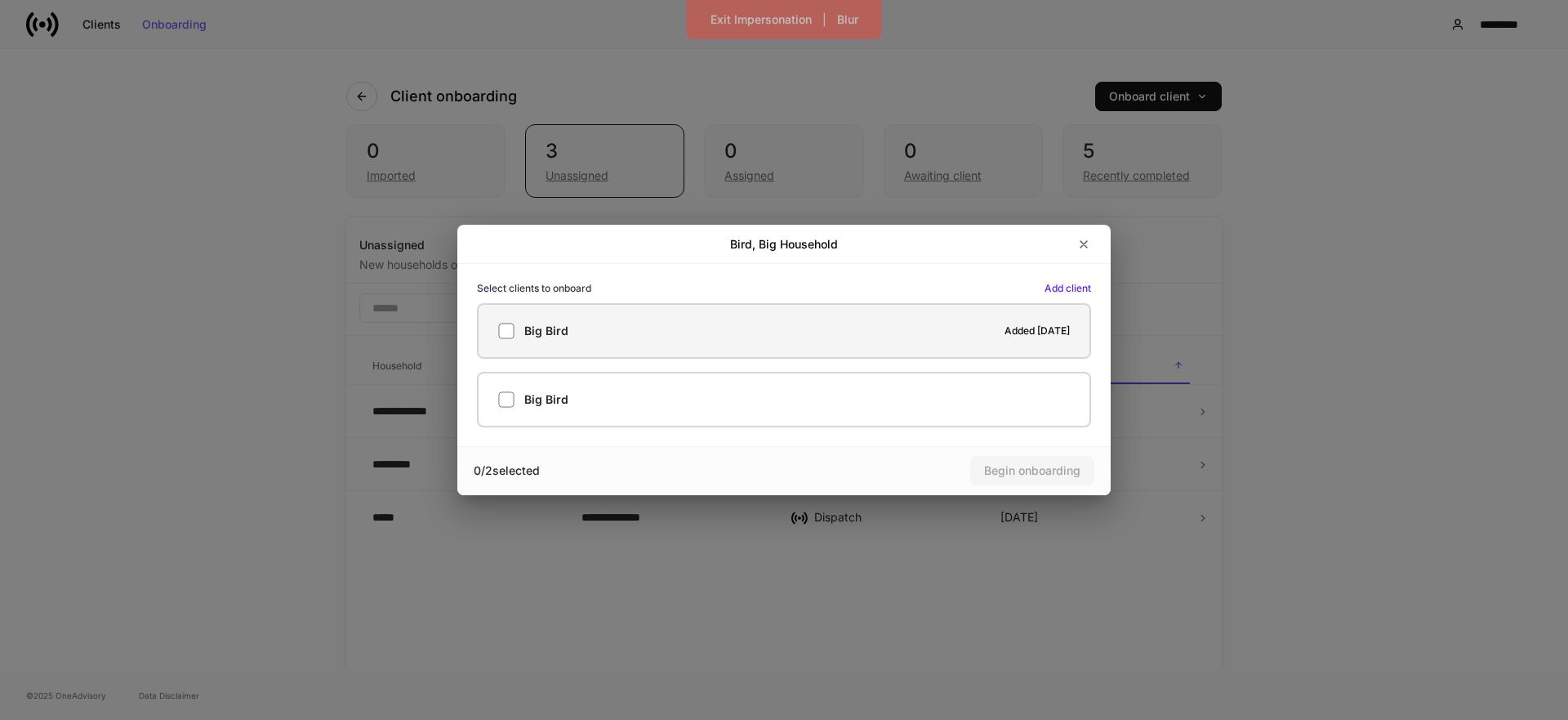
click at [755, 339] on label "Big Bird Added [DATE]" at bounding box center [783, 331] width 614 height 55
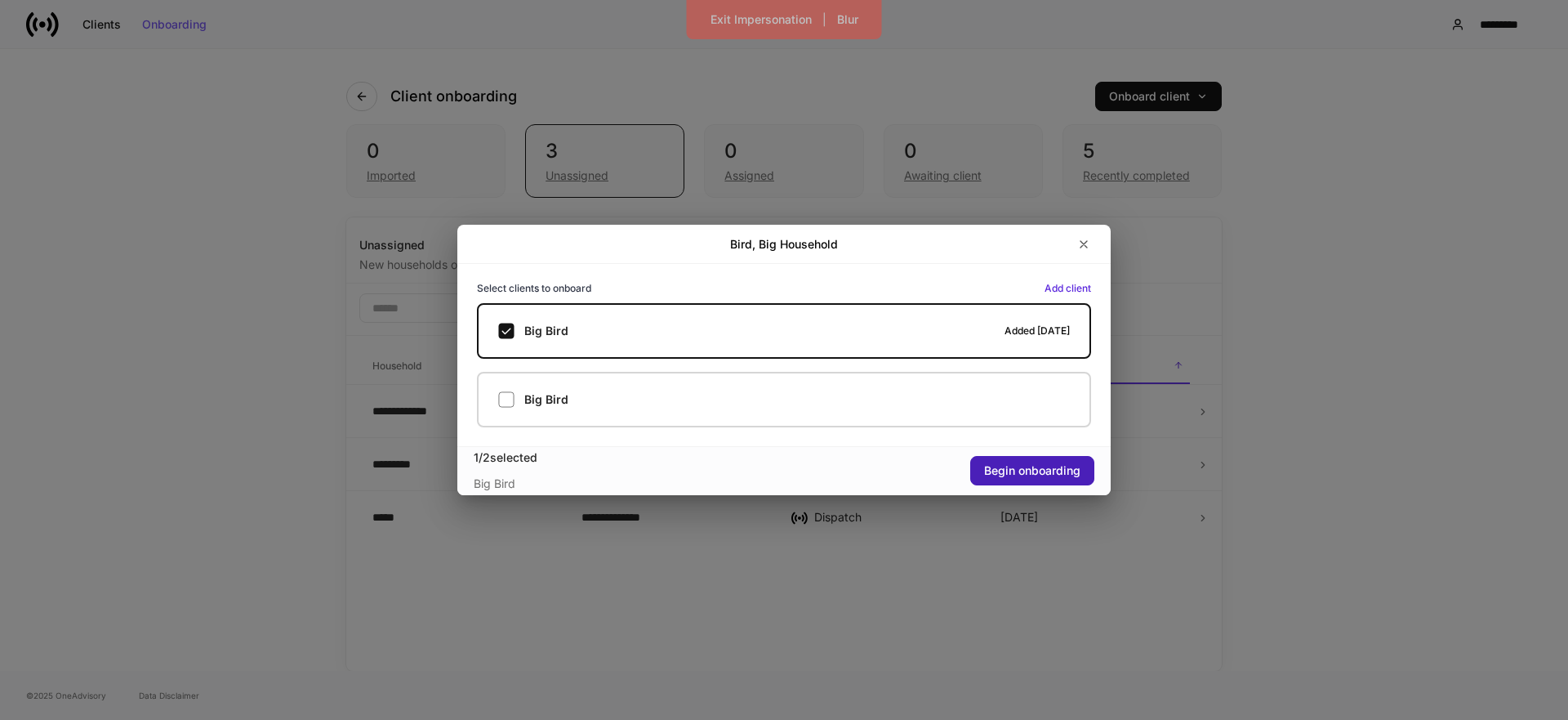
click at [1064, 476] on div "Begin onboarding" at bounding box center [1032, 470] width 97 height 12
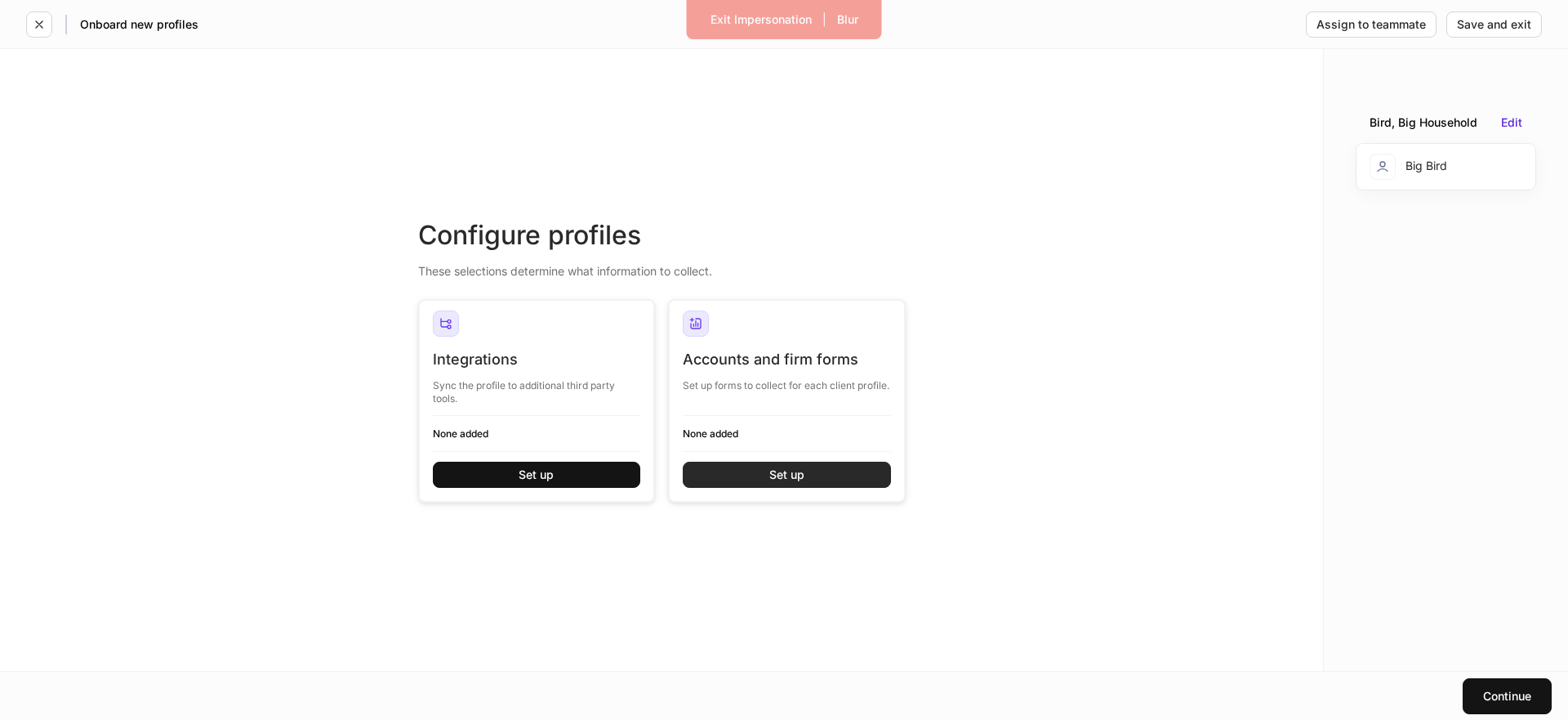
drag, startPoint x: 791, startPoint y: 483, endPoint x: 781, endPoint y: 486, distance: 10.4
click at [790, 484] on button "Set up" at bounding box center [786, 474] width 208 height 26
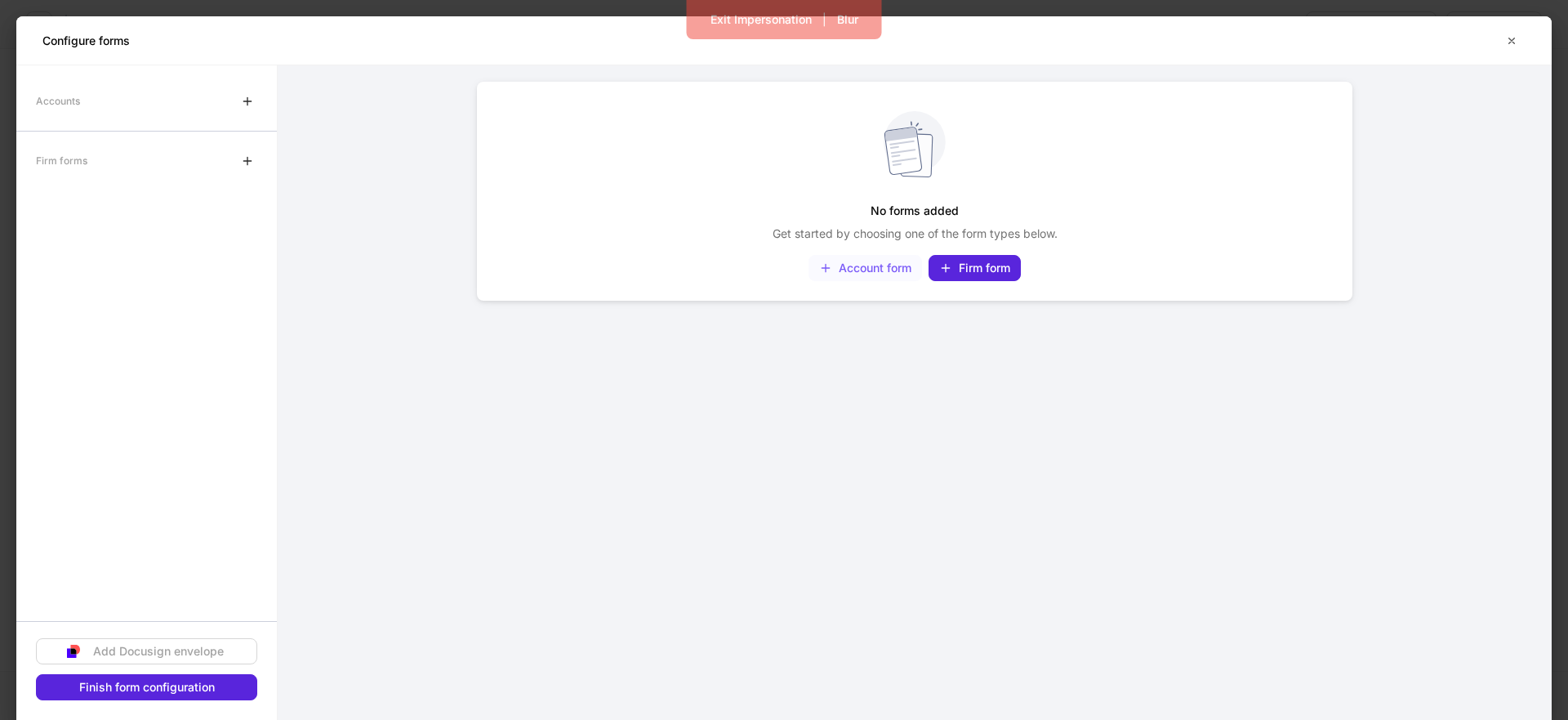
click at [903, 278] on button "Account form" at bounding box center [864, 268] width 113 height 26
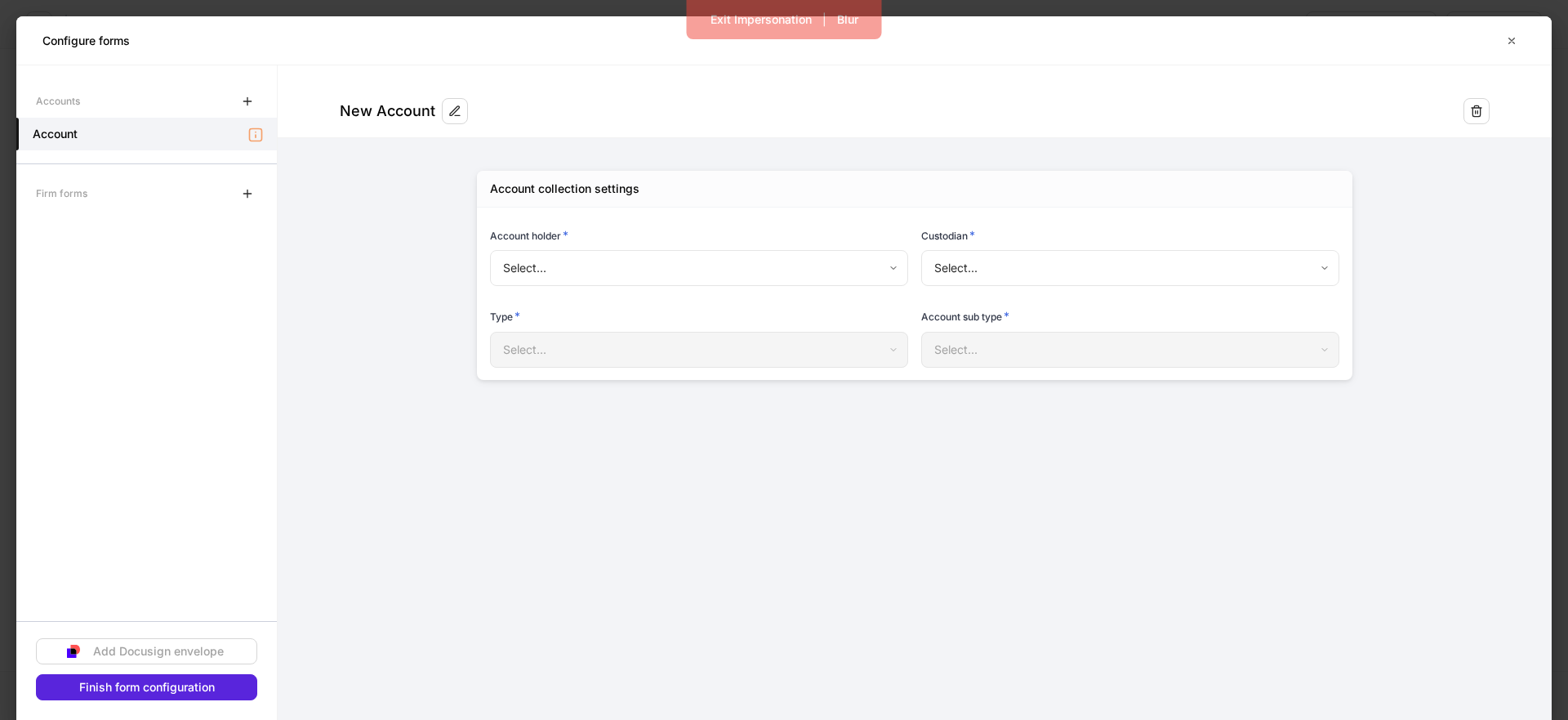
type input "**********"
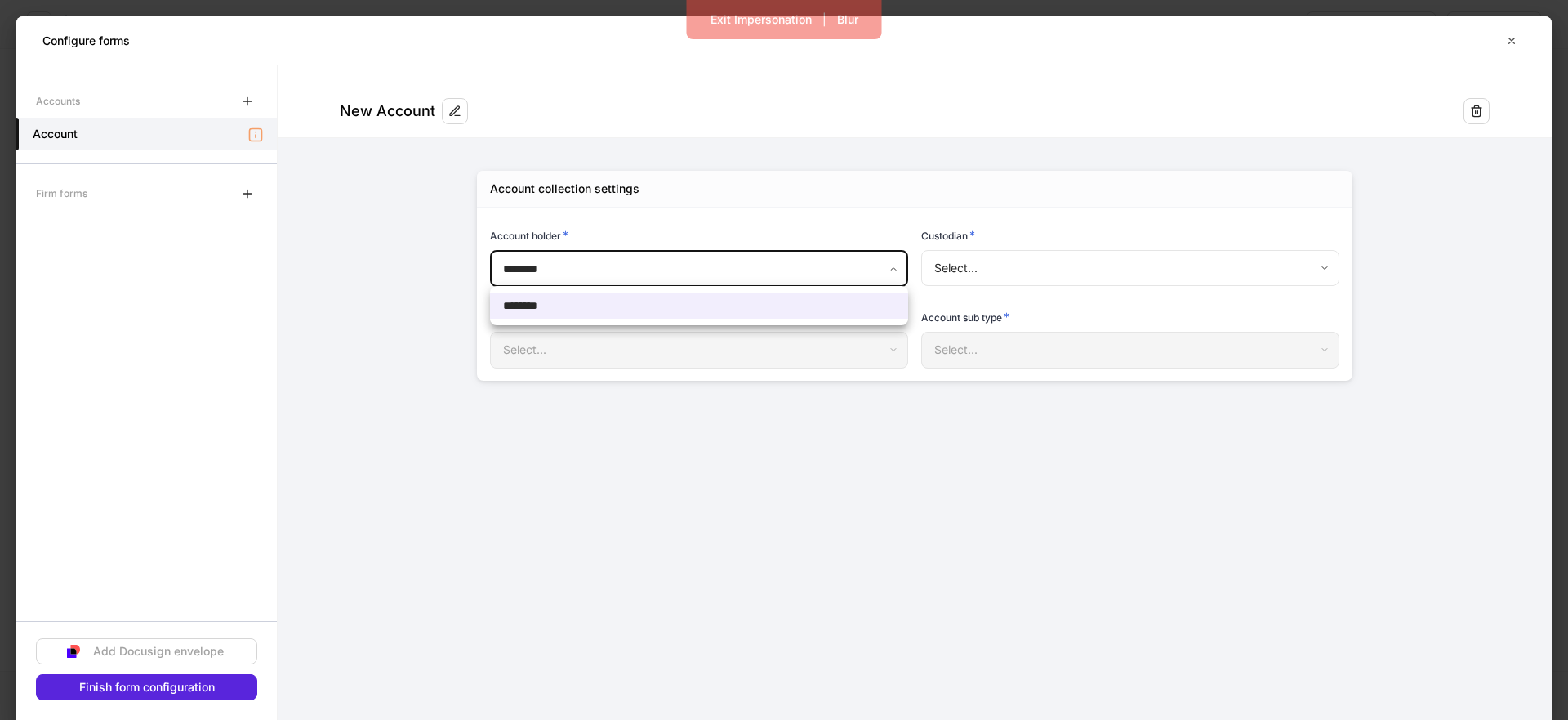
click at [567, 265] on body "**********" at bounding box center [784, 360] width 1568 height 720
click at [1060, 269] on div at bounding box center [784, 360] width 1568 height 720
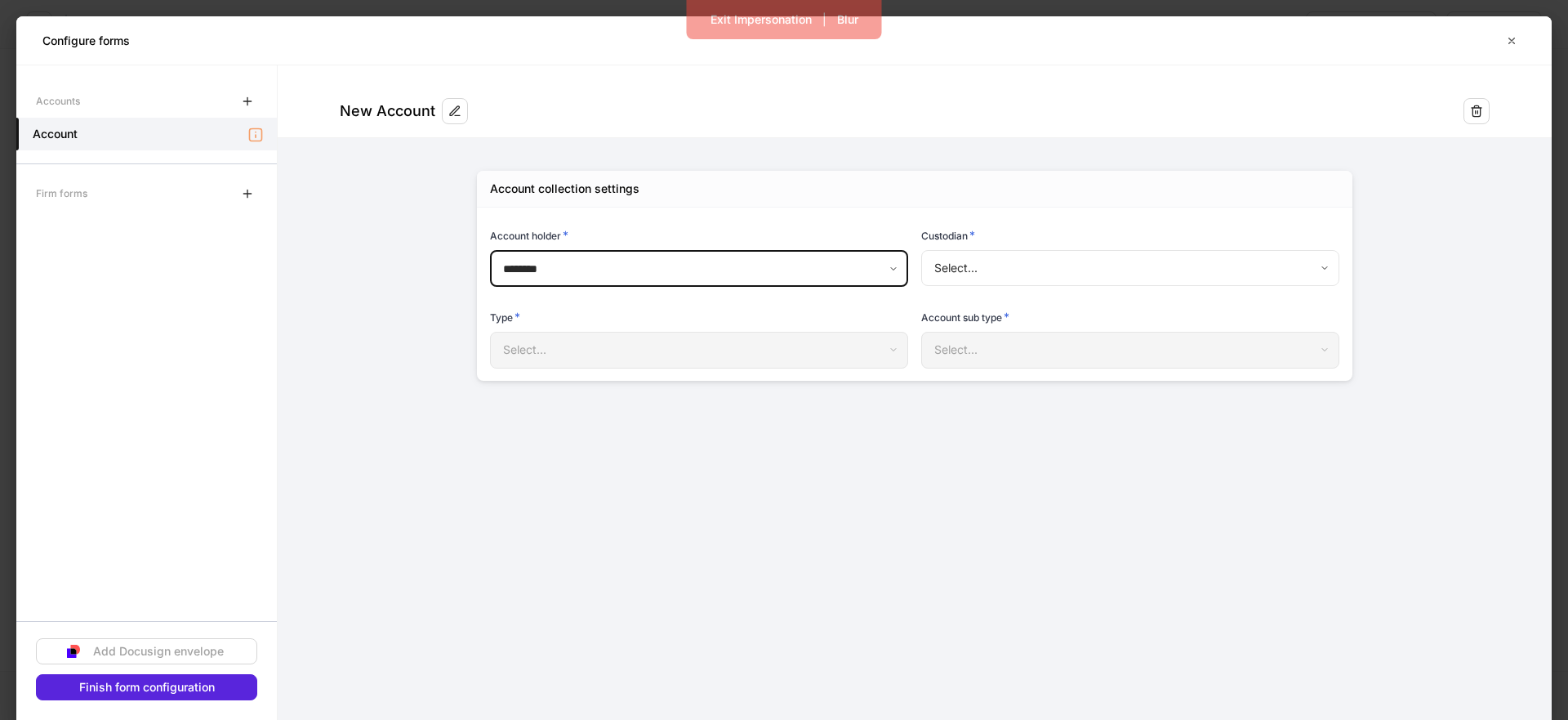
click at [1087, 269] on body "**********" at bounding box center [784, 360] width 1568 height 720
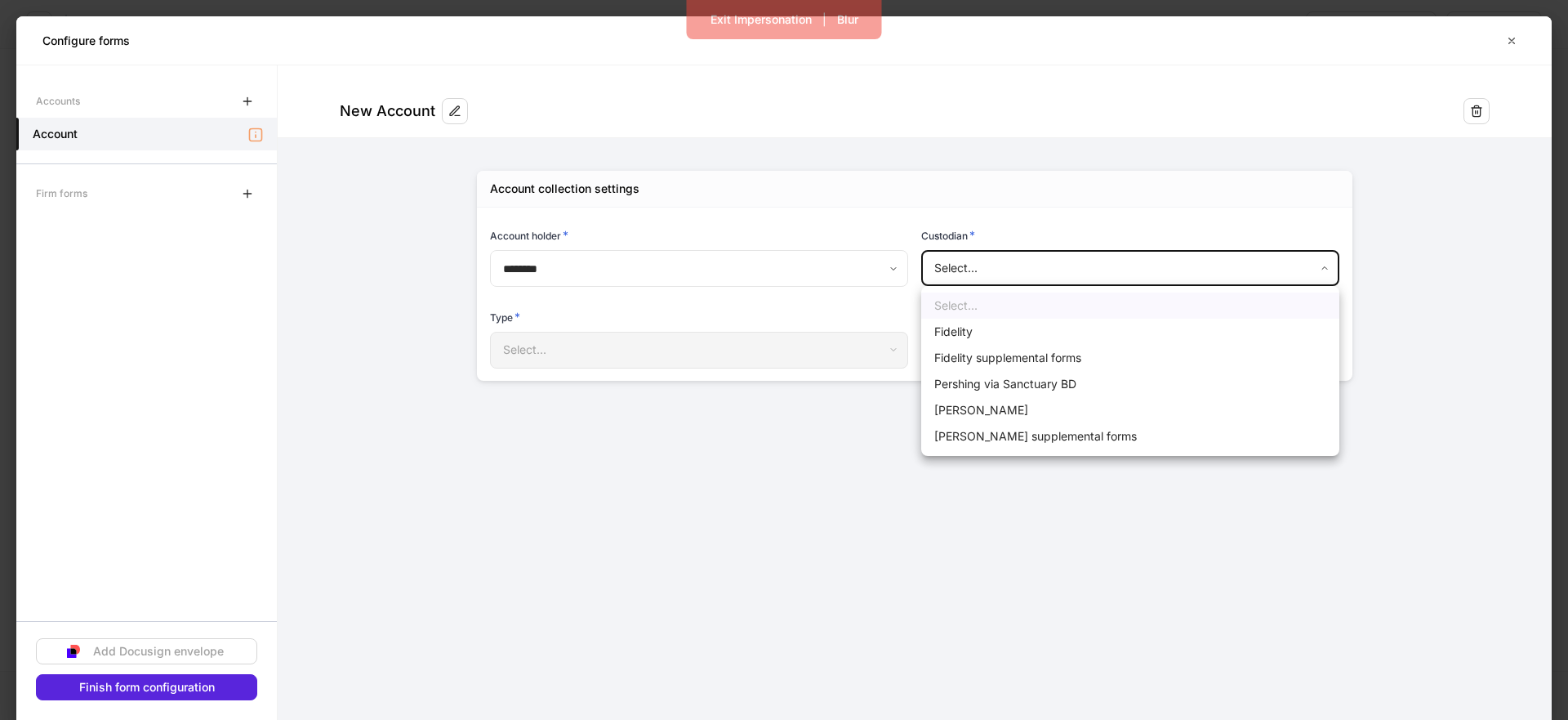
drag, startPoint x: 1009, startPoint y: 386, endPoint x: 706, endPoint y: 359, distance: 304.2
click at [1008, 386] on li "Pershing via Sanctuary BD" at bounding box center [1130, 384] width 418 height 26
type input "**********"
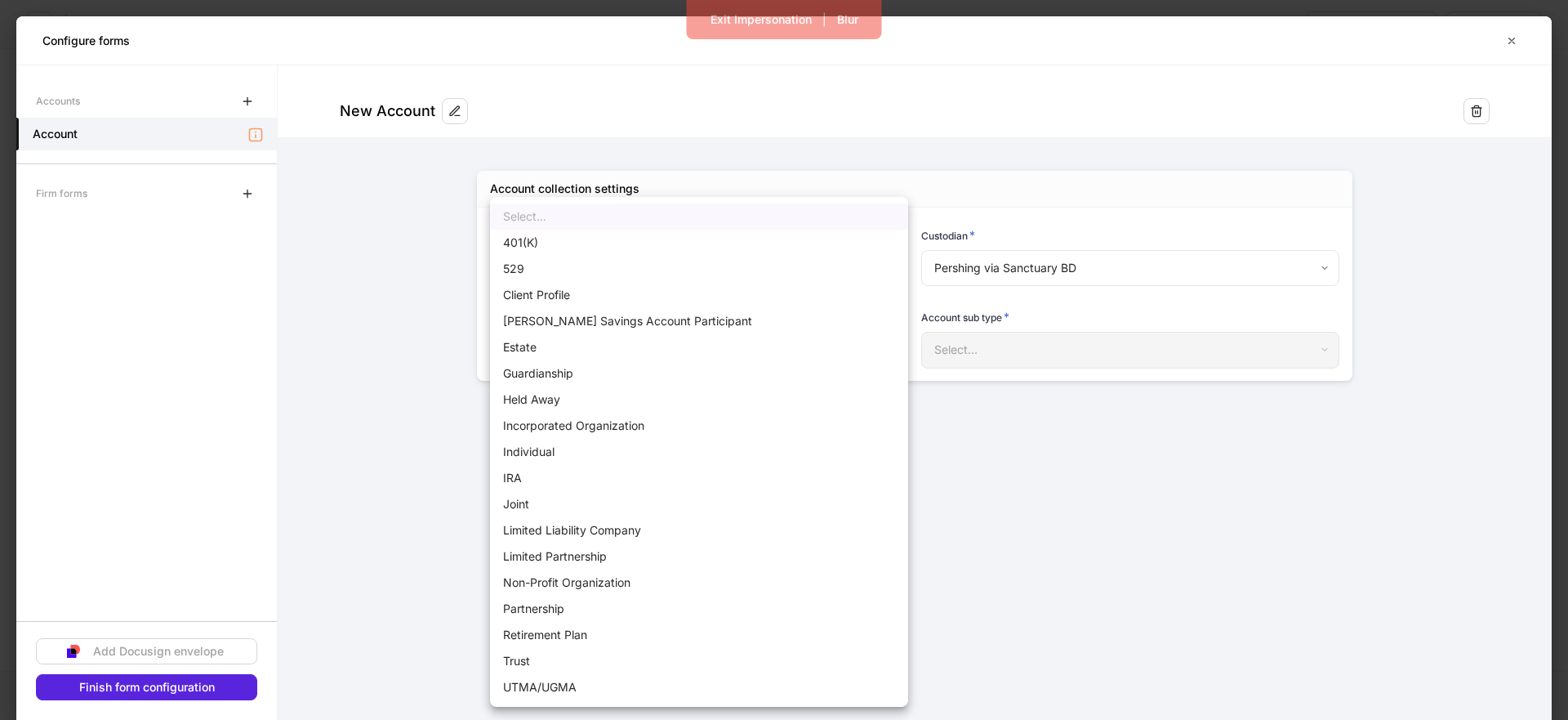
click at [687, 357] on body "**********" at bounding box center [784, 360] width 1568 height 720
drag, startPoint x: 610, startPoint y: 429, endPoint x: 592, endPoint y: 446, distance: 24.8
click at [592, 446] on ul "Select... 401(K) 529 Client Profile [PERSON_NAME] Savings Account Participant E…" at bounding box center [699, 451] width 418 height 510
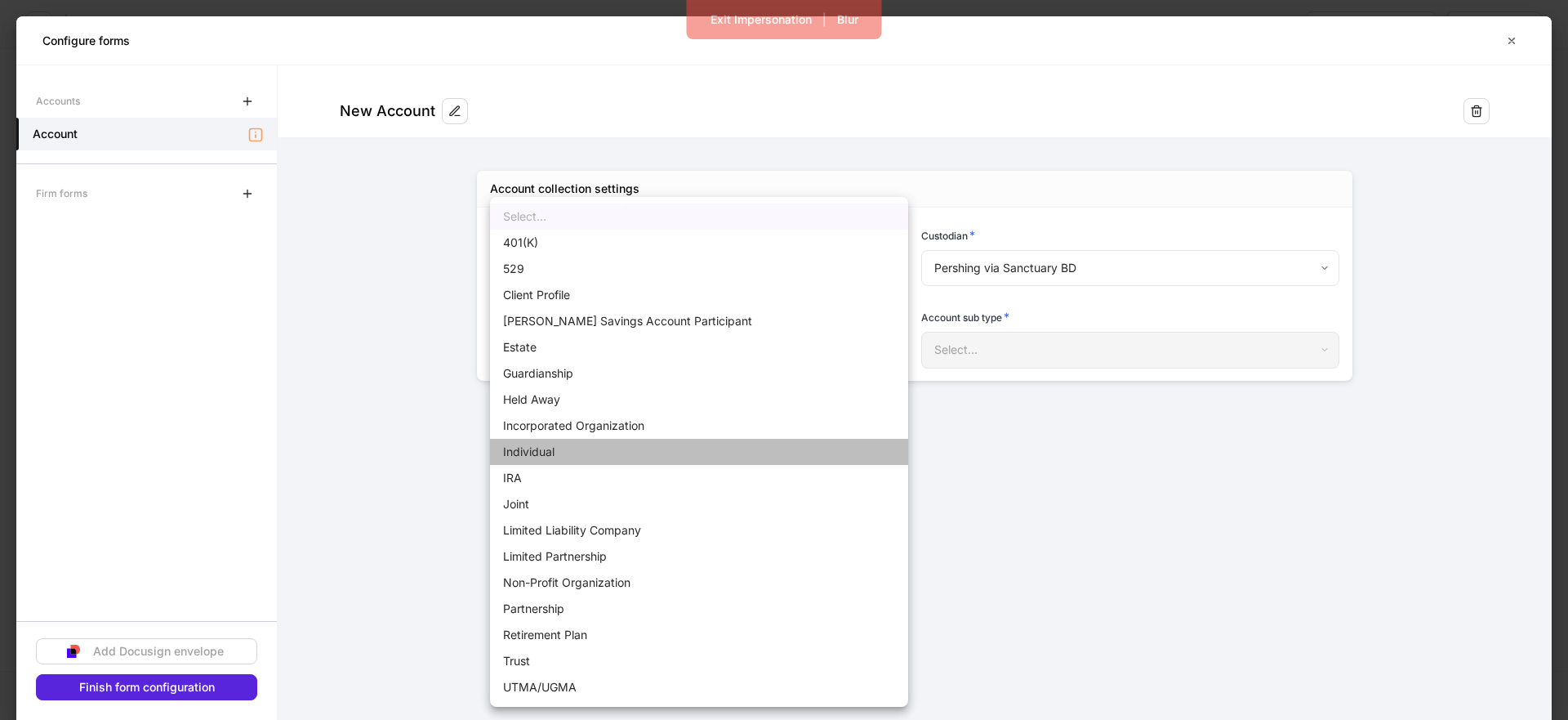
click at [592, 446] on li "Individual" at bounding box center [699, 452] width 418 height 26
type input "**********"
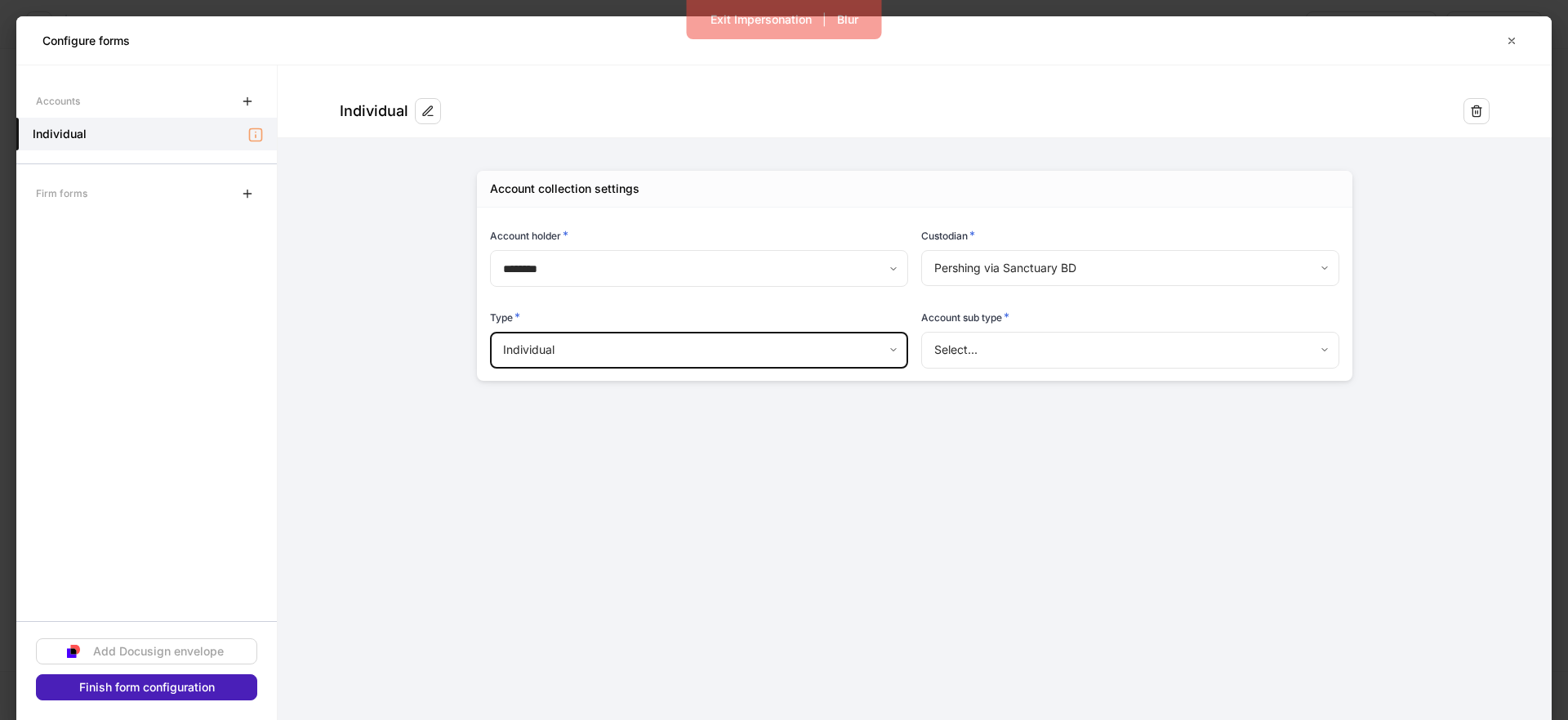
drag, startPoint x: 198, startPoint y: 690, endPoint x: 238, endPoint y: 680, distance: 41.2
click at [202, 689] on div "Finish form configuration" at bounding box center [147, 687] width 135 height 12
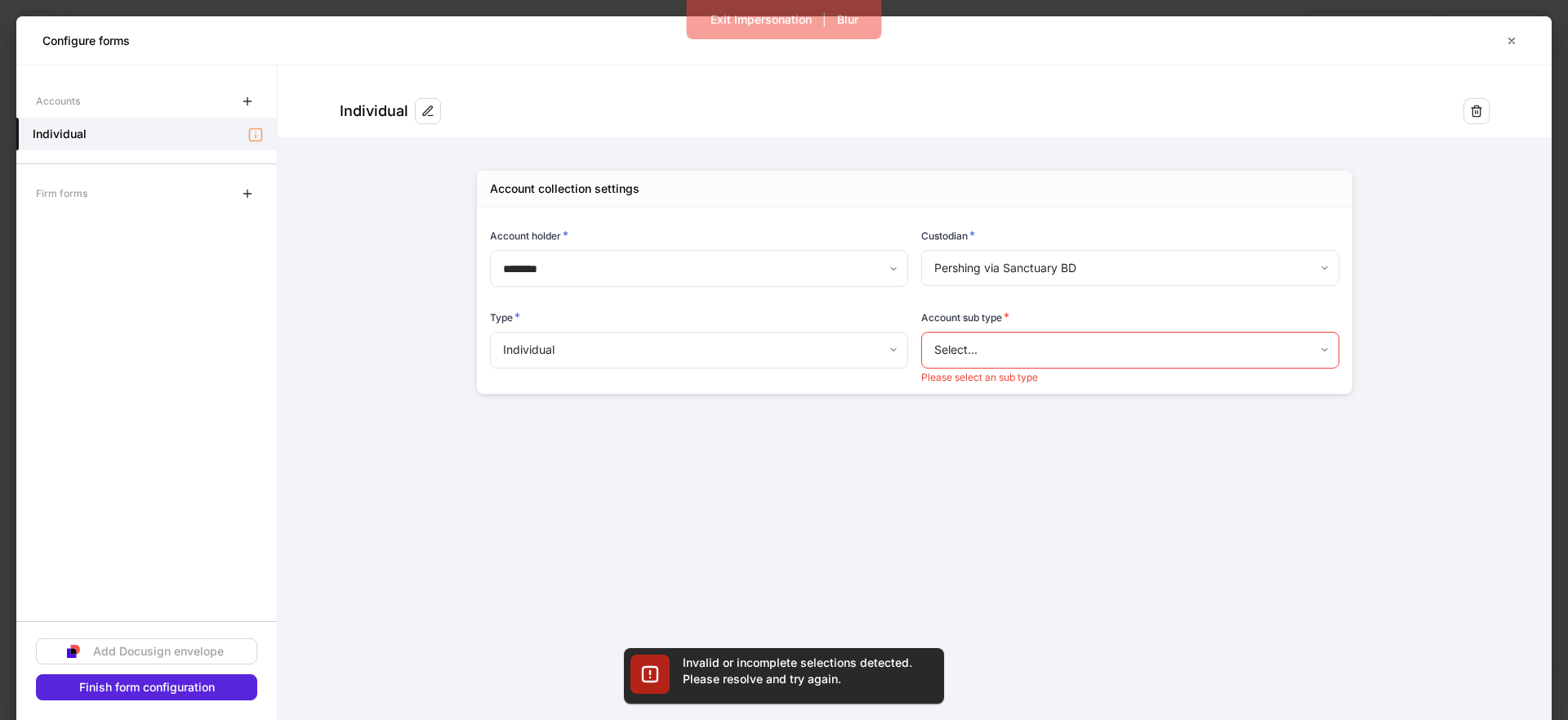
click at [1087, 341] on body "**********" at bounding box center [784, 360] width 1568 height 720
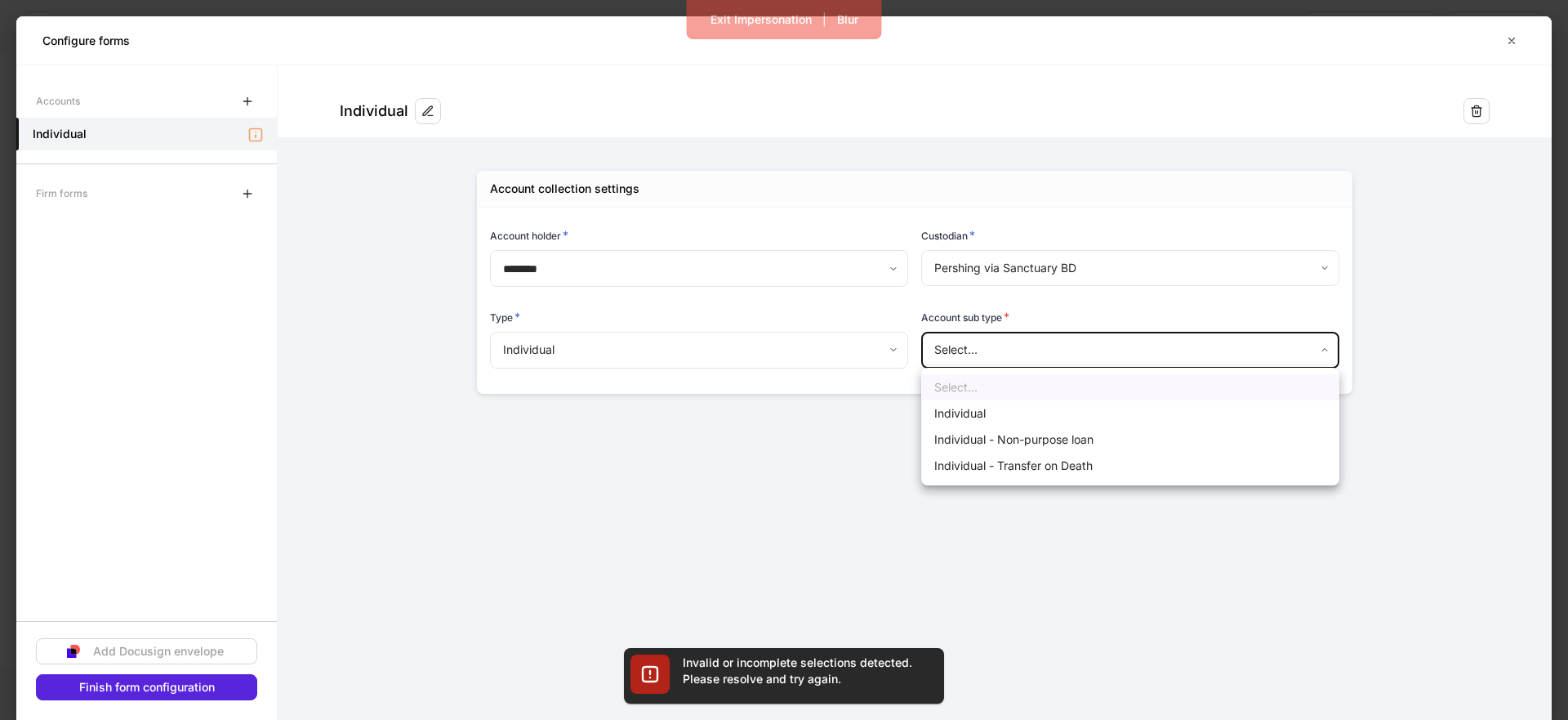
drag, startPoint x: 1013, startPoint y: 410, endPoint x: 865, endPoint y: 458, distance: 155.6
click at [1013, 411] on li "Individual" at bounding box center [1130, 413] width 418 height 26
type input "**********"
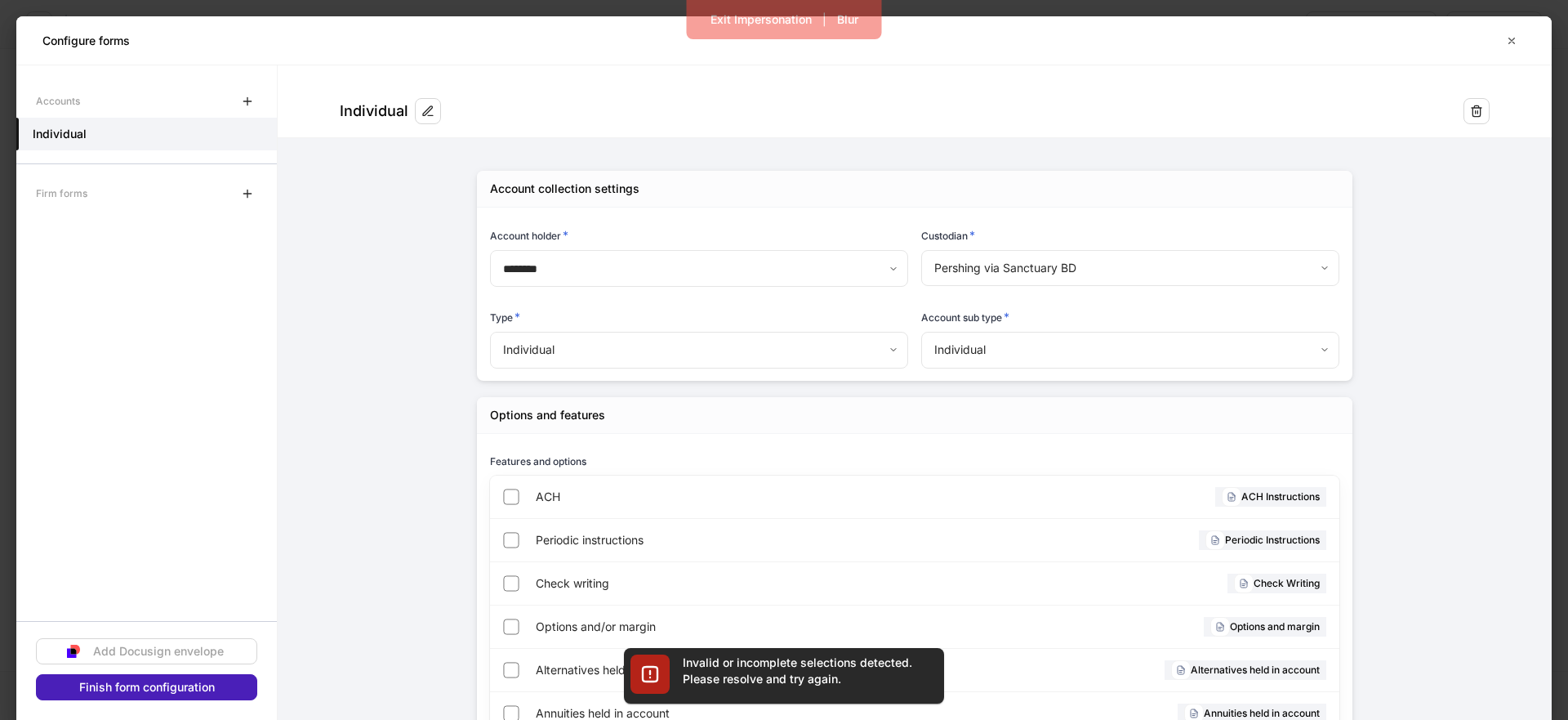
drag, startPoint x: 234, startPoint y: 678, endPoint x: 245, endPoint y: 678, distance: 11.0
click at [234, 678] on button "Finish form configuration" at bounding box center [146, 687] width 221 height 26
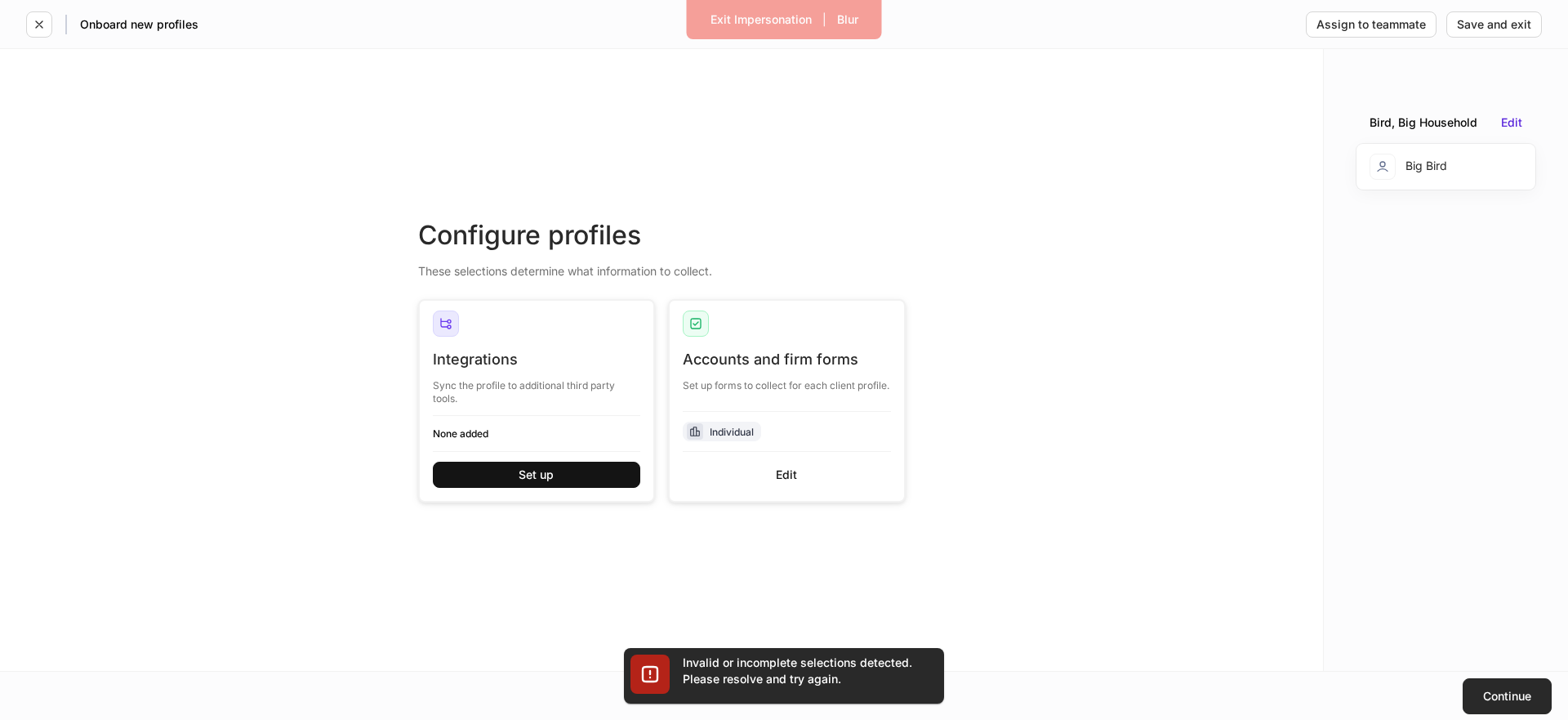
click at [1490, 704] on button "Continue" at bounding box center [1507, 695] width 89 height 36
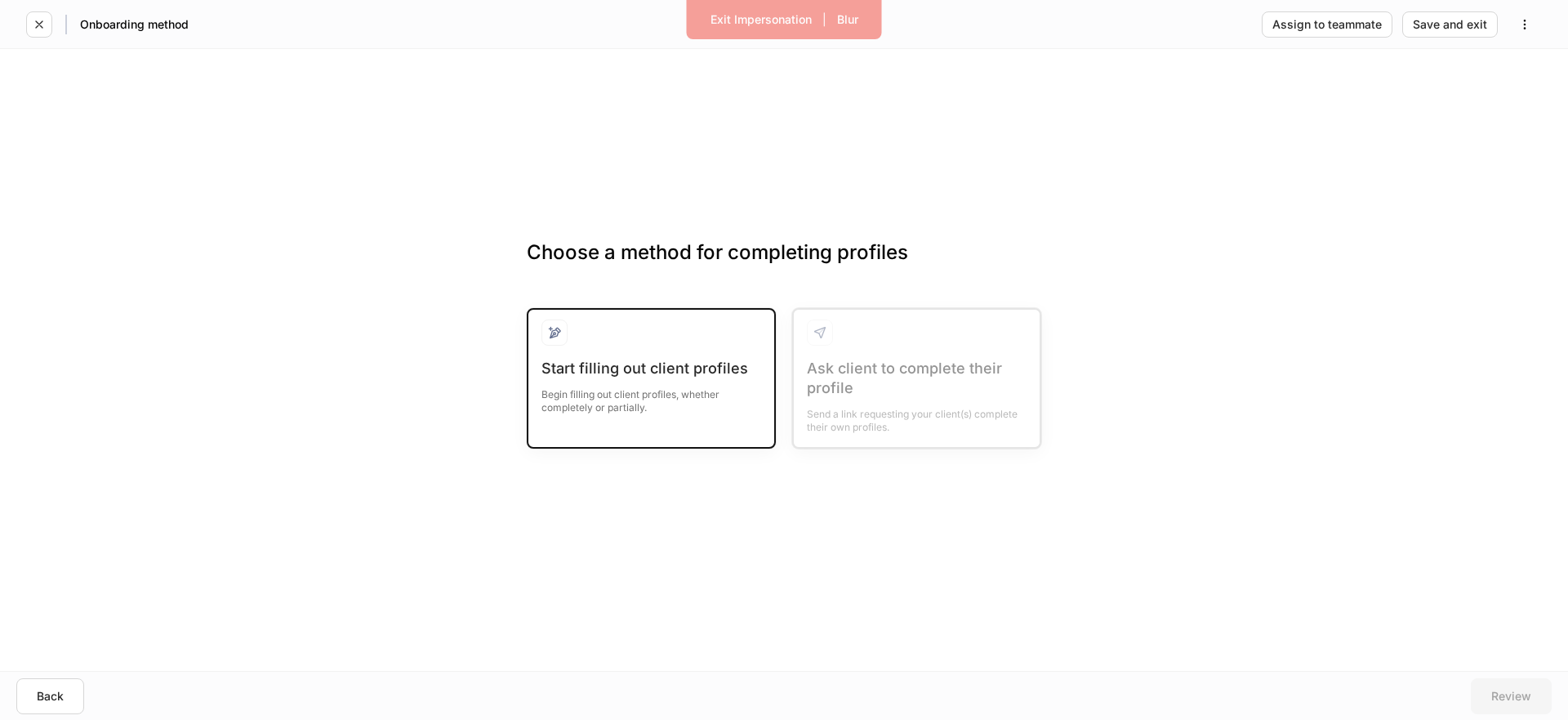
drag, startPoint x: 615, startPoint y: 355, endPoint x: 623, endPoint y: 463, distance: 108.3
click at [615, 355] on div at bounding box center [651, 338] width 220 height 39
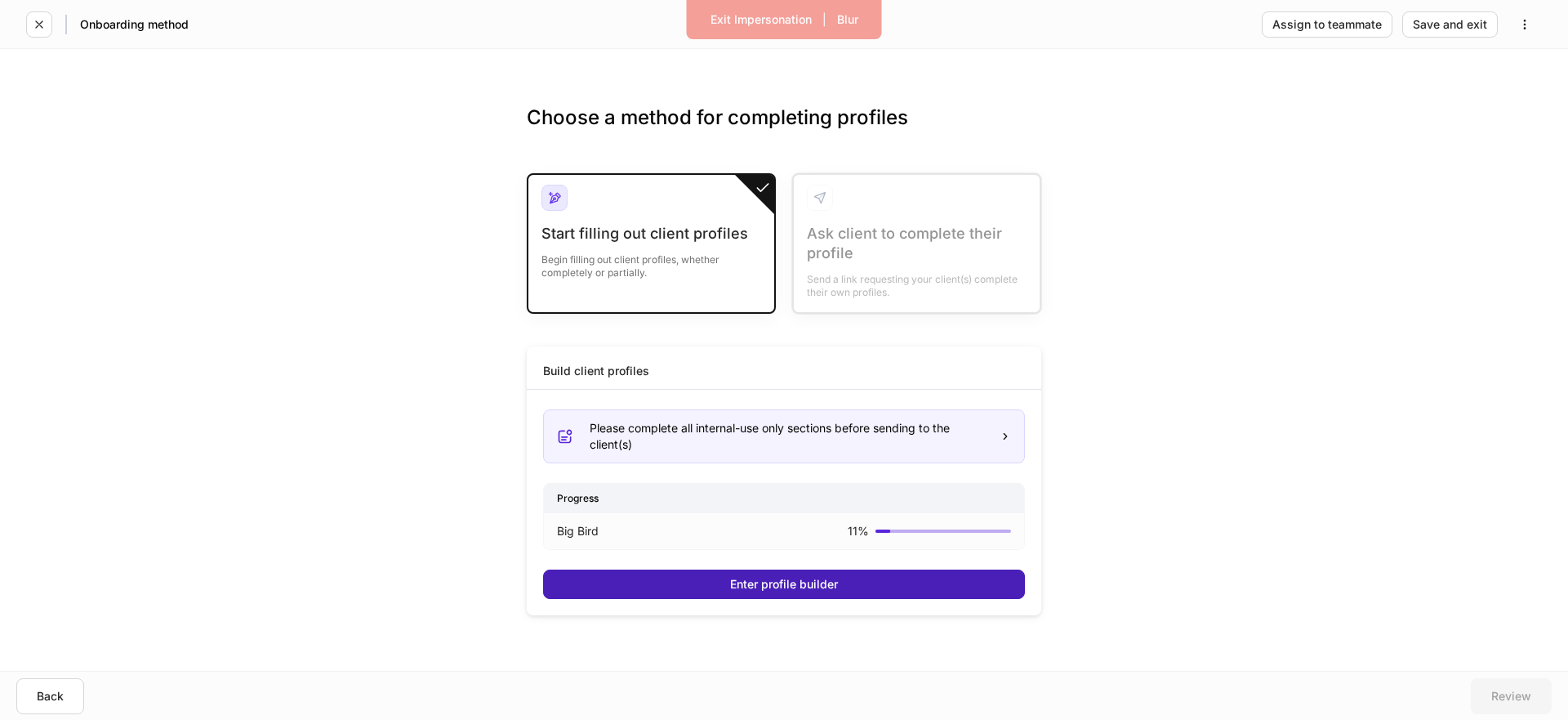
click at [615, 576] on button "Enter profile builder" at bounding box center [783, 584] width 482 height 30
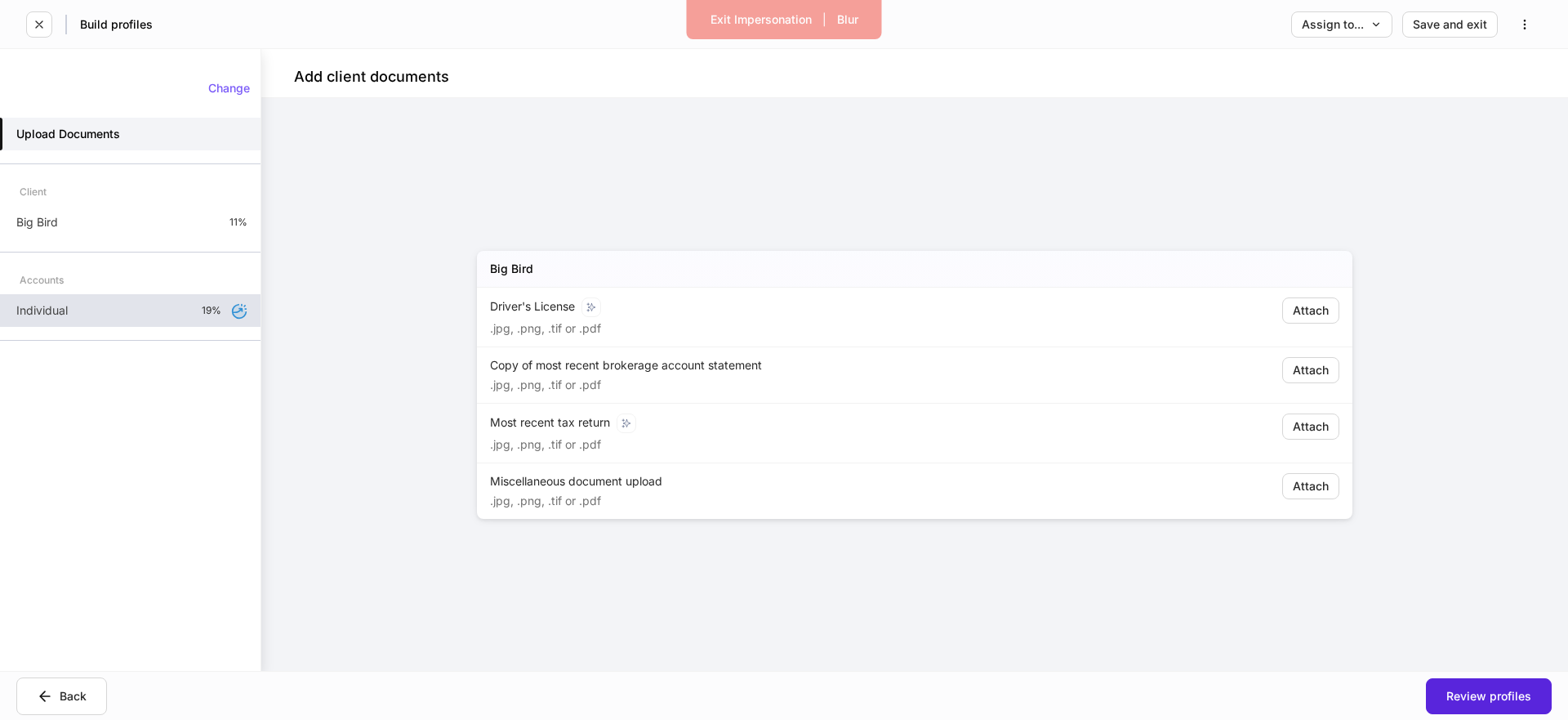
click at [125, 303] on div "Individual 19%" at bounding box center [130, 311] width 260 height 33
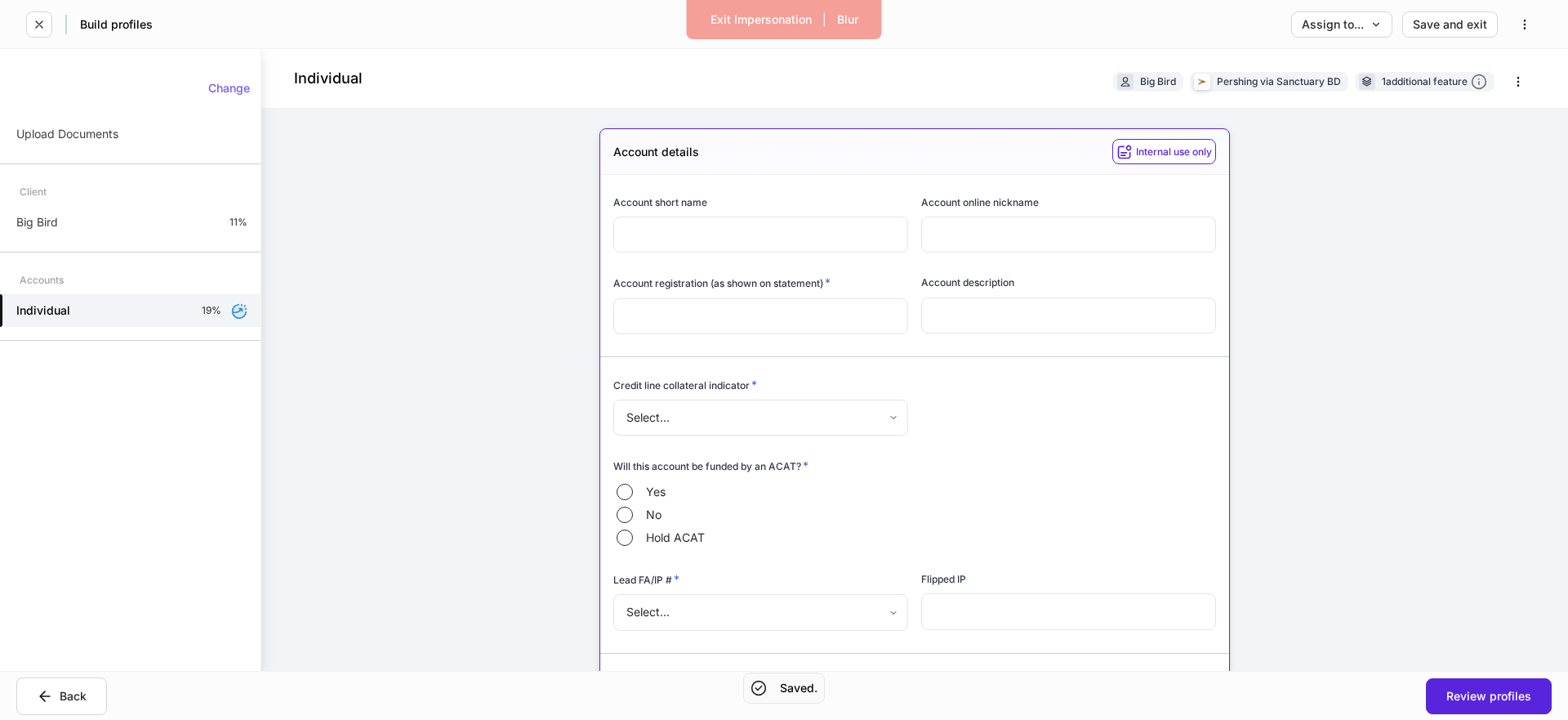
click at [857, 424] on body "Exit Impersonation | Blur Build profiles Assign to... Save and exit Individual …" at bounding box center [784, 360] width 1568 height 720
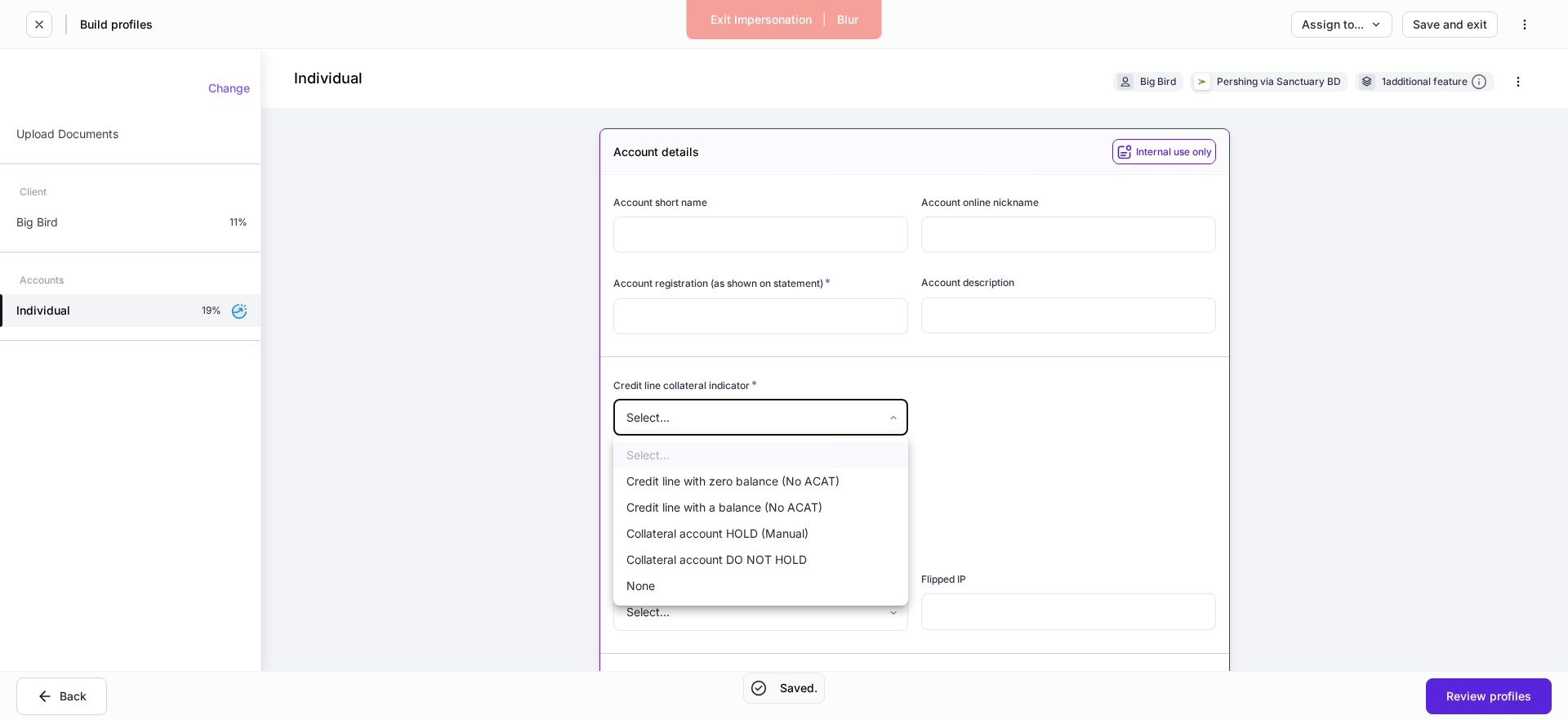
click at [1098, 479] on div at bounding box center [784, 360] width 1568 height 720
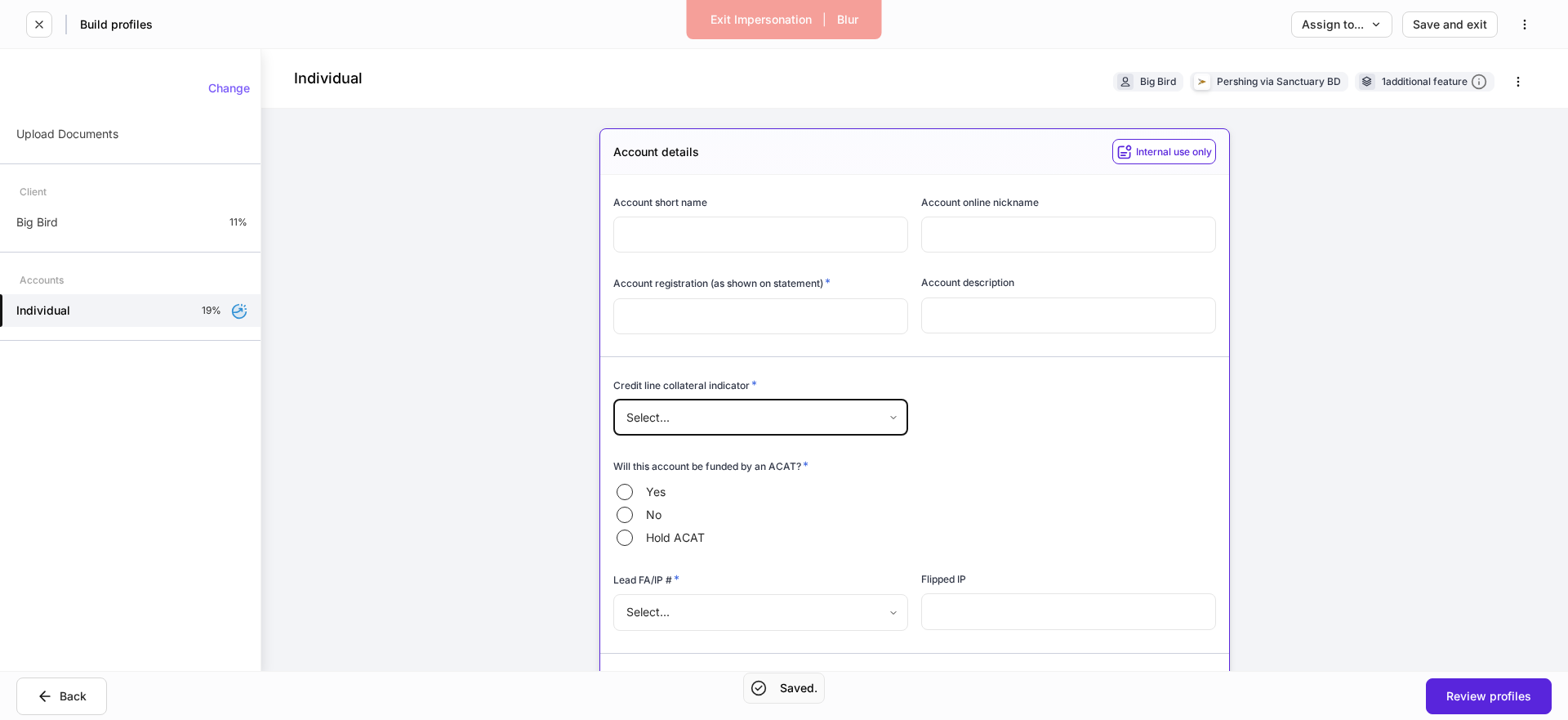
click at [820, 602] on body "Exit Impersonation | Blur Build profiles Assign to... Save and exit Individual …" at bounding box center [784, 360] width 1568 height 720
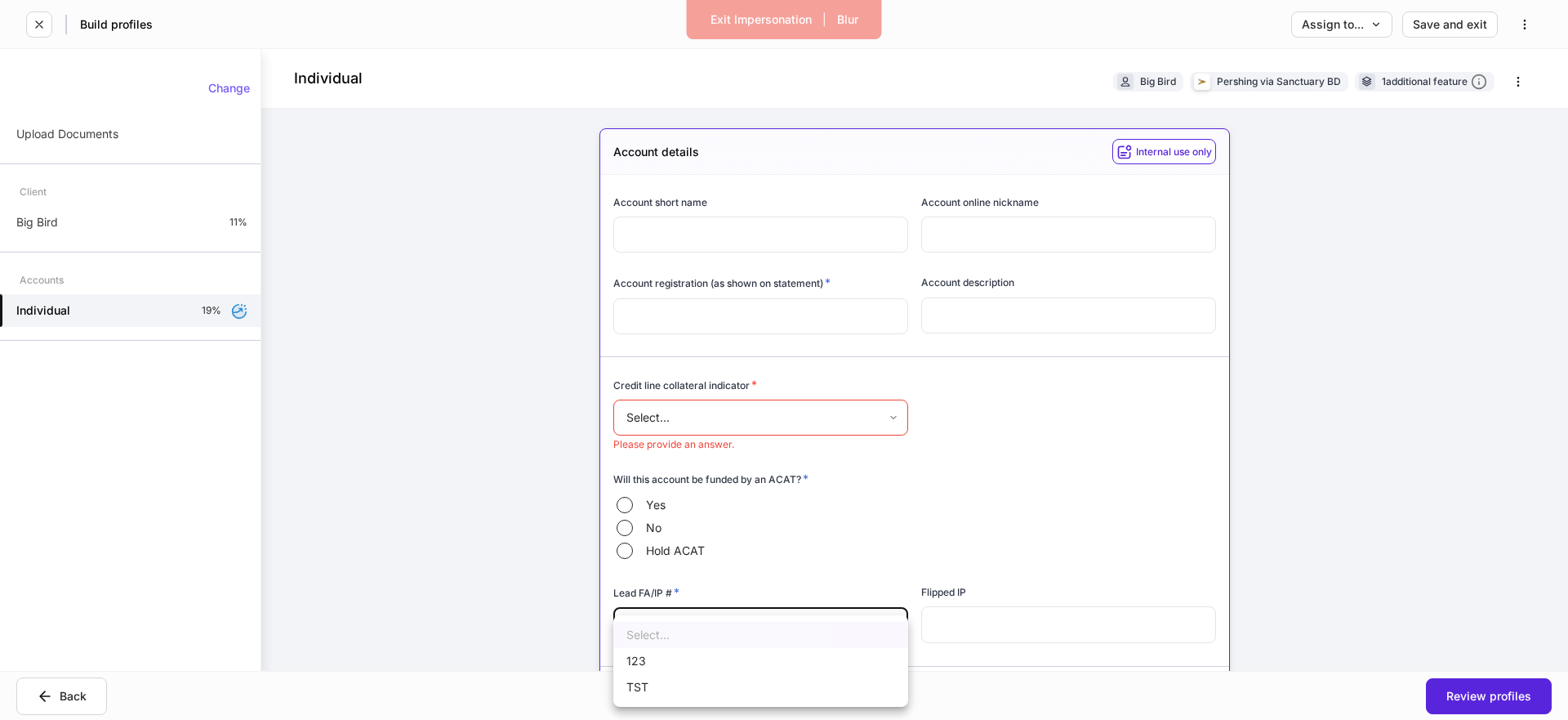
click at [59, 26] on div at bounding box center [784, 360] width 1568 height 720
click at [51, 27] on div "Select... 123 TST" at bounding box center [784, 360] width 1568 height 720
click at [51, 27] on button "button" at bounding box center [40, 25] width 26 height 26
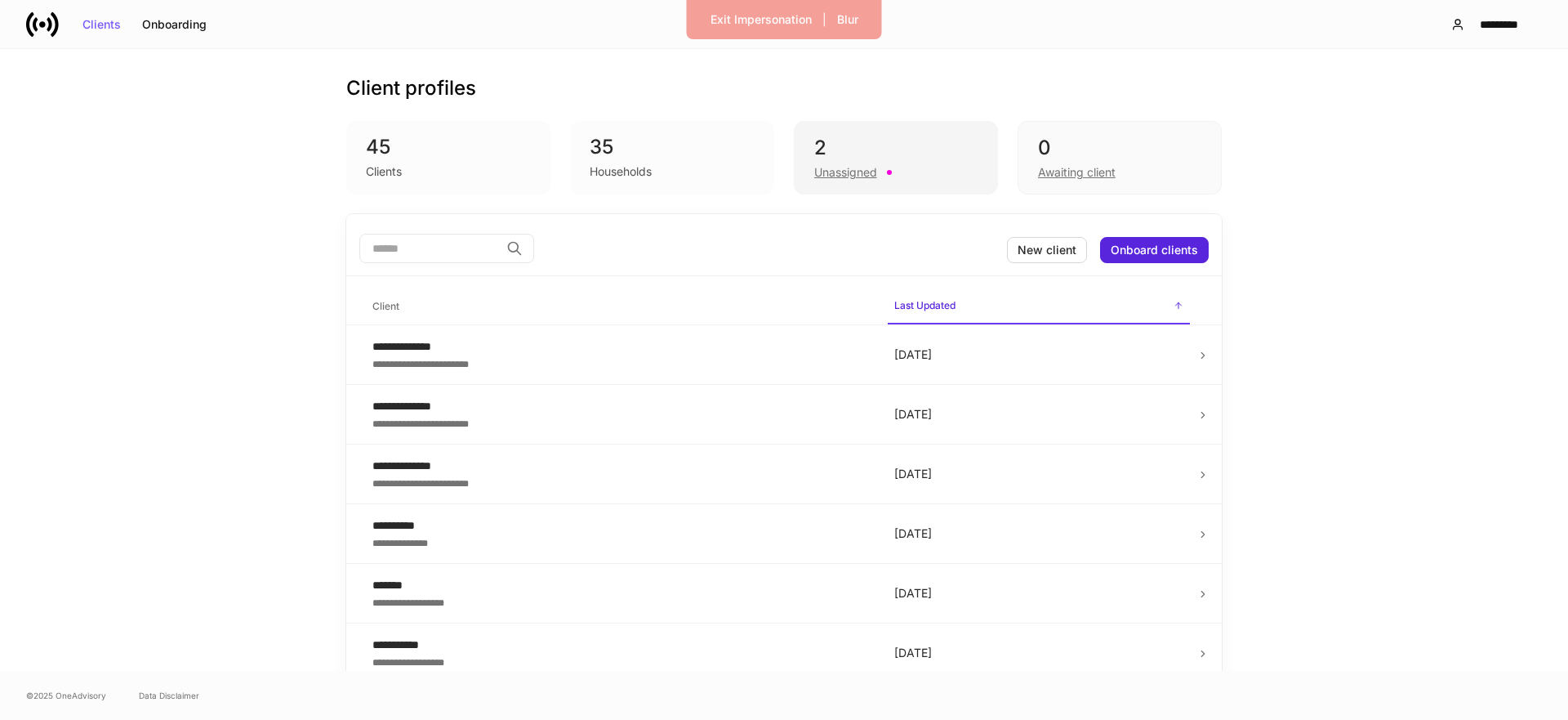
click at [840, 141] on div "2" at bounding box center [896, 148] width 164 height 26
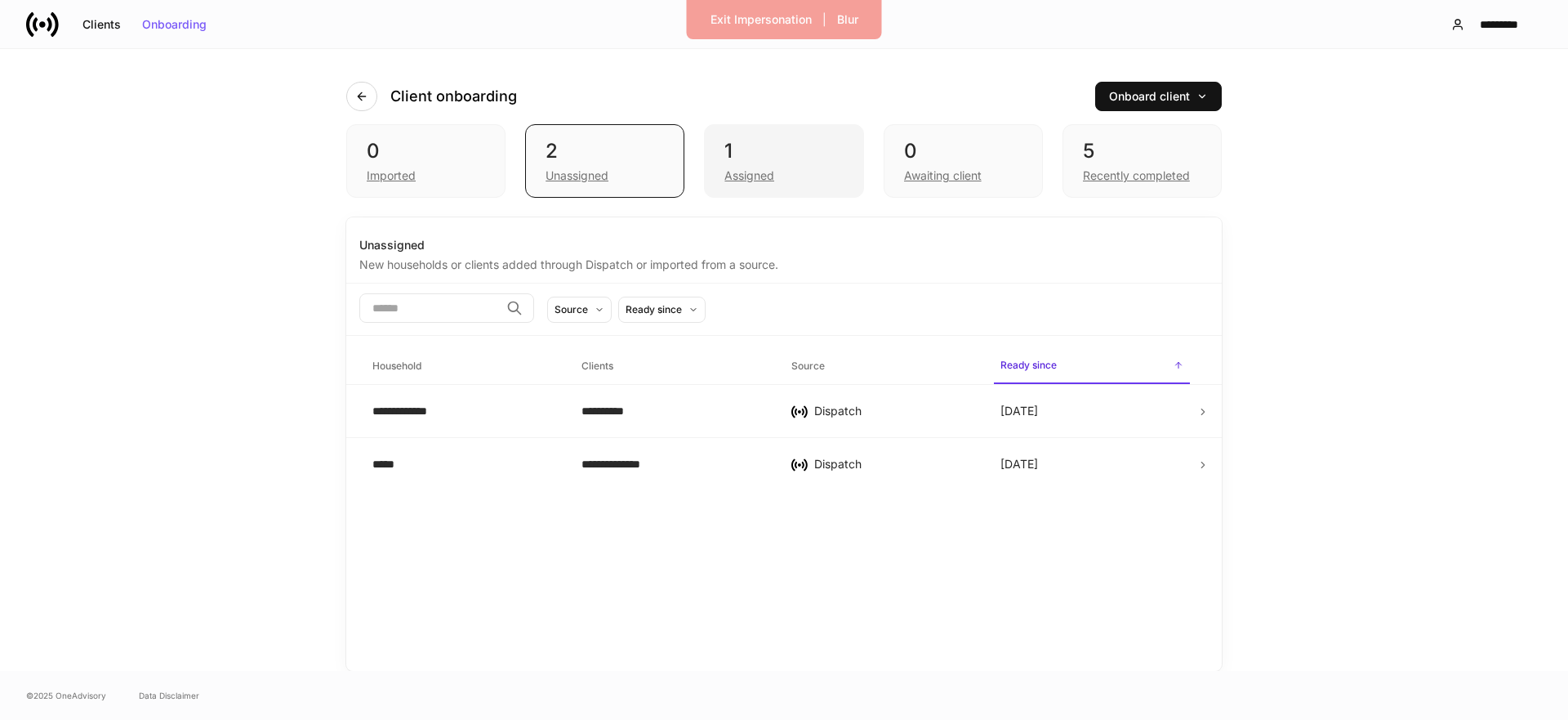
click at [777, 165] on div "Assigned" at bounding box center [783, 174] width 118 height 20
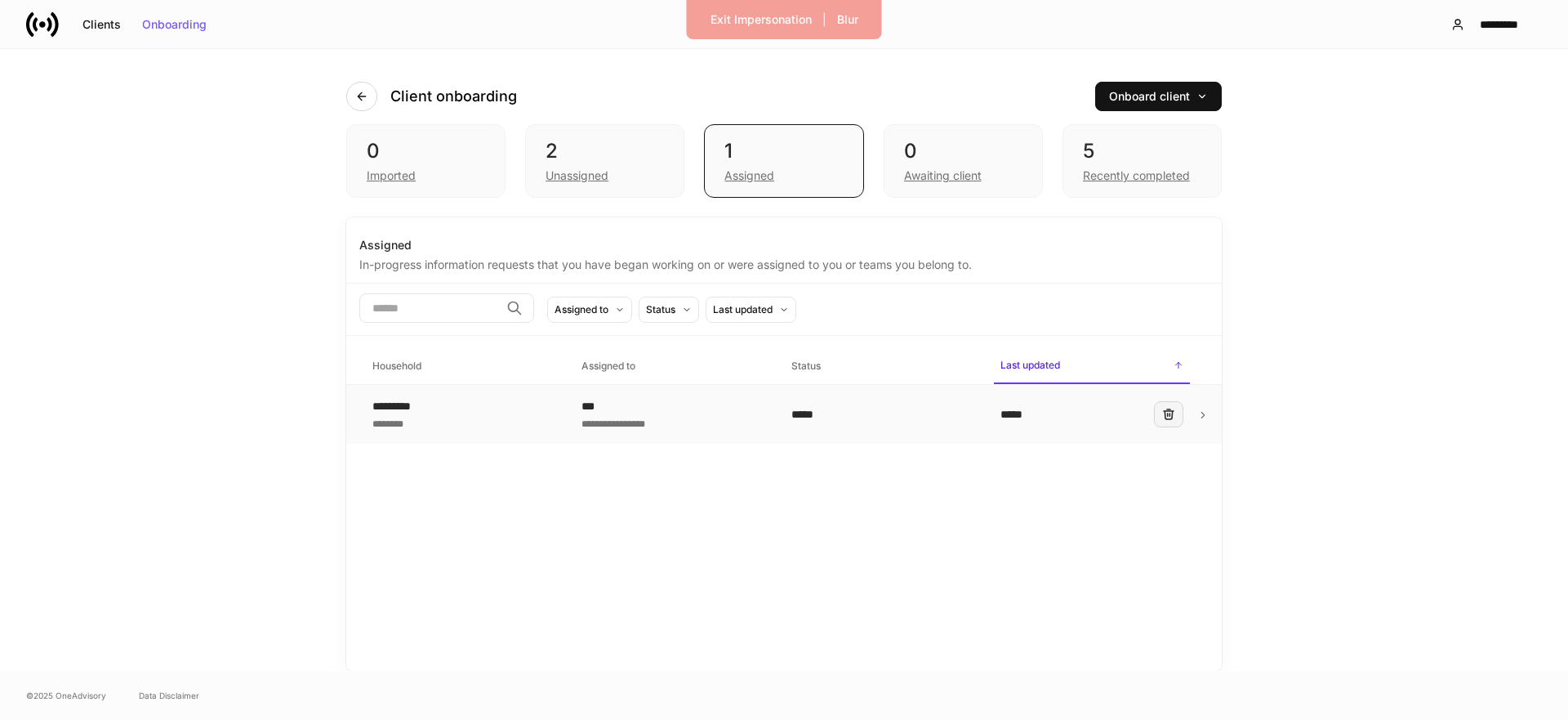
click at [1172, 415] on icon "button" at bounding box center [1168, 414] width 13 height 13
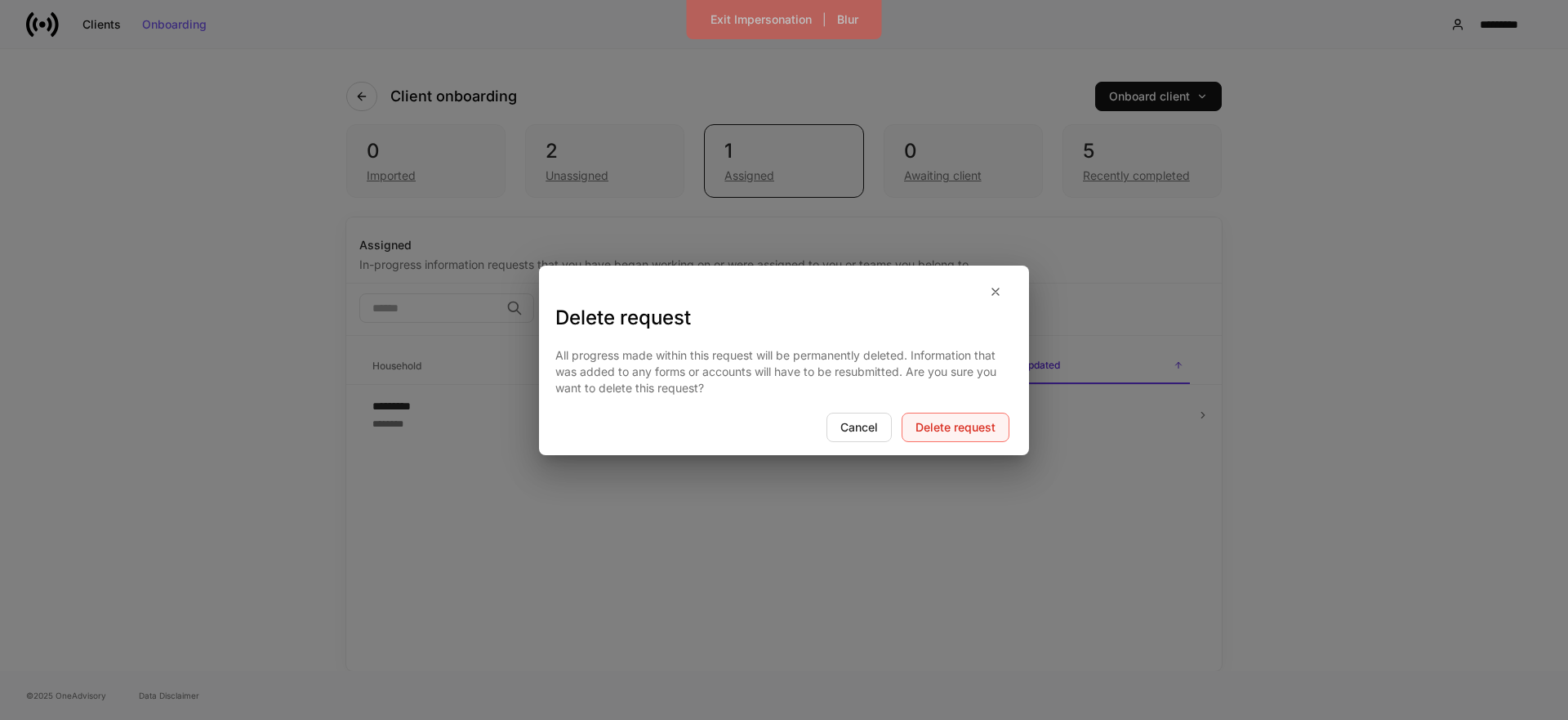
click at [953, 431] on div "Delete request" at bounding box center [955, 427] width 80 height 12
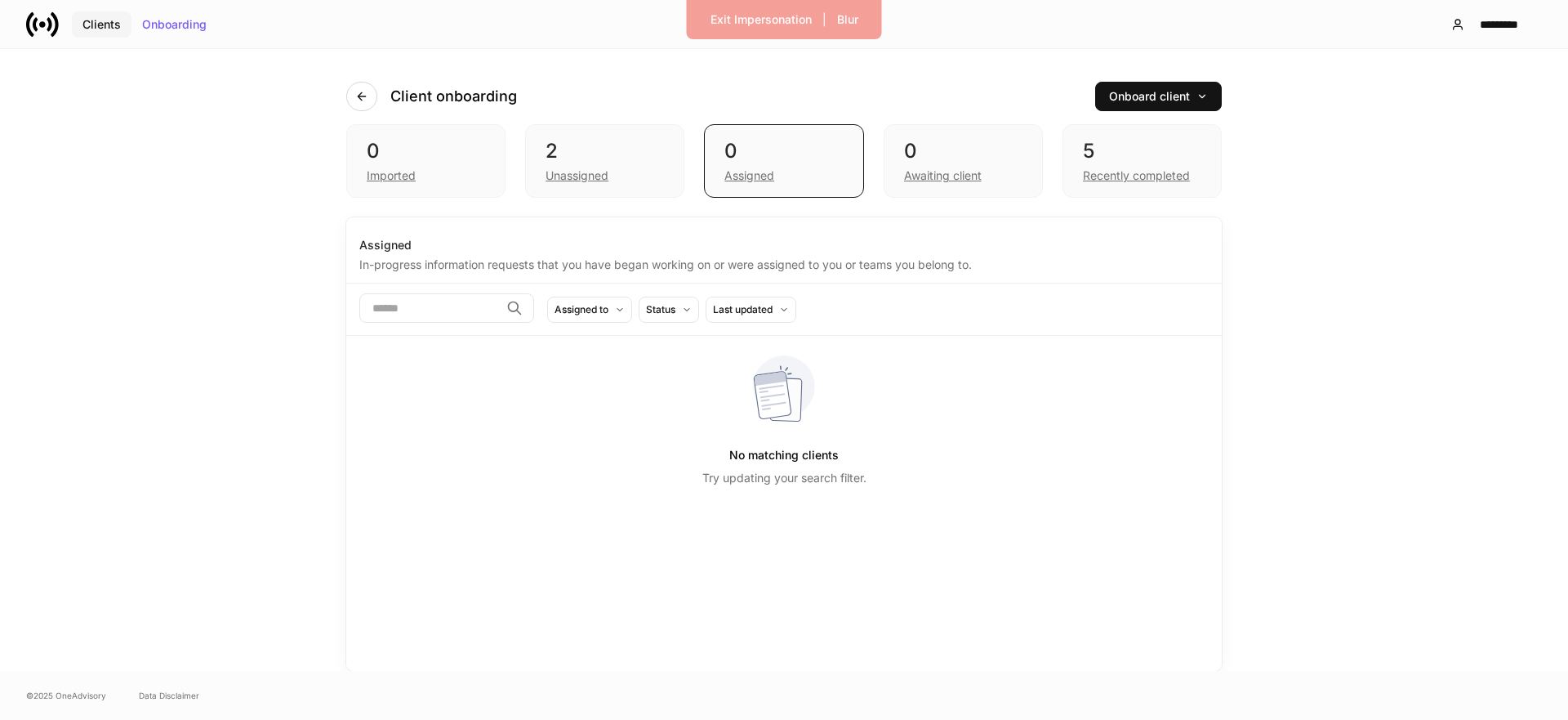
click at [105, 28] on div "Clients" at bounding box center [102, 25] width 38 height 12
